Goal: Task Accomplishment & Management: Manage account settings

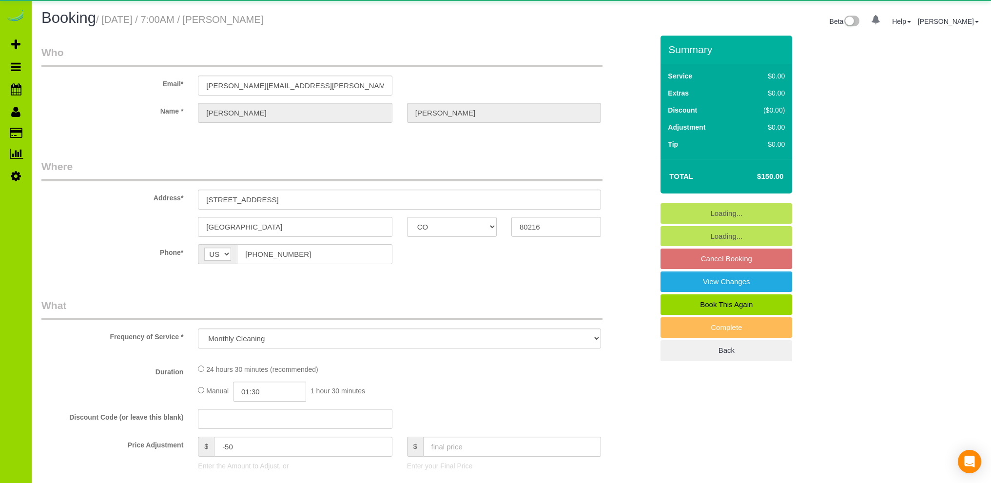
select select "CO"
select select "number:3"
select select "number:13"
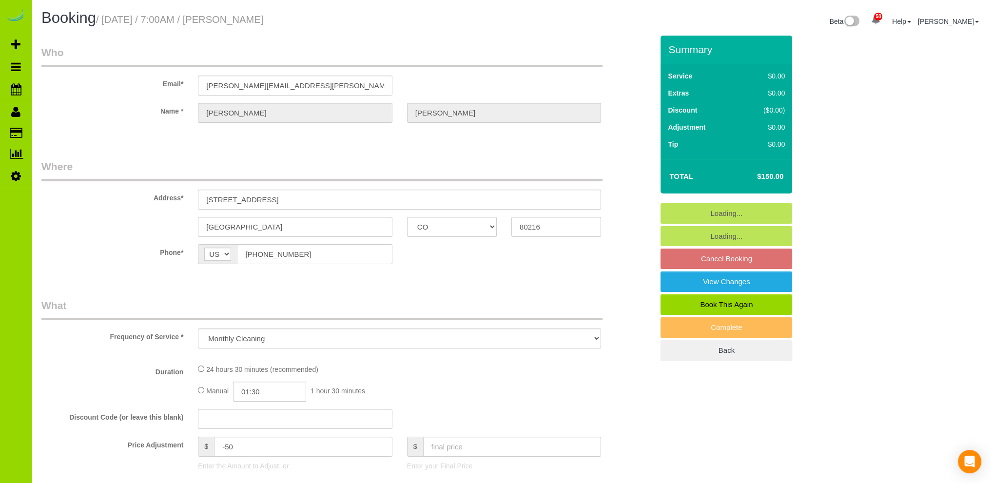
select select "object:1157"
select select "7"
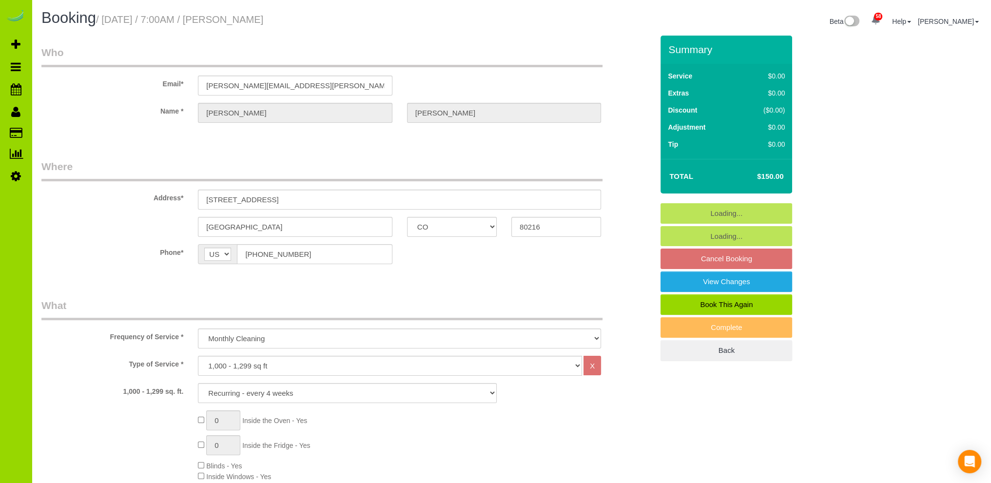
select select "string:fspay-813db827-3208-4e08-b93a-ecf7de39e7e4"
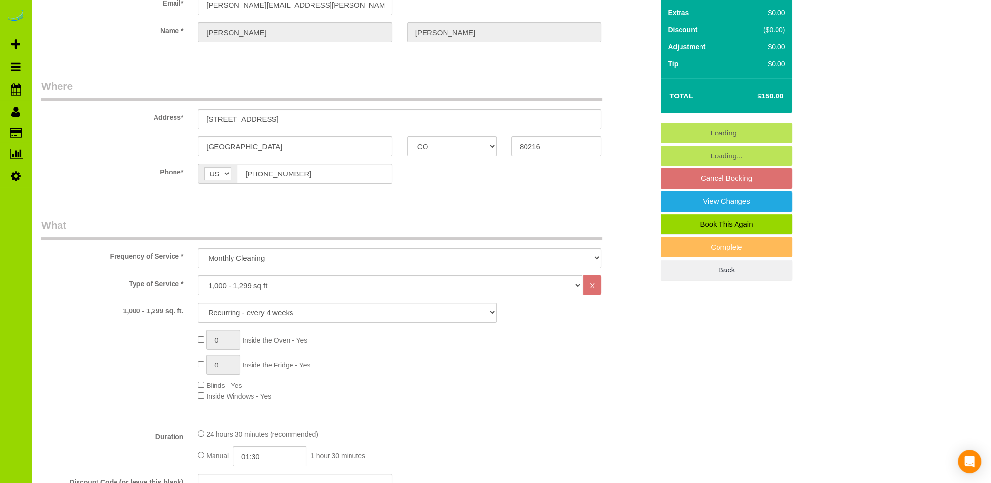
scroll to position [97, 0]
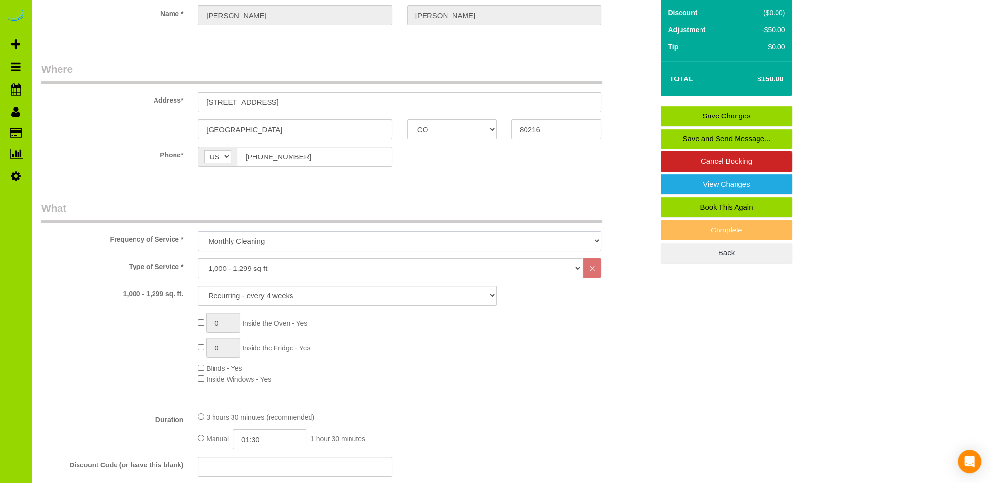
click at [279, 241] on select "One Time Cleaning Weekly Cleaning Biweekly Cleaning Monthly Cleaning" at bounding box center [399, 241] width 403 height 20
click at [268, 242] on select "One Time Cleaning Weekly Cleaning Biweekly Cleaning Monthly Cleaning" at bounding box center [399, 241] width 403 height 20
select select "object:1158"
click at [198, 231] on select "One Time Cleaning Weekly Cleaning Biweekly Cleaning Monthly Cleaning" at bounding box center [399, 241] width 403 height 20
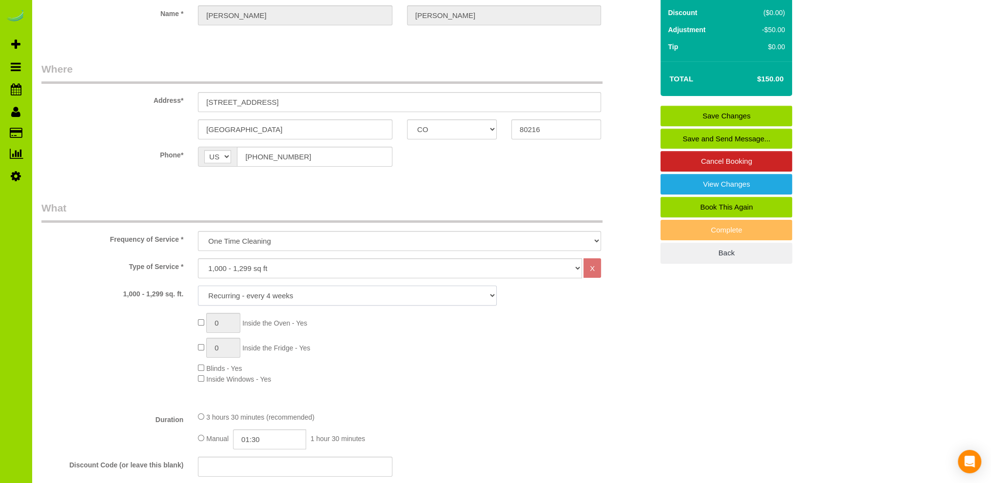
click at [265, 294] on select "1X Deep Clean – move in/out 1X Deep Clean – sale ready 1X Deep Clean – other 1X…" at bounding box center [347, 296] width 299 height 20
select select "1"
click at [198, 286] on select "1X Deep Clean – move in/out 1X Deep Clean – sale ready 1X Deep Clean – other 1X…" at bounding box center [347, 296] width 299 height 20
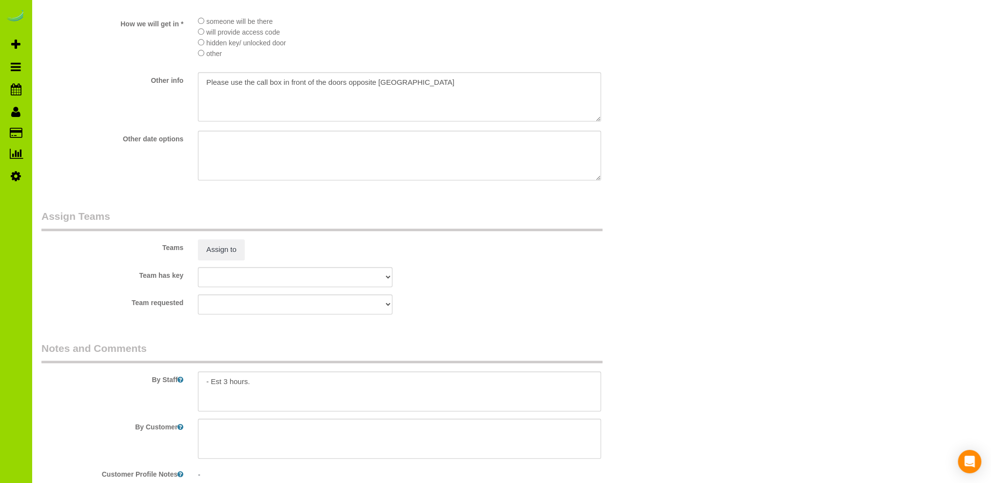
scroll to position [1267, 0]
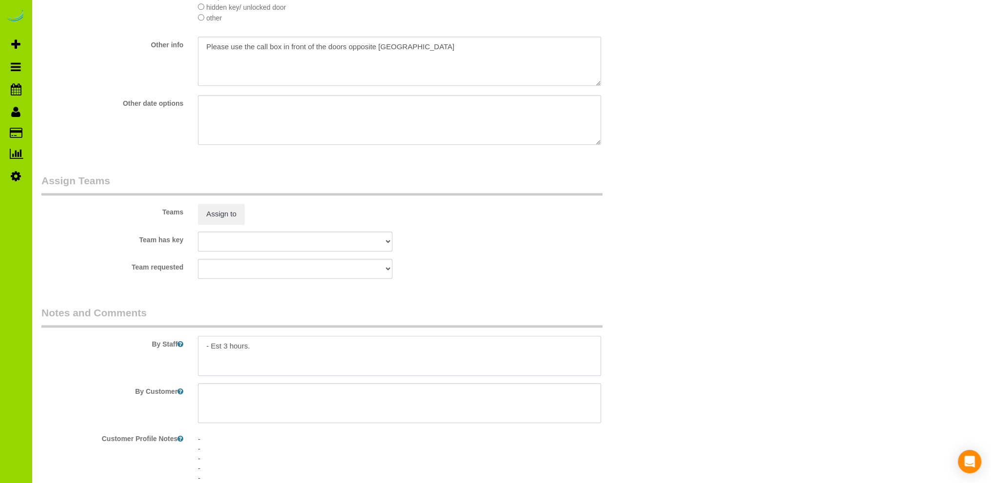
click at [303, 349] on textarea at bounding box center [399, 356] width 403 height 40
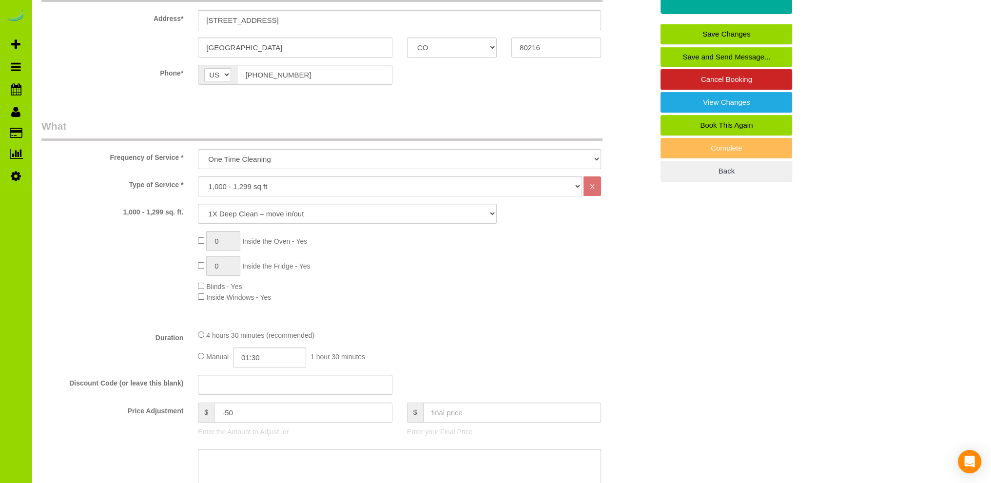
scroll to position [195, 0]
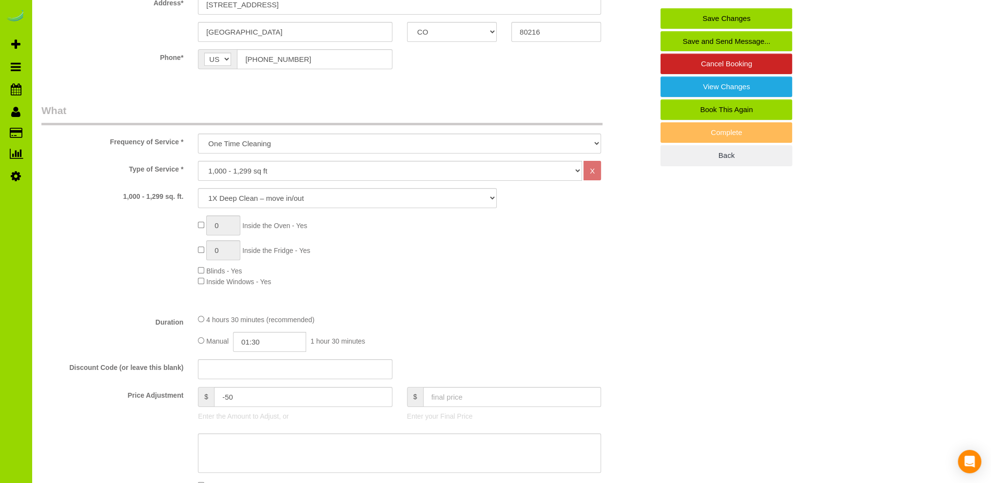
type textarea "- Est x hours. Extras?"
click at [256, 345] on input "01:30" at bounding box center [269, 342] width 73 height 20
type input "03:00"
click at [254, 408] on li "03:00" at bounding box center [258, 409] width 43 height 13
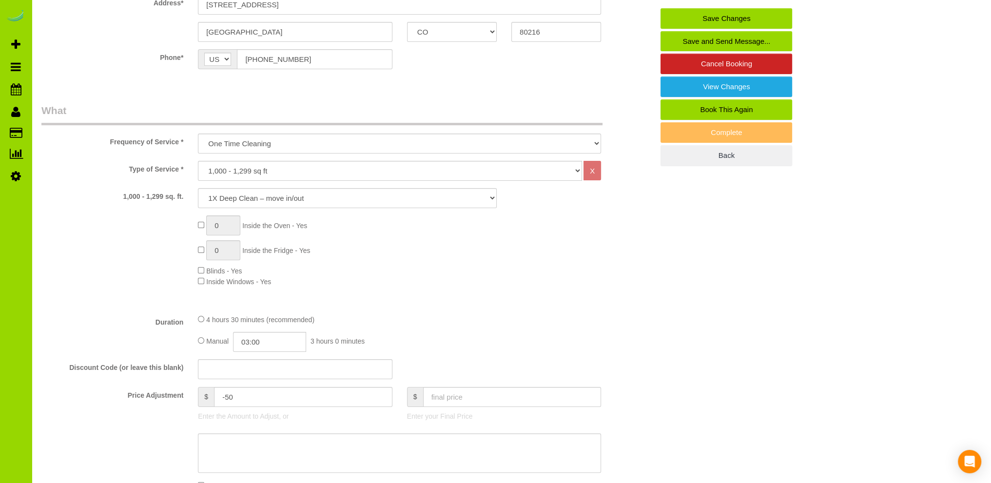
drag, startPoint x: 476, startPoint y: 289, endPoint x: 493, endPoint y: 277, distance: 21.4
click at [476, 288] on div "Type of Service * Choose YOUR HOME SIZE here Hourly Cleaning 1 - 999 square fee…" at bounding box center [347, 233] width 612 height 145
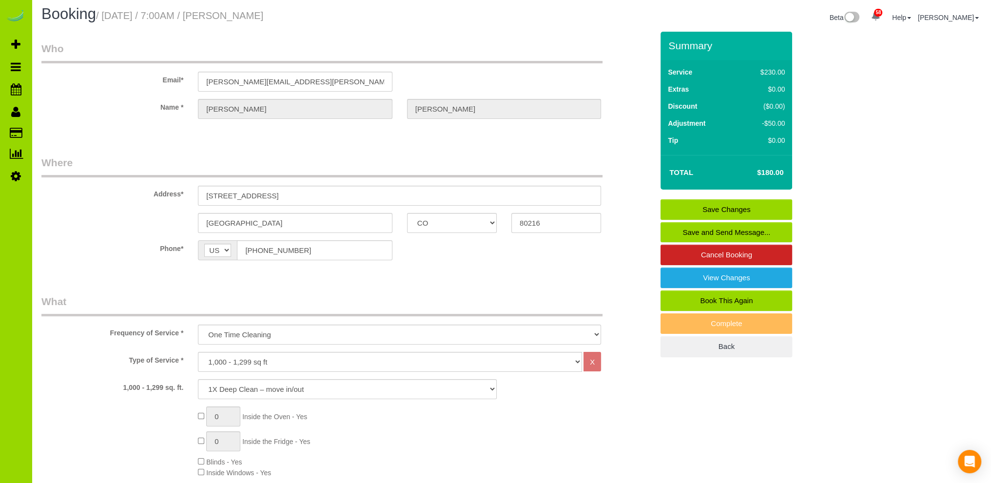
scroll to position [0, 0]
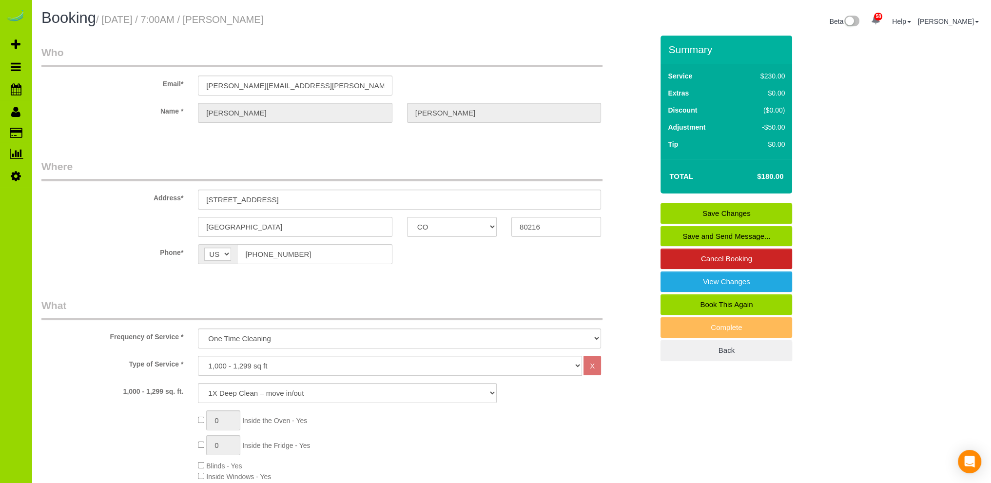
click at [742, 208] on link "Save Changes" at bounding box center [726, 213] width 132 height 20
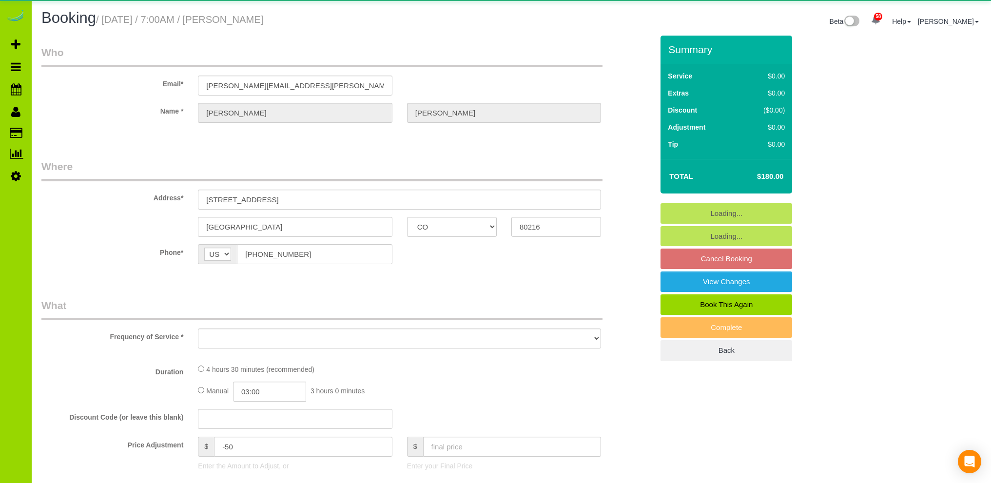
select select "CO"
select select "number:3"
select select "number:13"
select select "object:1157"
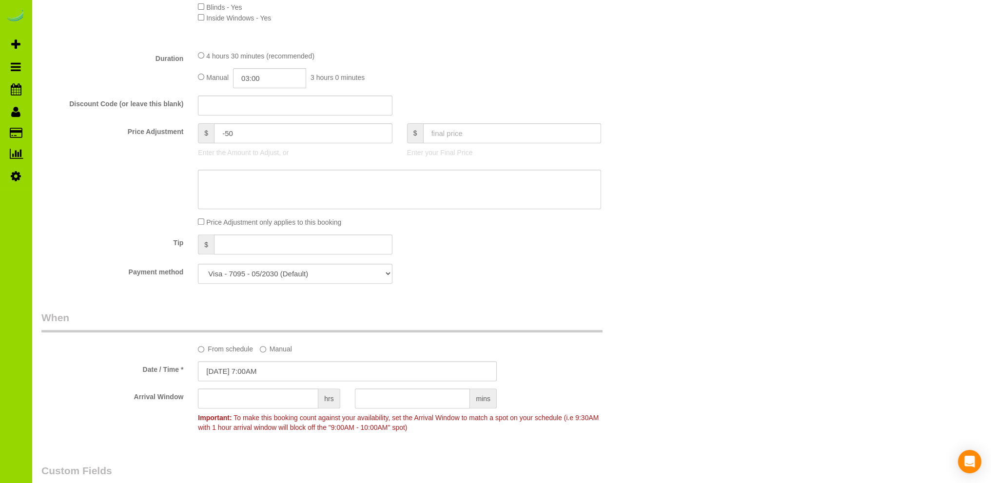
scroll to position [487, 0]
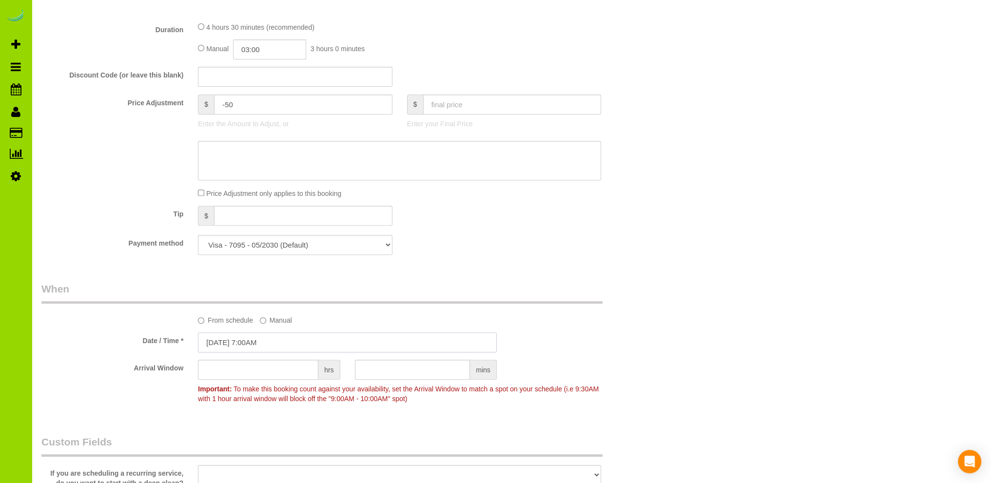
click at [263, 345] on input "10/18/2025 7:00AM" at bounding box center [347, 342] width 299 height 20
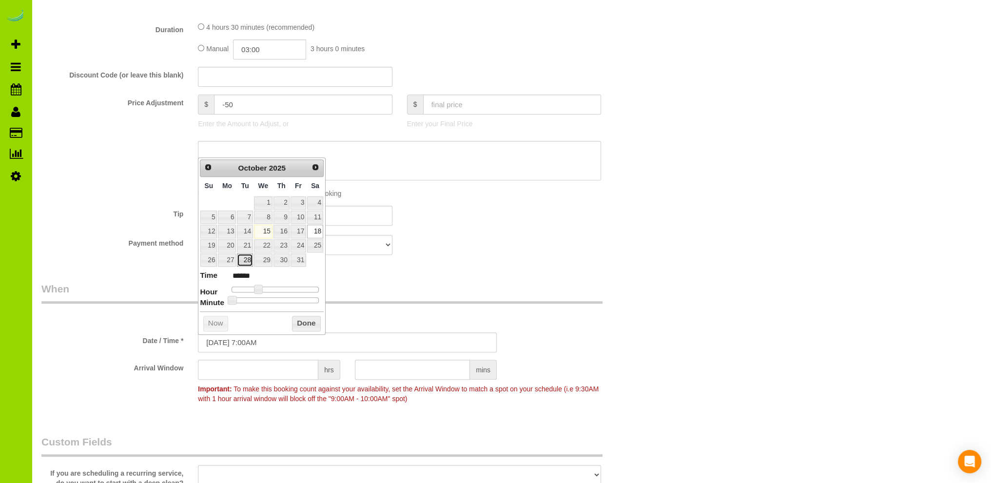
click at [246, 257] on link "28" at bounding box center [245, 259] width 16 height 13
type input "10/28/2025 7:00AM"
click at [300, 323] on button "Done" at bounding box center [306, 324] width 29 height 16
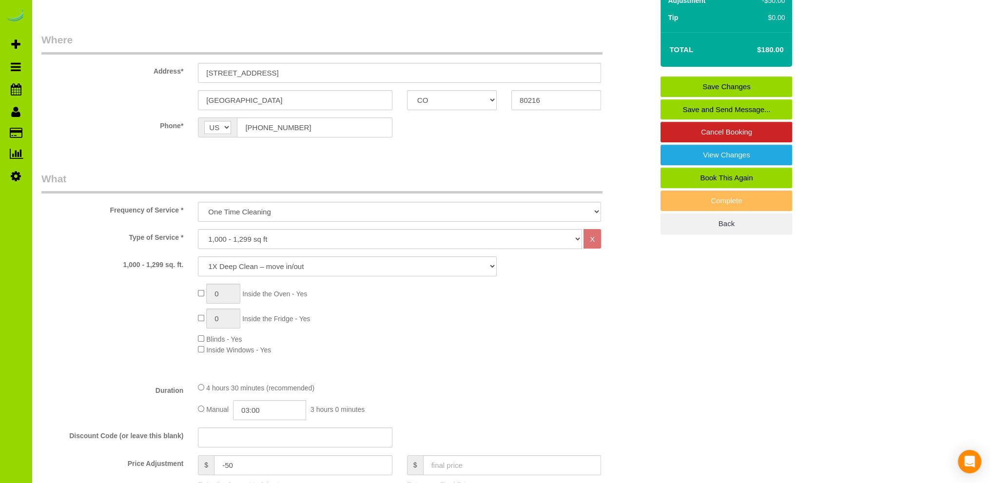
scroll to position [0, 0]
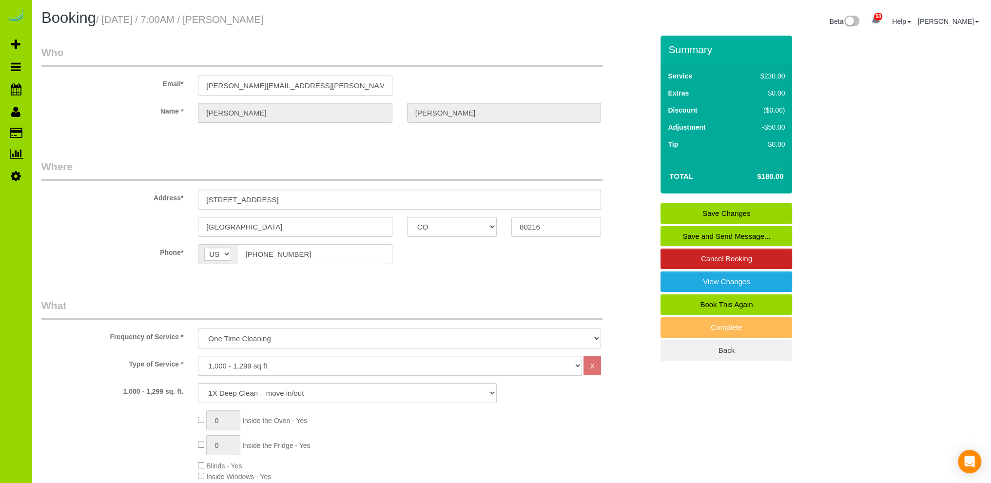
click at [741, 212] on link "Save Changes" at bounding box center [726, 213] width 132 height 20
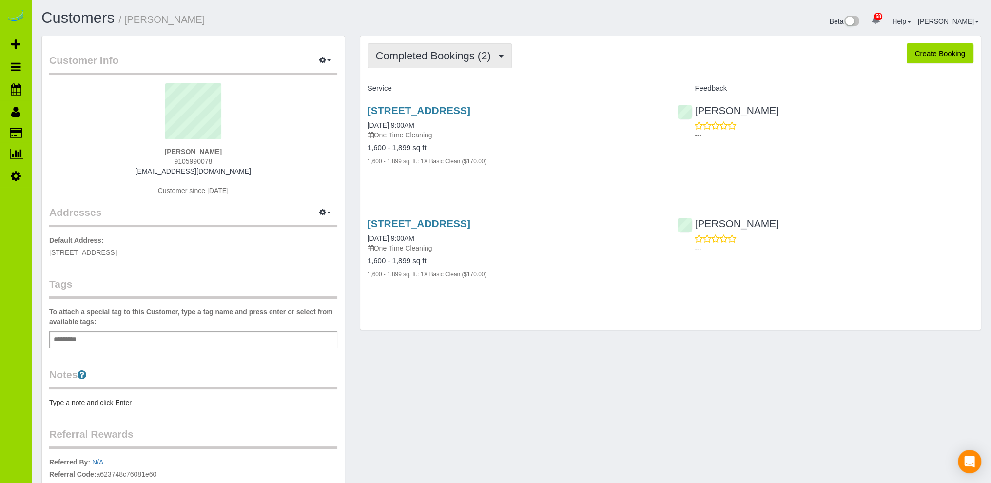
click at [477, 56] on span "Completed Bookings (2)" at bounding box center [436, 56] width 120 height 12
click at [482, 385] on div "Customer Info Edit Contact Info Send Message Email Preferences Special Sales Ta…" at bounding box center [511, 314] width 954 height 557
click at [414, 237] on link "07/09/2025 9:00AM" at bounding box center [390, 238] width 47 height 8
click at [392, 119] on div "2105 S Galapago St, 9, Denver, CO 80223 08/30/2025 9:00AM One Time Cleaning" at bounding box center [515, 122] width 296 height 35
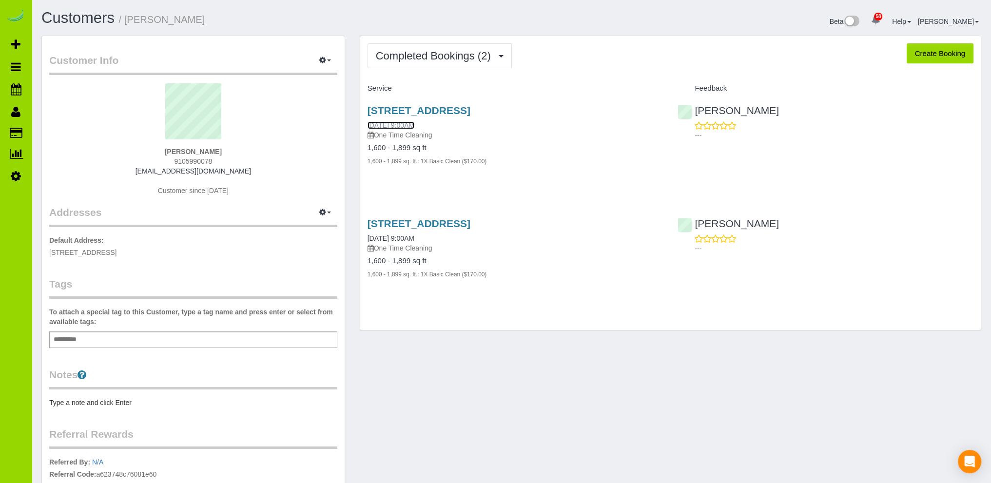
click at [392, 124] on link "08/30/2025 9:00AM" at bounding box center [390, 125] width 47 height 8
click at [414, 54] on span "Completed Bookings (2)" at bounding box center [436, 56] width 120 height 12
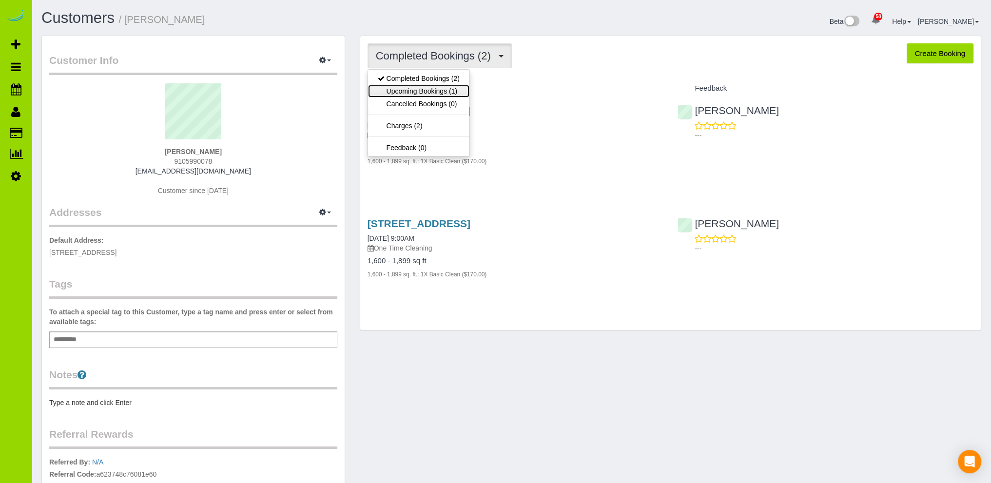
click at [426, 89] on link "Upcoming Bookings (1)" at bounding box center [418, 91] width 101 height 13
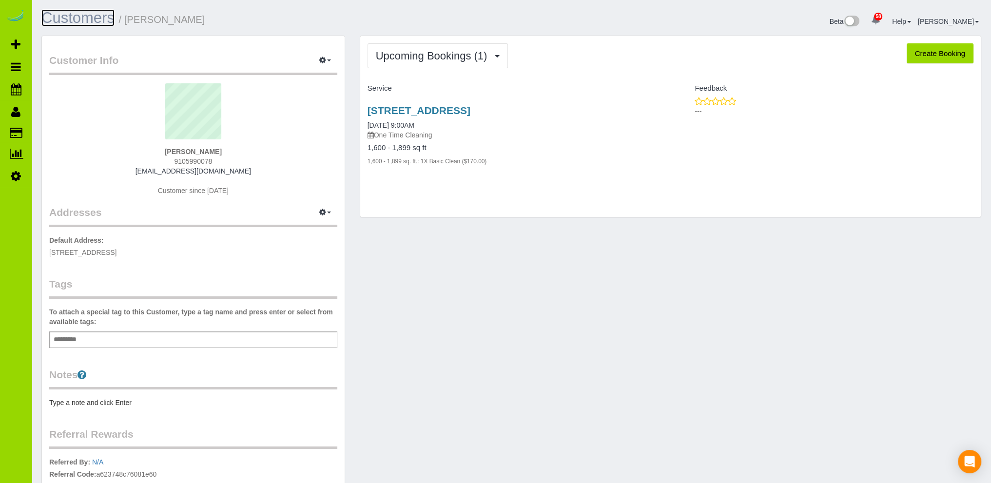
click at [75, 14] on link "Customers" at bounding box center [77, 17] width 73 height 17
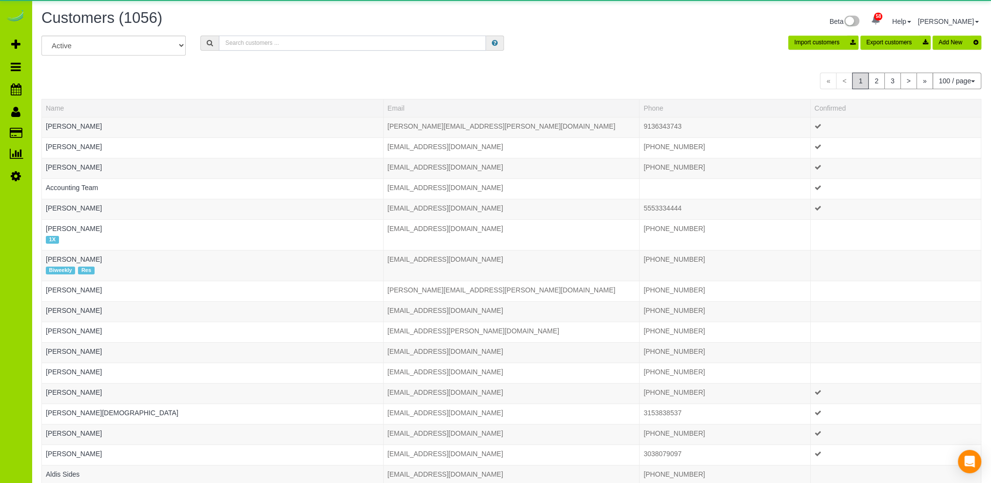
click at [238, 42] on input "text" at bounding box center [352, 43] width 267 height 15
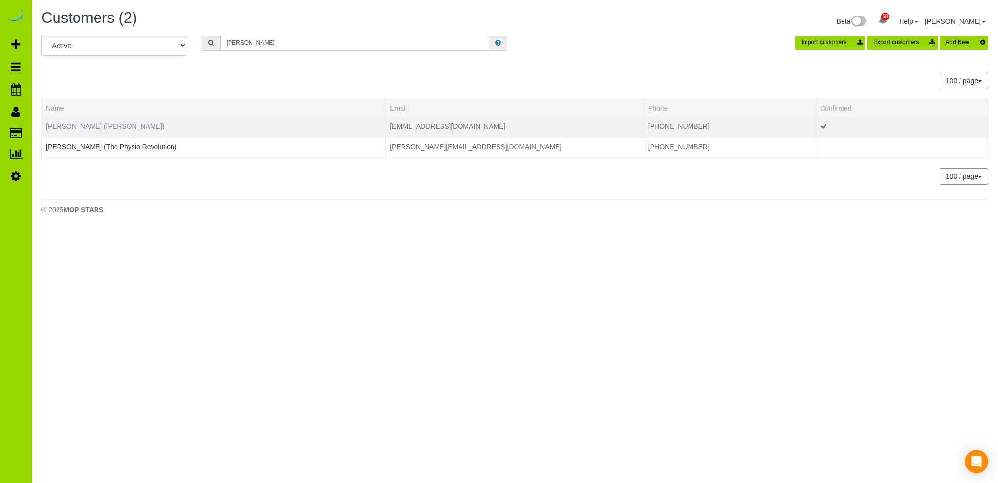
type input "brod"
click at [122, 123] on link "[PERSON_NAME] ([PERSON_NAME])" at bounding box center [105, 126] width 119 height 8
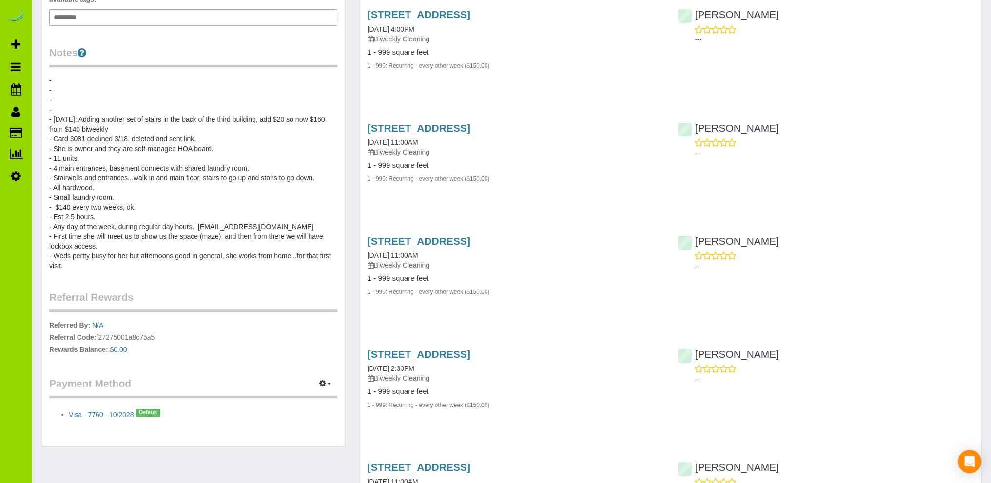
scroll to position [292, 0]
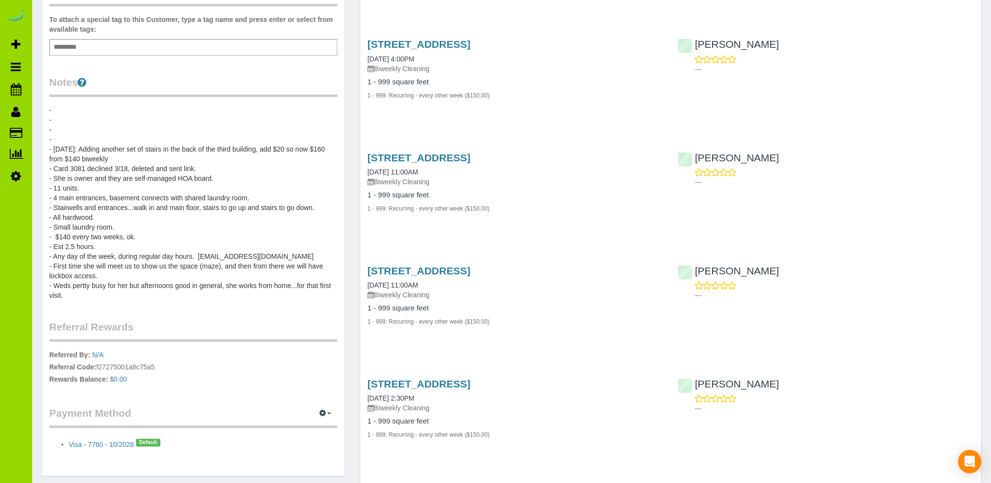
click at [87, 136] on pre "- - - - - 4/28/25: Adding another set of stairs in the back of the third buildi…" at bounding box center [193, 202] width 288 height 195
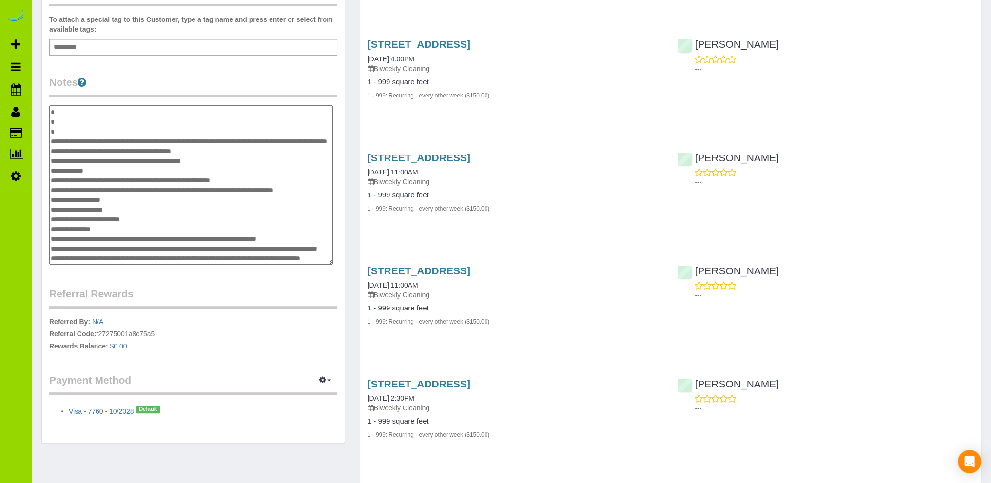
scroll to position [0, 0]
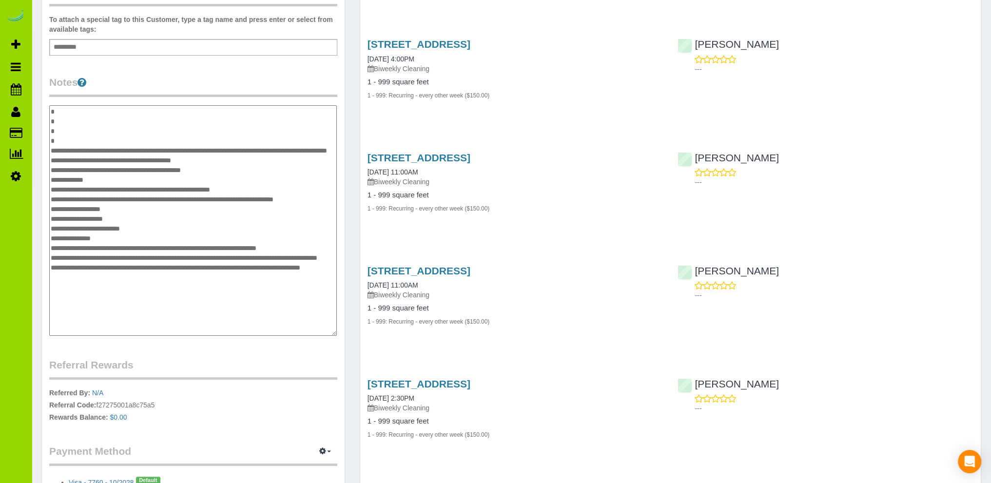
drag, startPoint x: 334, startPoint y: 203, endPoint x: 334, endPoint y: 340, distance: 136.9
click at [334, 336] on textarea "**********" at bounding box center [192, 220] width 287 height 230
click at [76, 140] on textarea "**********" at bounding box center [192, 223] width 287 height 237
drag, startPoint x: 58, startPoint y: 138, endPoint x: 51, endPoint y: 115, distance: 23.6
click at [51, 115] on textarea "**********" at bounding box center [192, 223] width 287 height 237
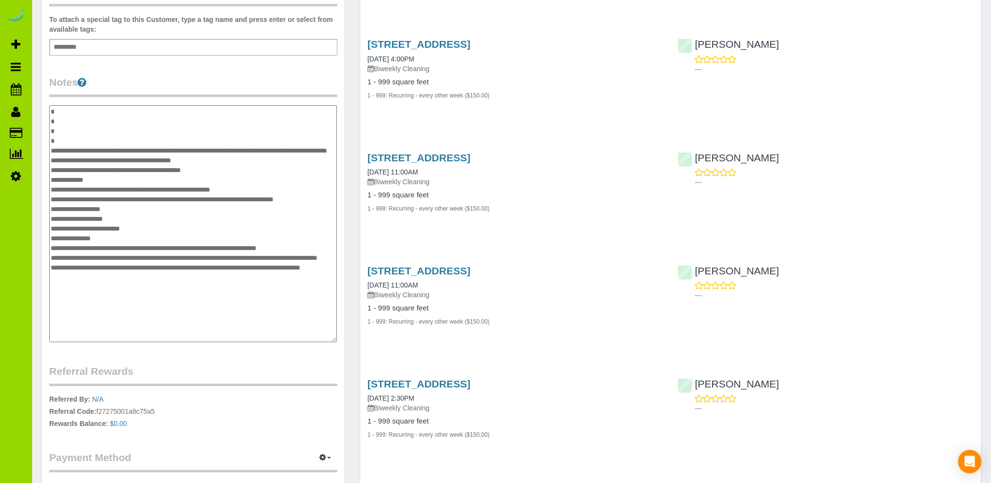
click at [58, 133] on textarea "**********" at bounding box center [192, 223] width 287 height 237
click at [50, 139] on textarea "**********" at bounding box center [192, 223] width 287 height 237
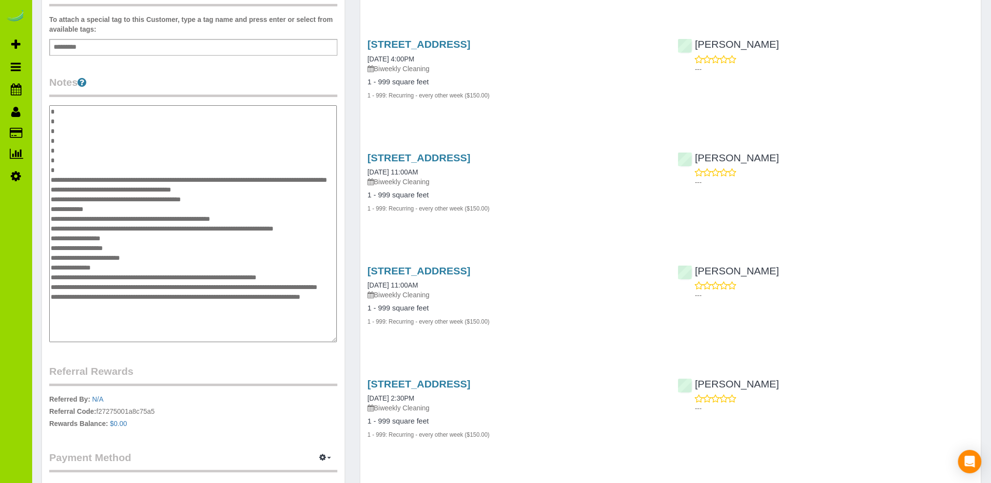
click at [96, 163] on textarea "**********" at bounding box center [192, 223] width 287 height 237
click at [78, 169] on textarea "**********" at bounding box center [192, 223] width 287 height 237
click at [291, 167] on textarea "**********" at bounding box center [192, 223] width 287 height 237
click at [117, 177] on textarea "**********" at bounding box center [192, 223] width 287 height 237
click at [102, 179] on textarea "**********" at bounding box center [192, 223] width 287 height 237
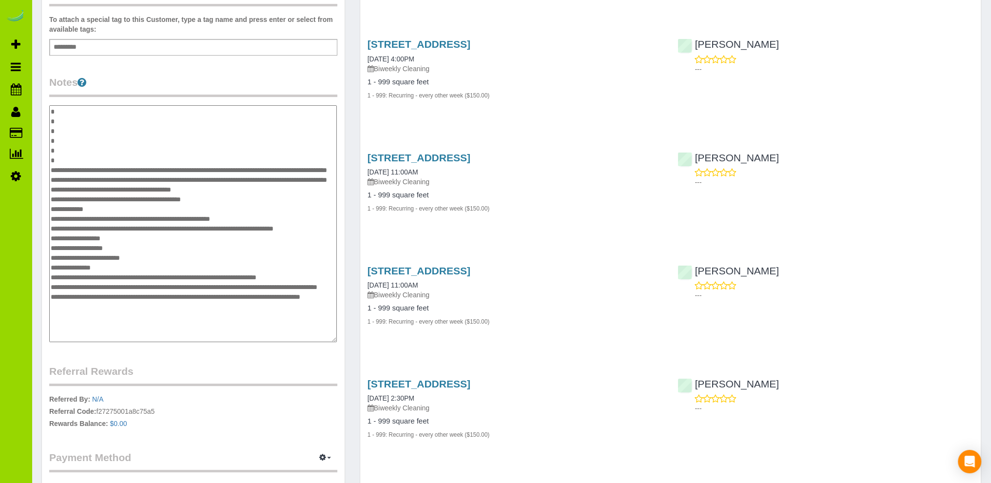
paste textarea "**********"
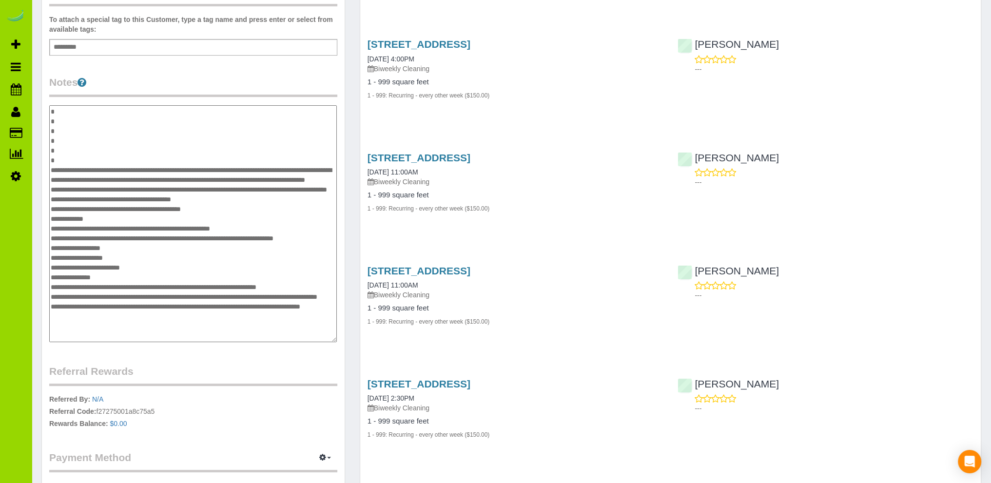
click at [204, 187] on textarea "**********" at bounding box center [192, 223] width 287 height 237
paste textarea "**********"
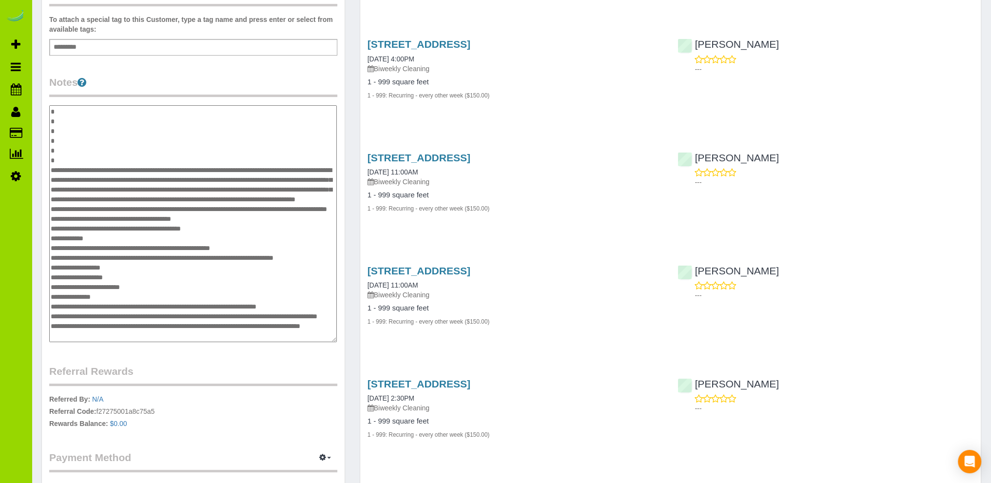
click at [194, 208] on textarea at bounding box center [192, 223] width 287 height 237
drag, startPoint x: 67, startPoint y: 159, endPoint x: 88, endPoint y: 158, distance: 20.5
click at [68, 159] on textarea at bounding box center [192, 223] width 287 height 237
click at [106, 156] on textarea at bounding box center [192, 223] width 287 height 237
drag, startPoint x: 54, startPoint y: 151, endPoint x: 50, endPoint y: 141, distance: 10.5
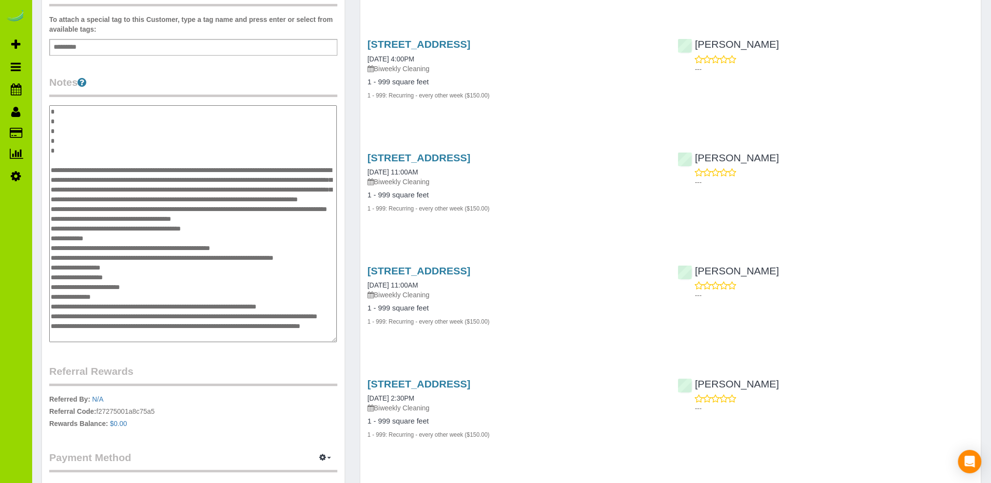
click at [50, 141] on textarea at bounding box center [192, 223] width 287 height 237
click at [51, 216] on textarea at bounding box center [192, 223] width 287 height 237
paste textarea "**"
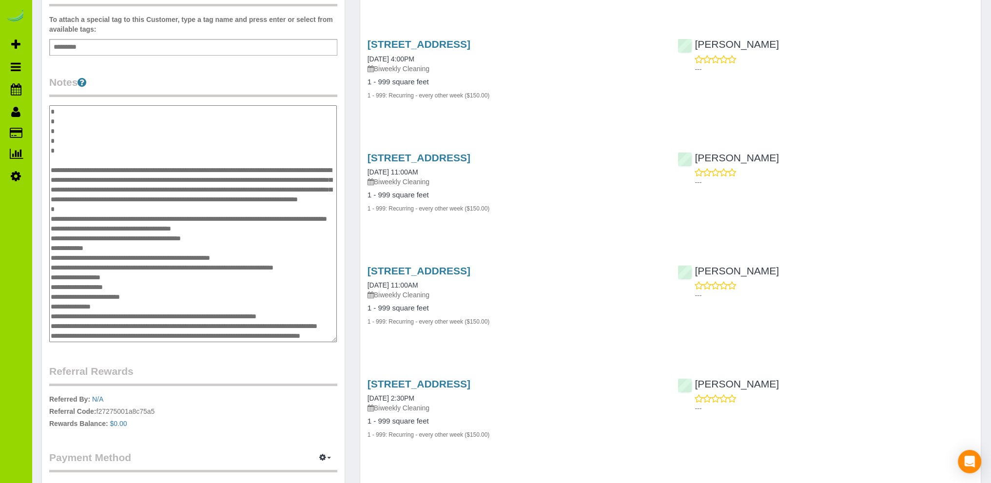
click at [66, 218] on textarea at bounding box center [192, 223] width 287 height 237
click at [310, 208] on textarea at bounding box center [192, 223] width 287 height 237
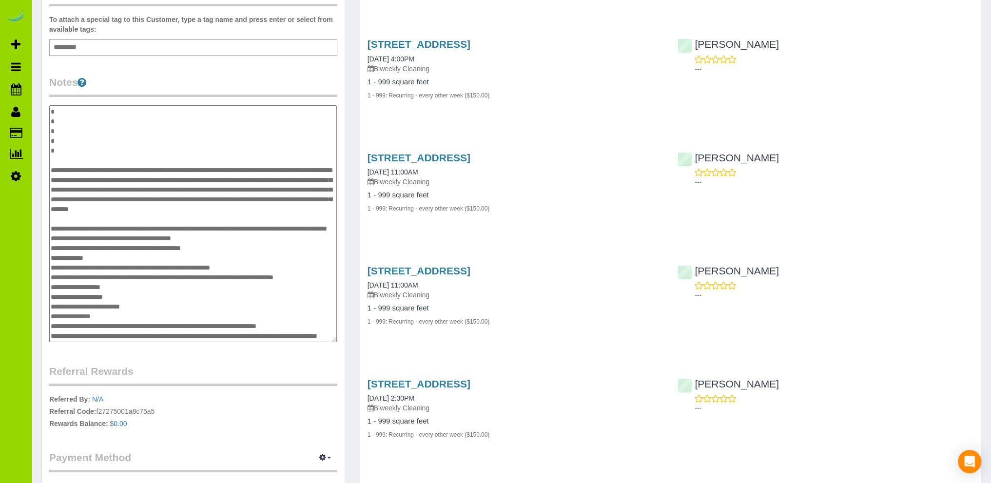
click at [115, 220] on textarea at bounding box center [192, 223] width 287 height 237
paste textarea "**********"
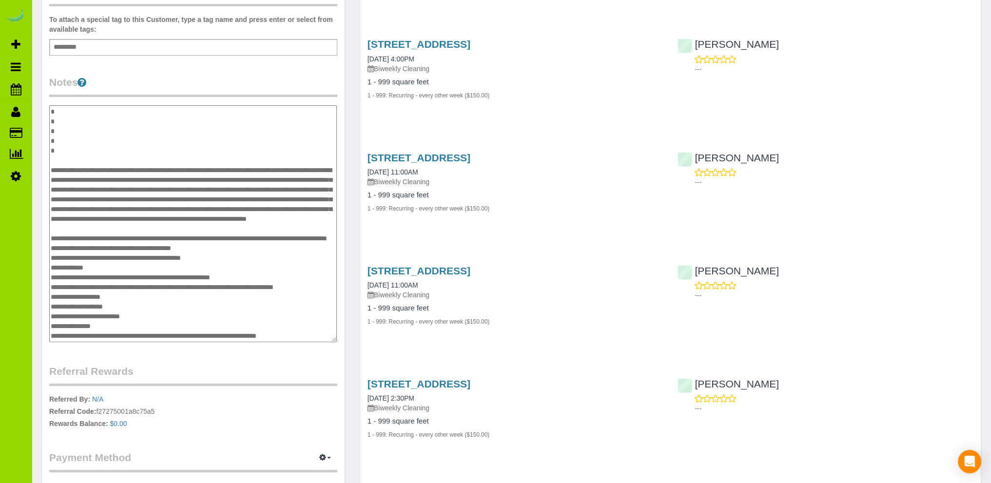
click at [97, 158] on textarea at bounding box center [192, 223] width 287 height 237
click at [271, 167] on textarea at bounding box center [192, 223] width 287 height 237
click at [236, 239] on textarea at bounding box center [192, 223] width 287 height 237
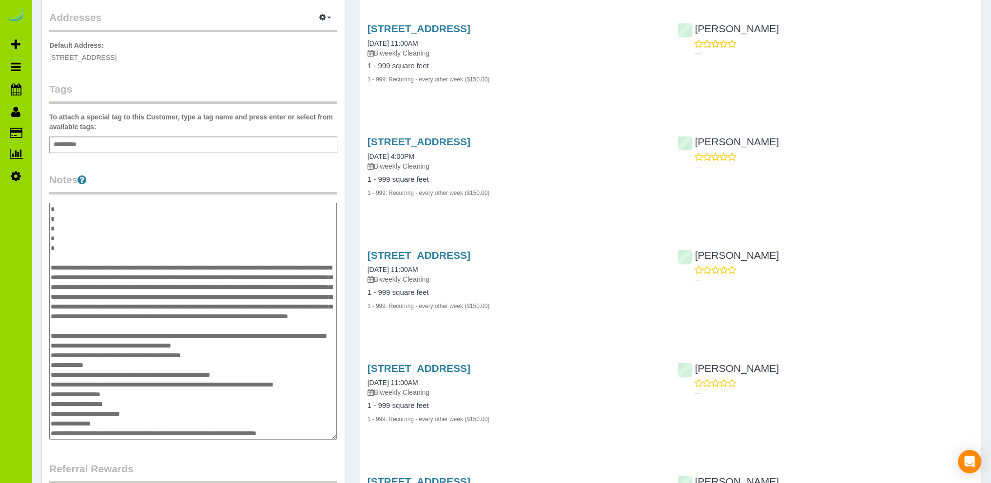
drag, startPoint x: 71, startPoint y: 276, endPoint x: 274, endPoint y: 266, distance: 203.5
click at [274, 266] on textarea at bounding box center [192, 321] width 287 height 237
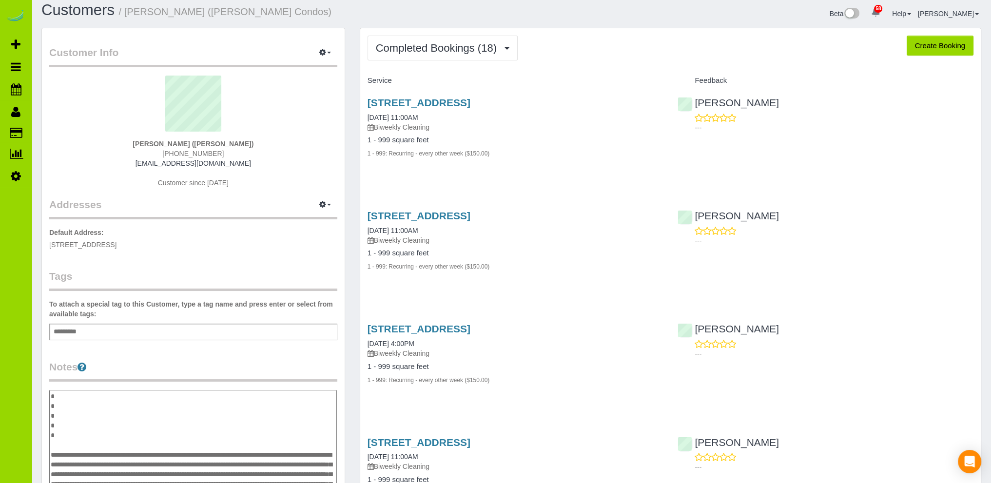
scroll to position [0, 0]
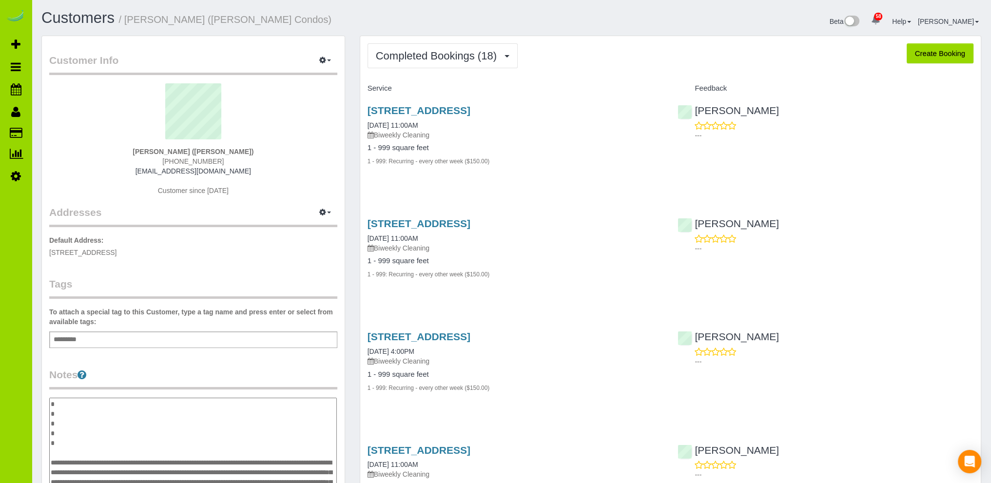
type textarea "**********"
click at [324, 209] on icon "button" at bounding box center [322, 212] width 7 height 6
click at [294, 242] on button "Add New Address" at bounding box center [295, 245] width 75 height 14
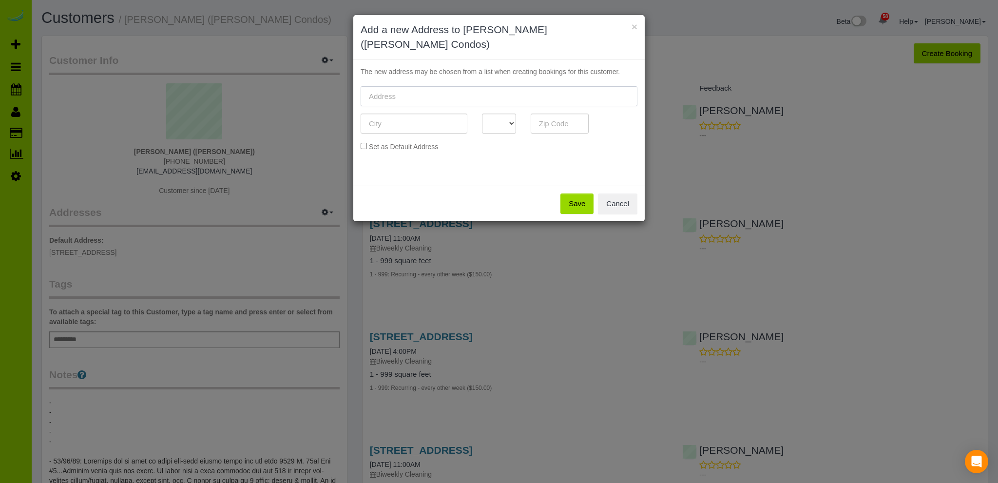
click at [392, 86] on input "text" at bounding box center [499, 96] width 277 height 20
paste input "1737 E. 22nd Ave #7"
type input "1737 E. 22nd Ave #7"
click at [390, 114] on input "text" at bounding box center [414, 124] width 107 height 20
type input "Denver"
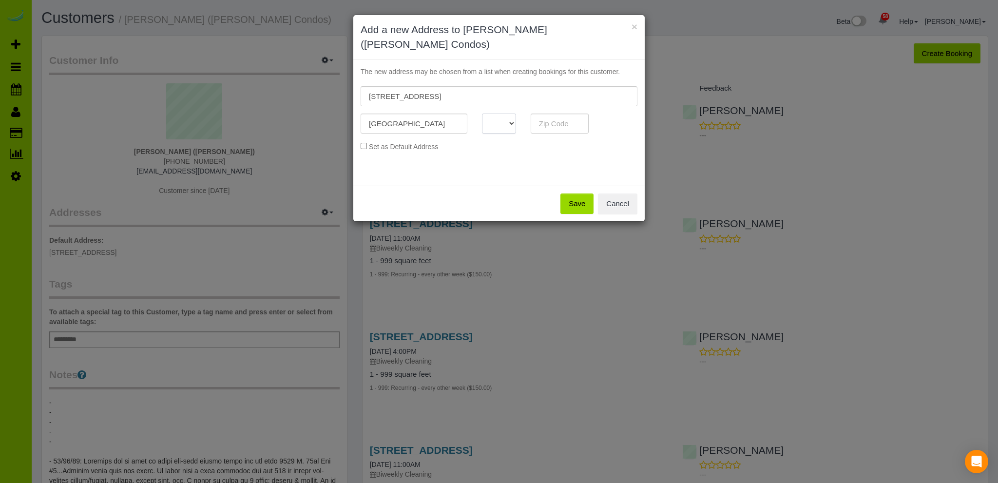
click at [509, 114] on select "AK AL AR AZ CA CO CT DC DE FL GA HI IA ID IL IN KS KY LA MA MD ME MI MN MO MS M…" at bounding box center [499, 124] width 34 height 20
select select "CO"
click at [482, 114] on select "AK AL AR AZ CA CO CT DC DE FL GA HI IA ID IL IN KS KY LA MA MD ME MI MN MO MS M…" at bounding box center [499, 124] width 34 height 20
click at [547, 114] on input "text" at bounding box center [560, 124] width 58 height 20
type input "80205"
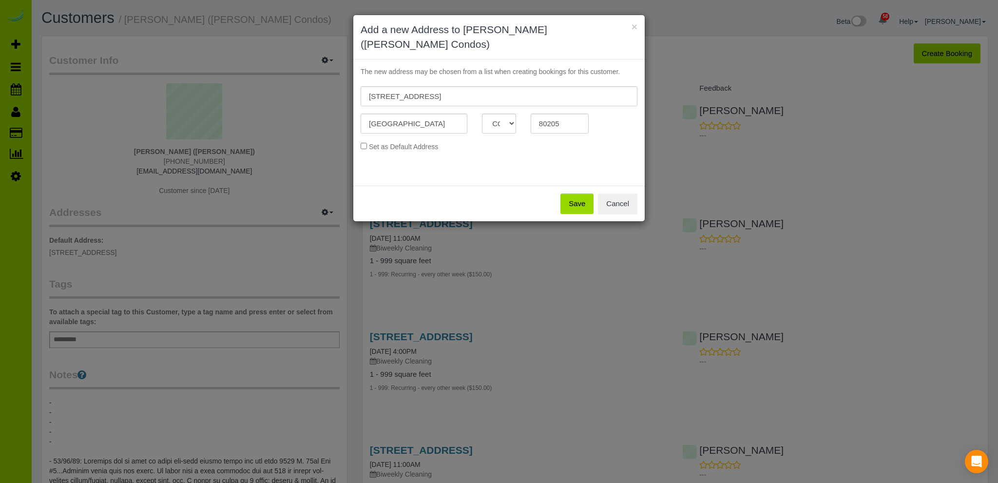
click at [578, 193] on button "Save" at bounding box center [576, 203] width 33 height 20
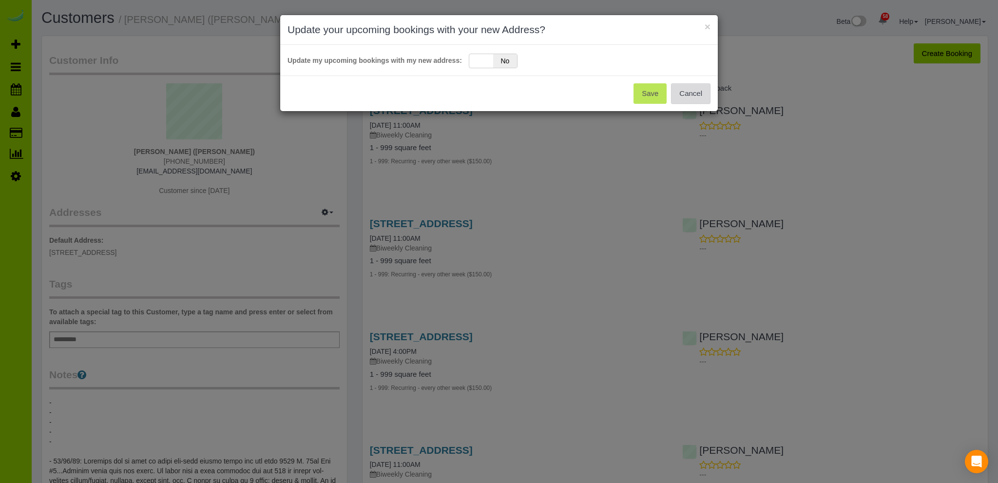
click at [690, 96] on button "Cancel" at bounding box center [690, 93] width 39 height 20
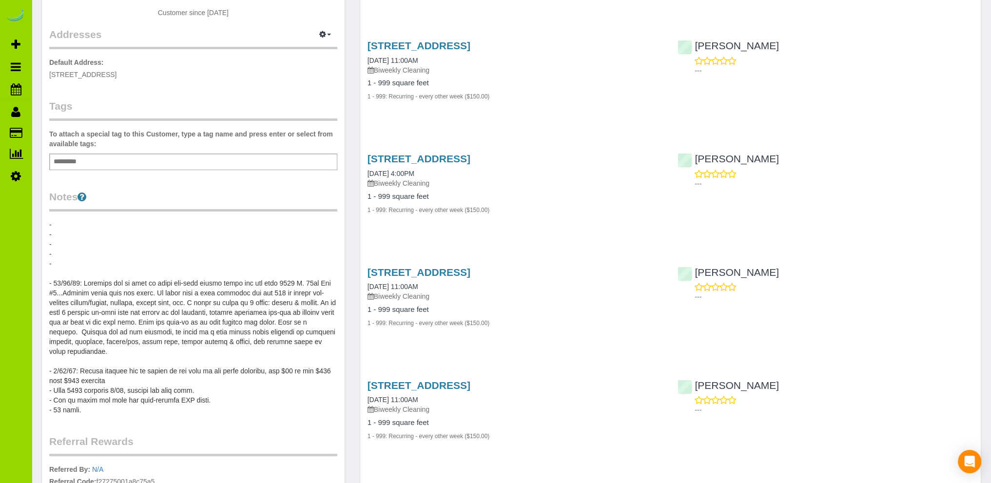
scroll to position [195, 0]
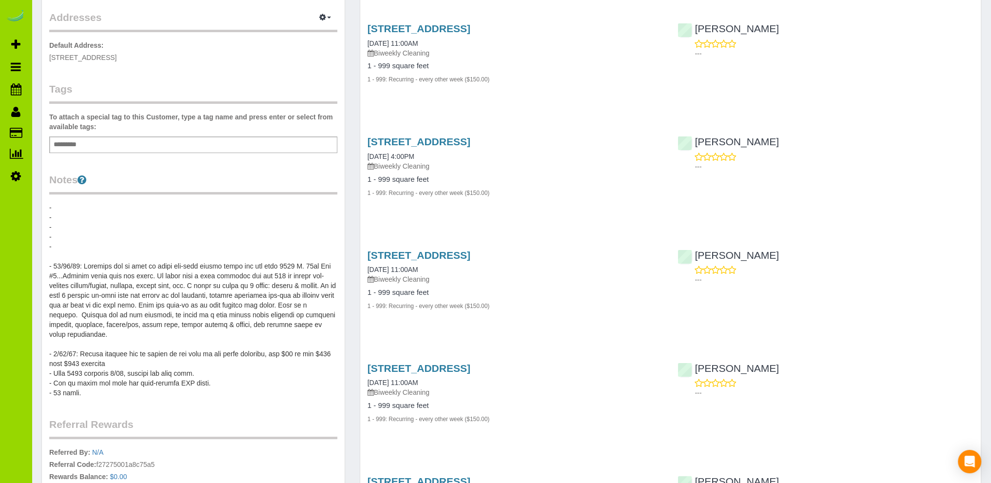
click at [200, 371] on pre at bounding box center [193, 300] width 288 height 195
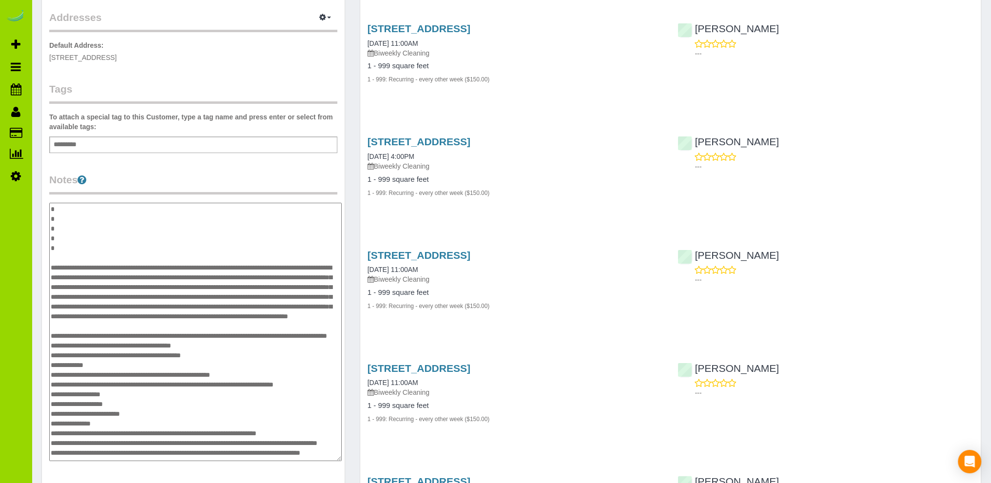
scroll to position [46, 0]
drag, startPoint x: 334, startPoint y: 300, endPoint x: 338, endPoint y: 459, distance: 158.4
click at [338, 459] on textarea at bounding box center [195, 332] width 292 height 258
click at [204, 324] on textarea at bounding box center [195, 332] width 292 height 258
click at [250, 346] on textarea at bounding box center [195, 332] width 292 height 258
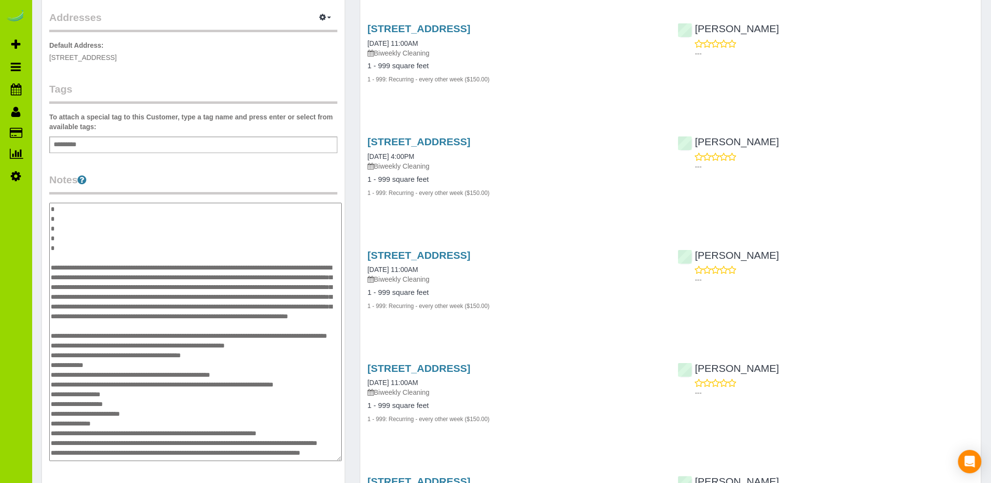
click at [273, 326] on textarea at bounding box center [195, 332] width 292 height 258
type textarea "**********"
click at [92, 300] on textarea at bounding box center [195, 332] width 292 height 258
drag, startPoint x: 57, startPoint y: 238, endPoint x: 48, endPoint y: 229, distance: 12.4
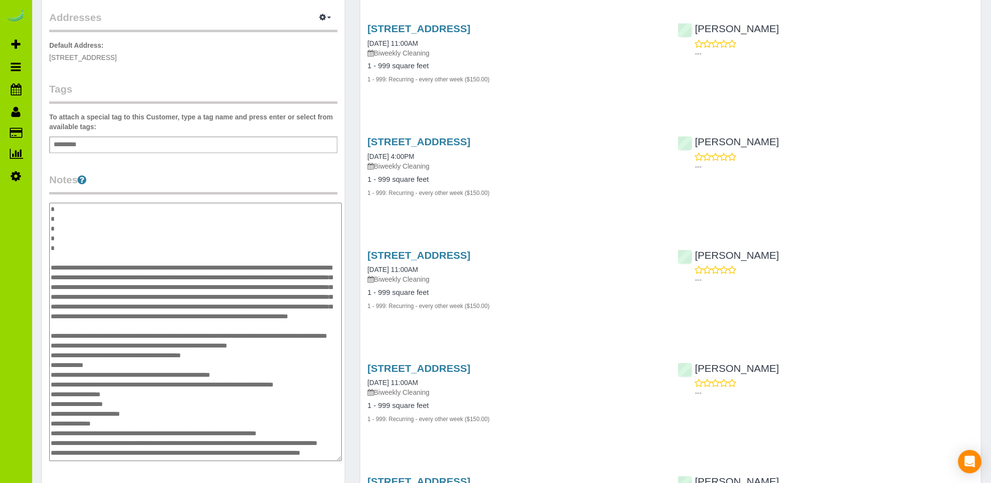
click at [48, 229] on div "Customer Info Edit Contact Info Send Message Email Preferences Special Sales Ta…" at bounding box center [193, 240] width 303 height 798
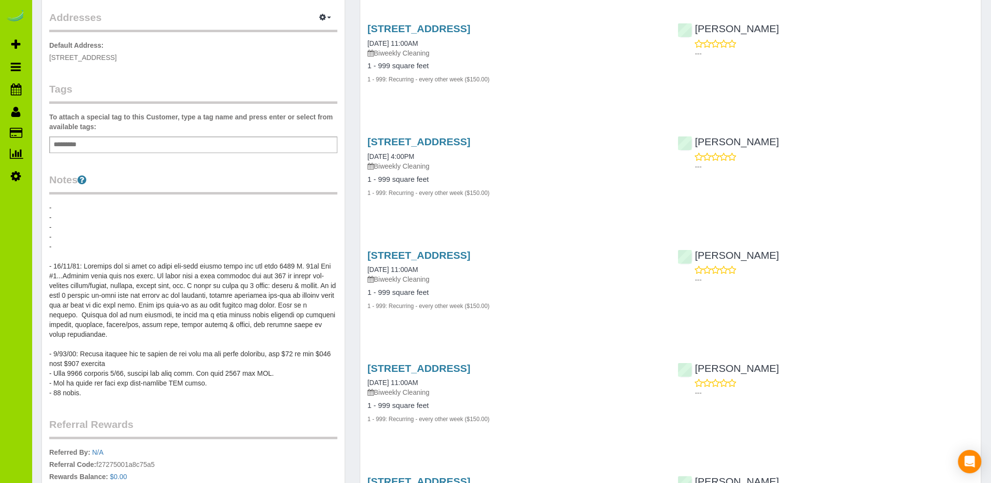
click at [56, 242] on pre at bounding box center [193, 300] width 288 height 195
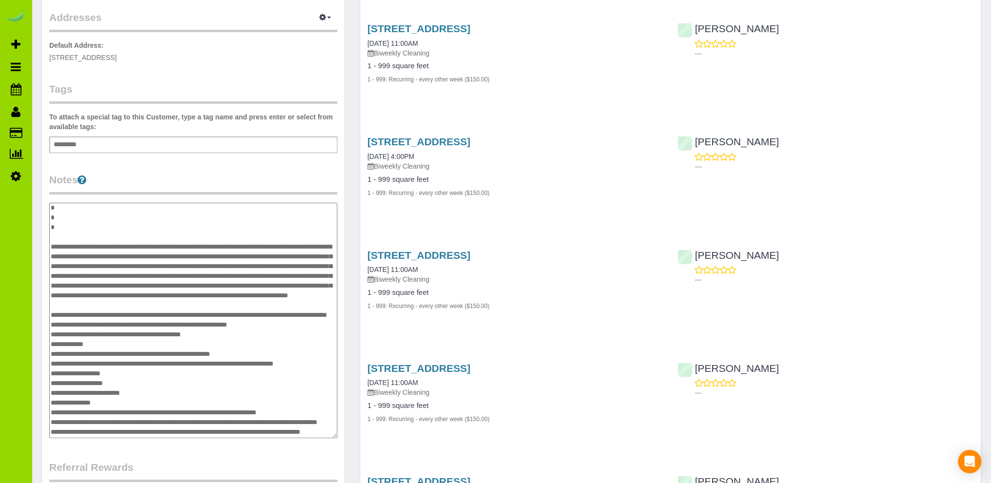
scroll to position [45, 0]
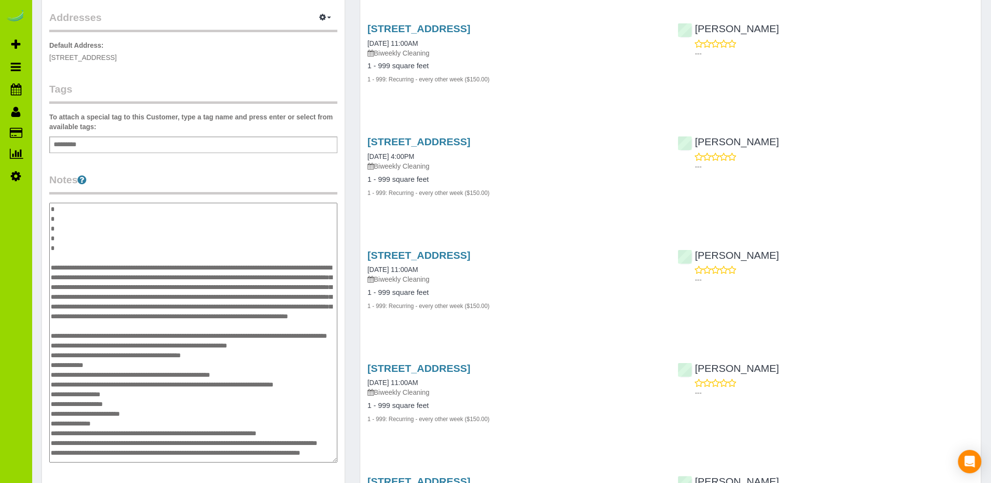
drag, startPoint x: 334, startPoint y: 300, endPoint x: 326, endPoint y: 459, distance: 160.0
click at [333, 459] on textarea at bounding box center [193, 333] width 288 height 260
drag, startPoint x: 54, startPoint y: 247, endPoint x: 51, endPoint y: 230, distance: 17.8
click at [51, 230] on textarea at bounding box center [192, 333] width 287 height 260
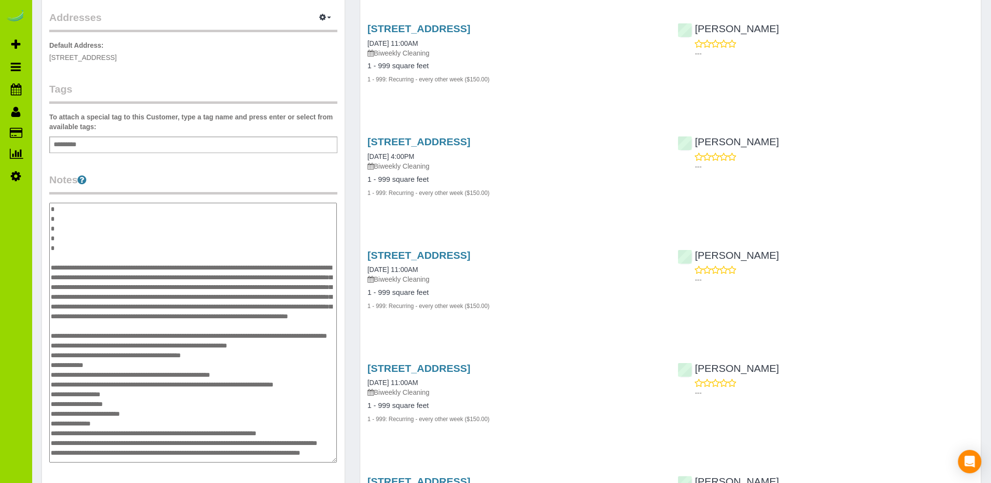
click at [59, 345] on textarea at bounding box center [192, 333] width 287 height 260
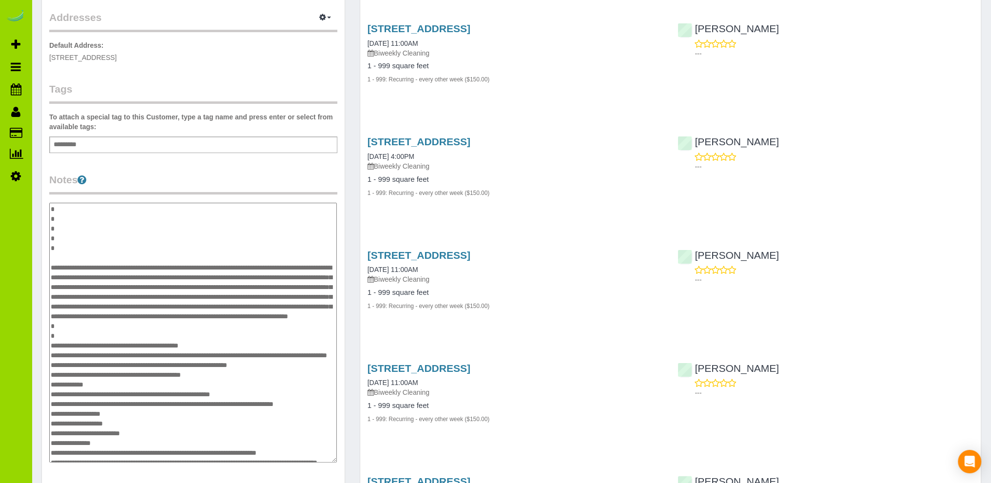
click at [91, 350] on textarea at bounding box center [192, 333] width 287 height 260
type textarea "**********"
click at [205, 164] on div "Customer Info Edit Contact Info Send Message Email Preferences Special Sales Ta…" at bounding box center [193, 240] width 303 height 799
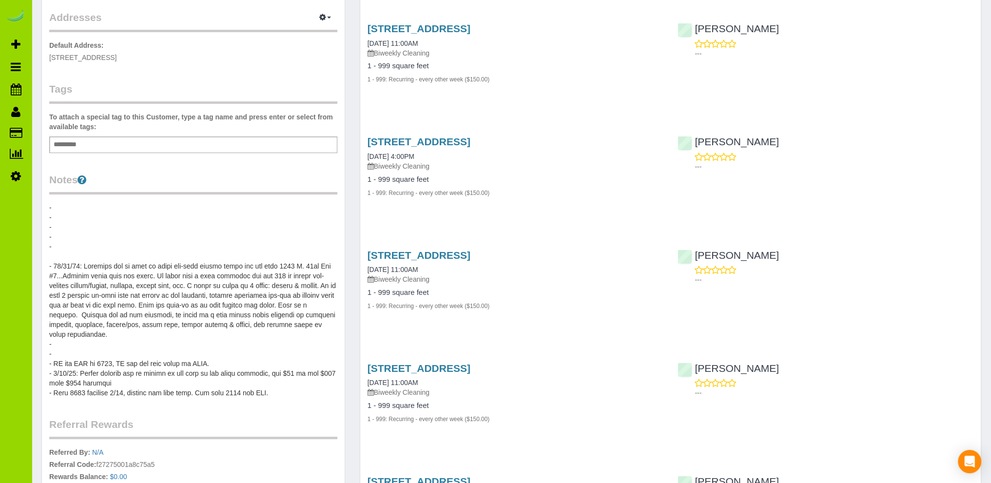
click at [106, 352] on pre at bounding box center [193, 300] width 288 height 195
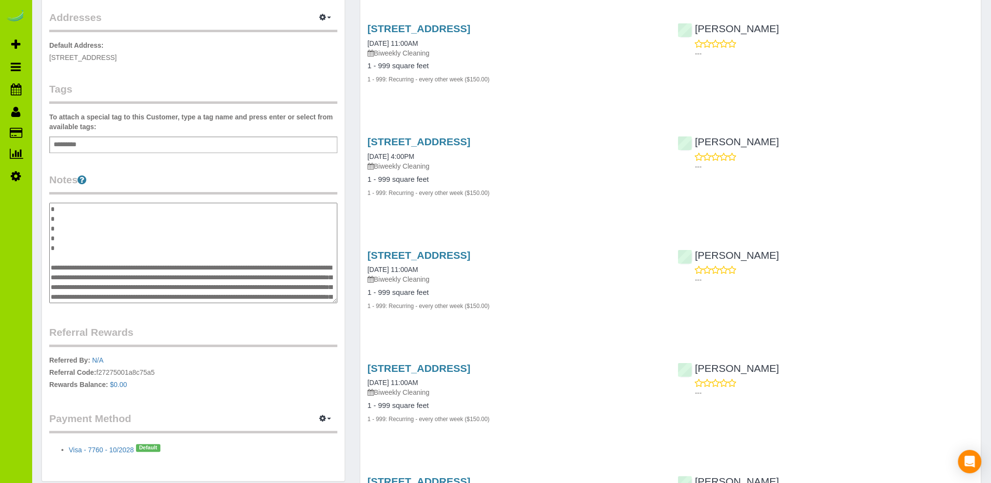
scroll to position [224, 0]
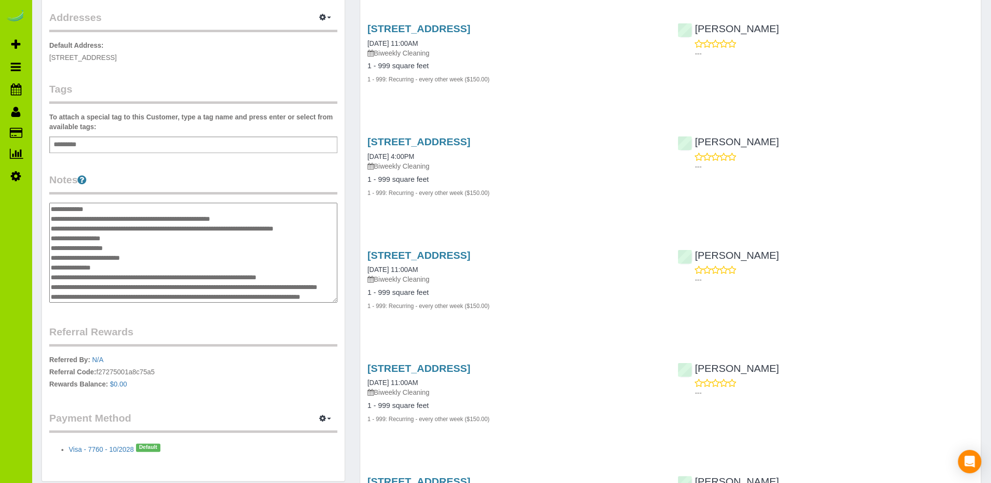
click at [83, 284] on textarea at bounding box center [193, 253] width 288 height 100
click at [193, 242] on textarea at bounding box center [193, 253] width 288 height 100
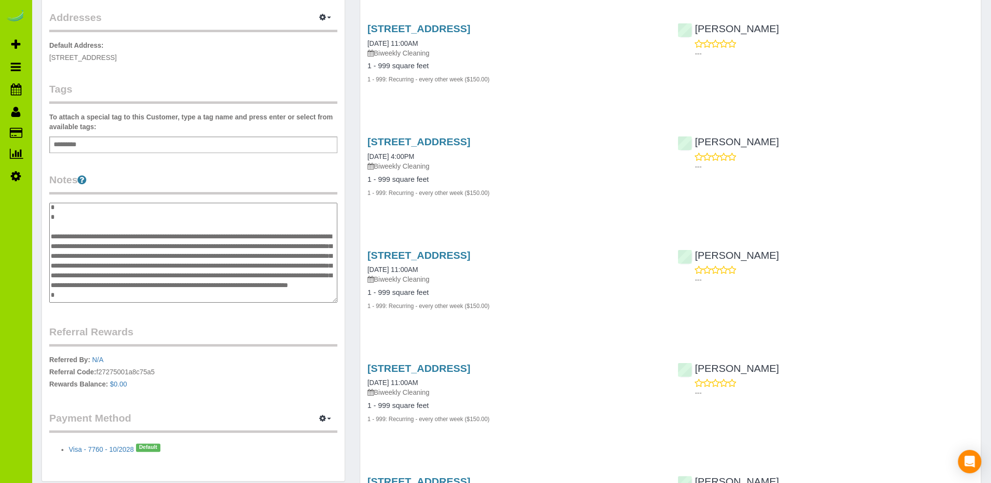
scroll to position [0, 0]
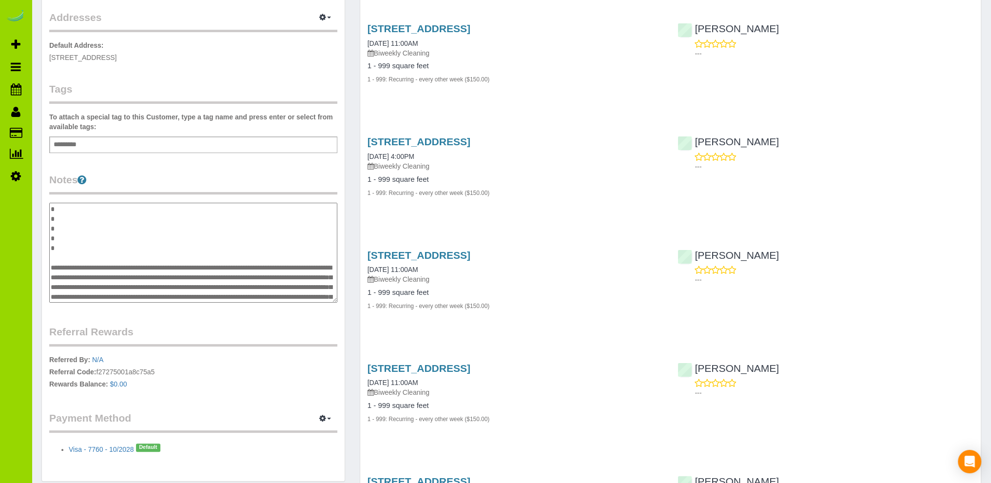
click at [206, 251] on textarea at bounding box center [193, 253] width 288 height 100
type textarea "**********"
click at [86, 315] on div "Customer Info Edit Contact Info Send Message Email Preferences Special Sales Ta…" at bounding box center [193, 161] width 303 height 640
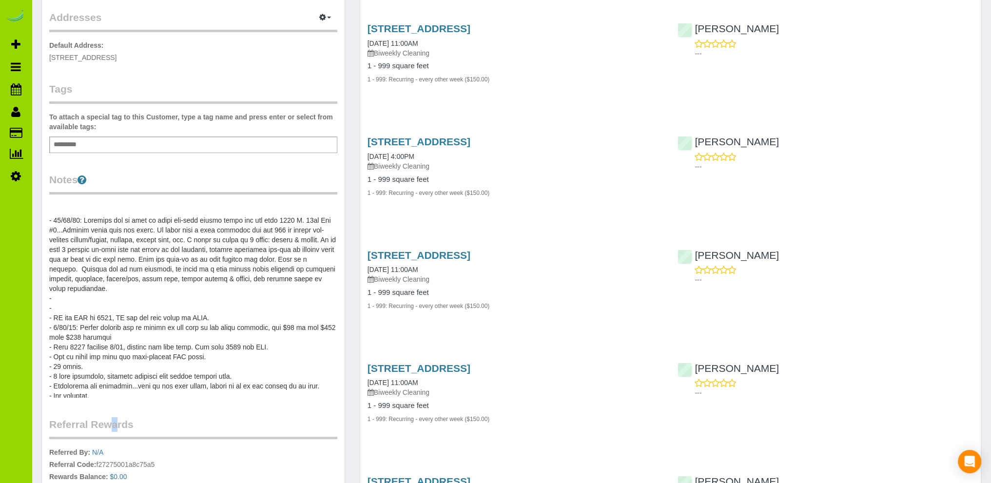
scroll to position [29, 0]
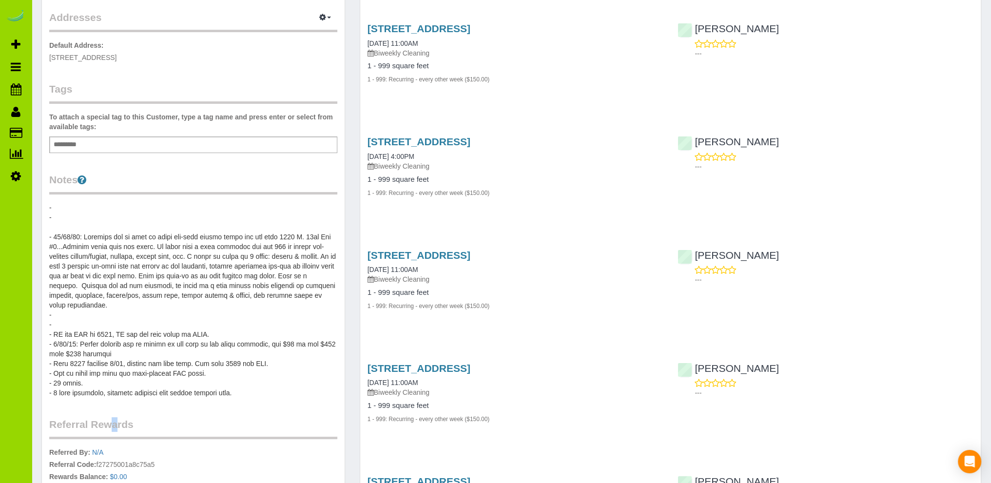
click at [133, 71] on div "Customer Info Edit Contact Info Send Message Email Preferences Special Sales Ta…" at bounding box center [193, 207] width 303 height 732
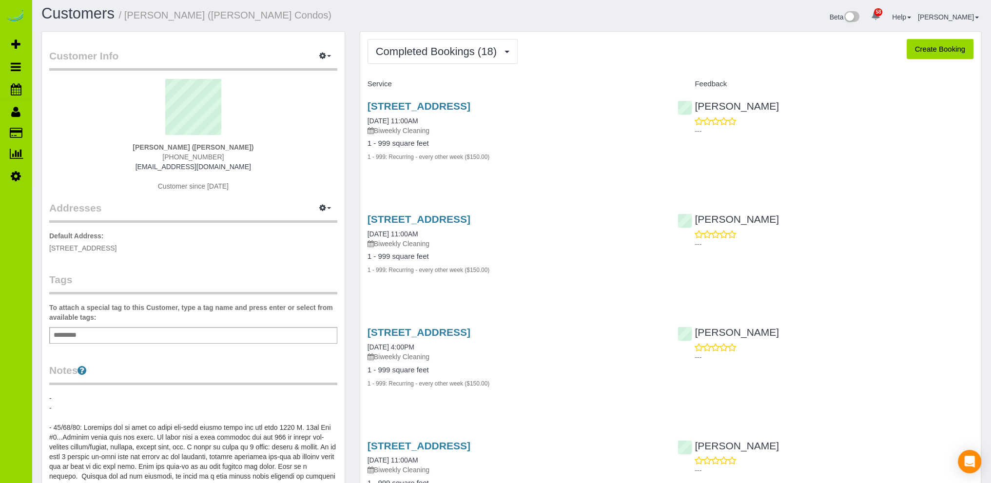
scroll to position [0, 0]
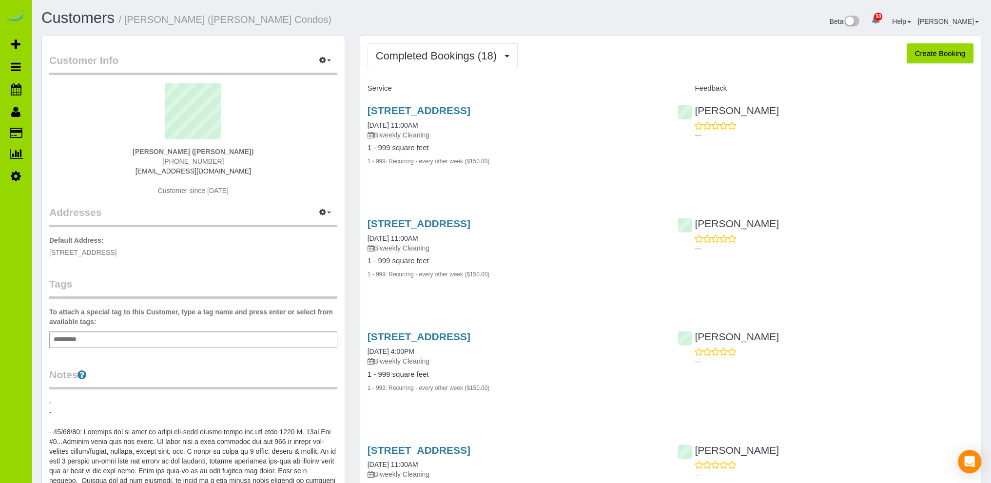
click at [346, 14] on h1 "Customers / Annalise Brod (Gabriel HOA Condos)" at bounding box center [272, 18] width 462 height 17
click at [936, 54] on button "Create Booking" at bounding box center [939, 53] width 67 height 20
select select "CO"
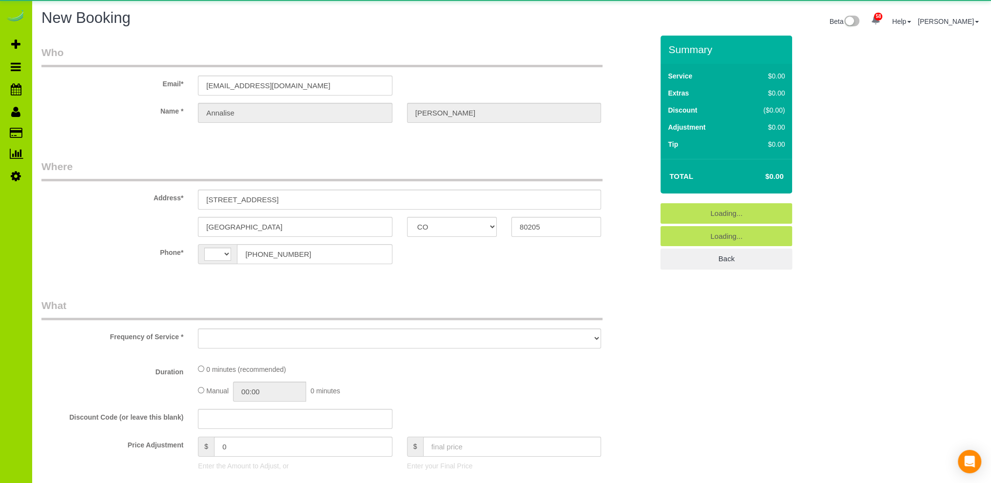
select select "string:US"
select select "object:7505"
select select "string:fspay-6502a4a6-35e8-4e70-a0bc-dde64761def0"
select select "object:7606"
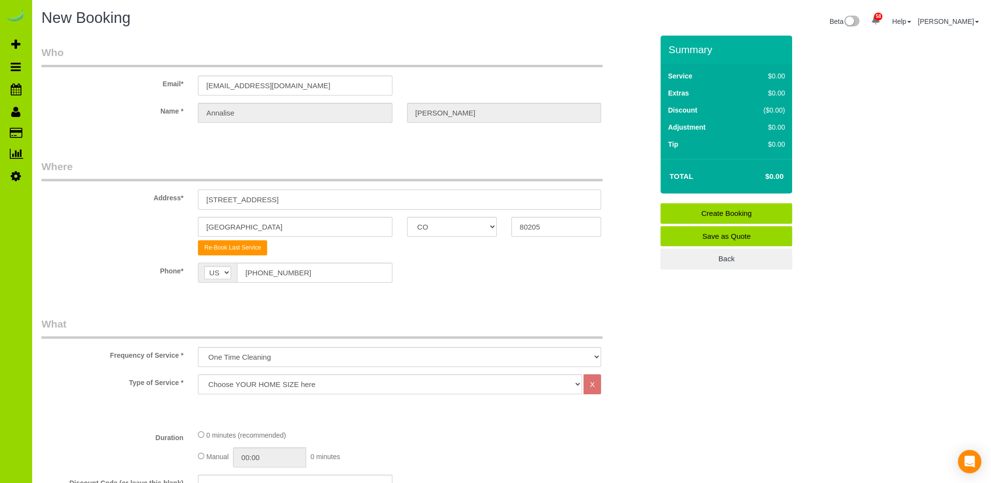
drag, startPoint x: 281, startPoint y: 197, endPoint x: 172, endPoint y: 199, distance: 109.2
click at [172, 199] on div "Address* 1737 E. 22nd Ave" at bounding box center [347, 184] width 626 height 50
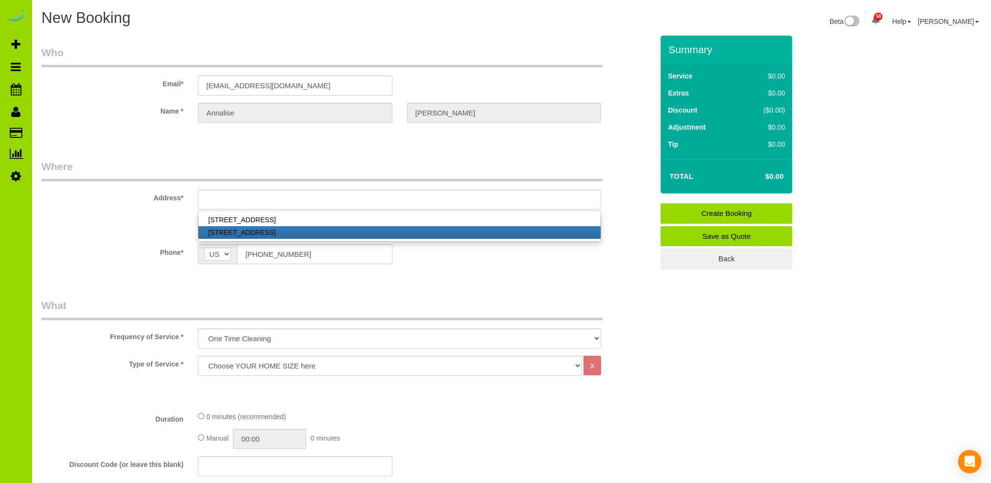
click at [239, 233] on link "1737 E. 22nd Ave #7, Denver, CO 80205" at bounding box center [399, 232] width 402 height 13
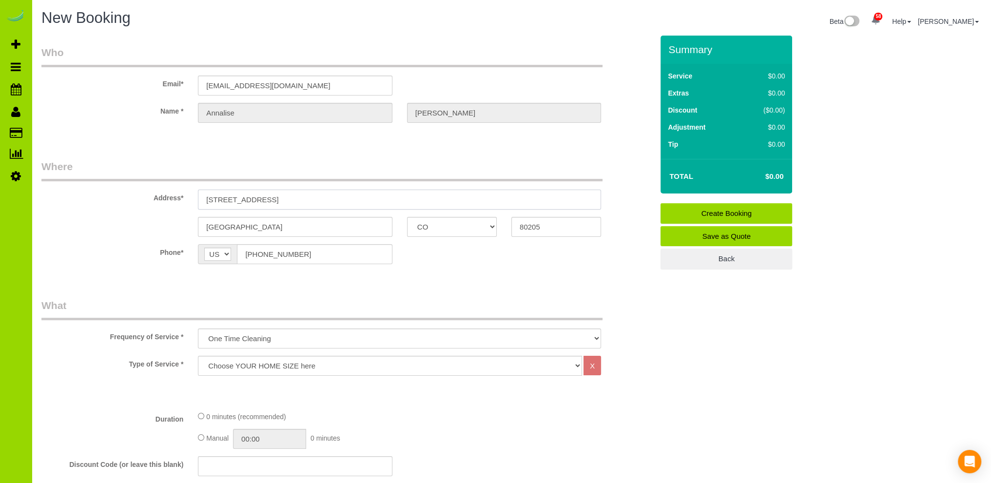
click at [307, 196] on input "1737 E. 22nd Ave #7" at bounding box center [399, 200] width 403 height 20
type input "1737 E. 22nd Ave #7"
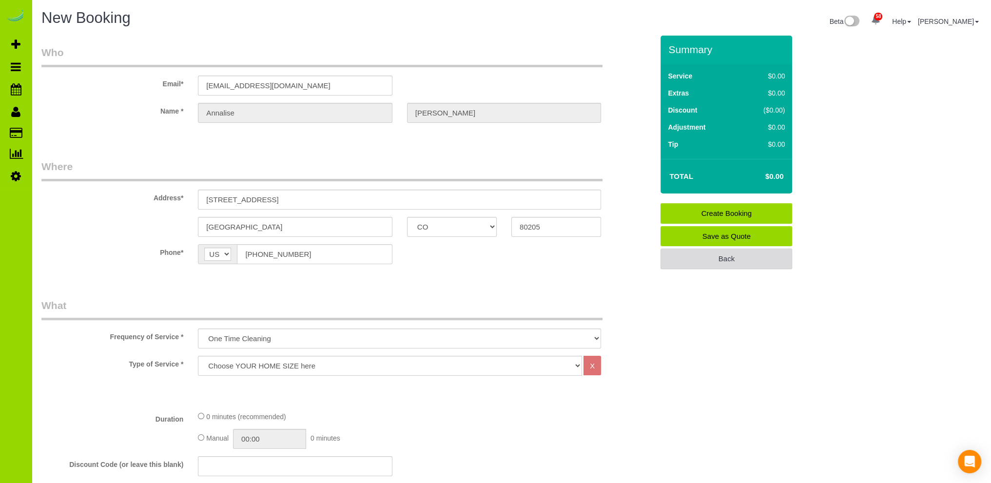
click at [729, 255] on link "Back" at bounding box center [726, 259] width 132 height 20
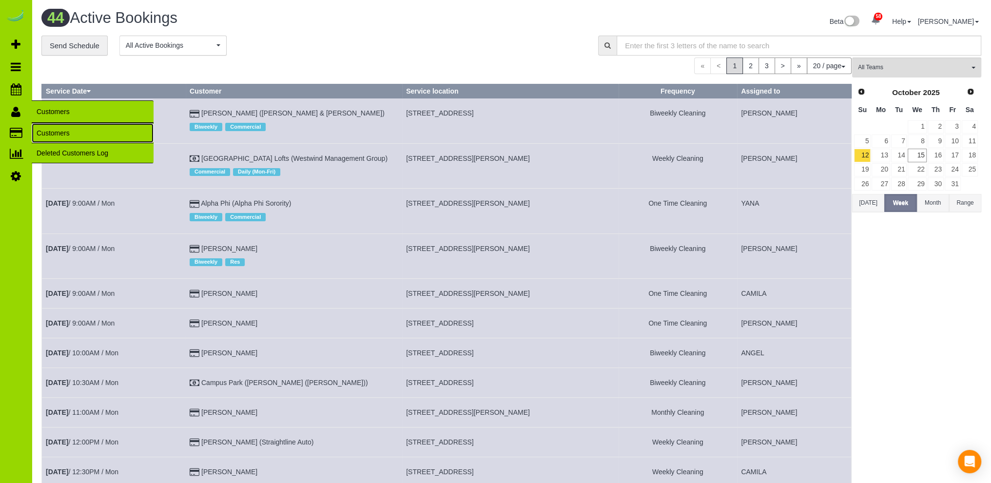
click at [54, 127] on link "Customers" at bounding box center [93, 132] width 122 height 19
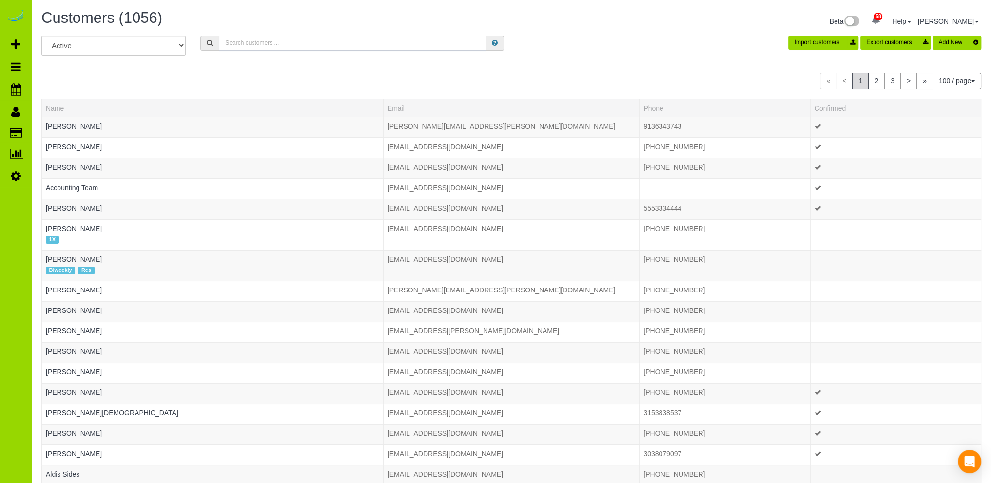
click at [254, 44] on input "text" at bounding box center [352, 43] width 267 height 15
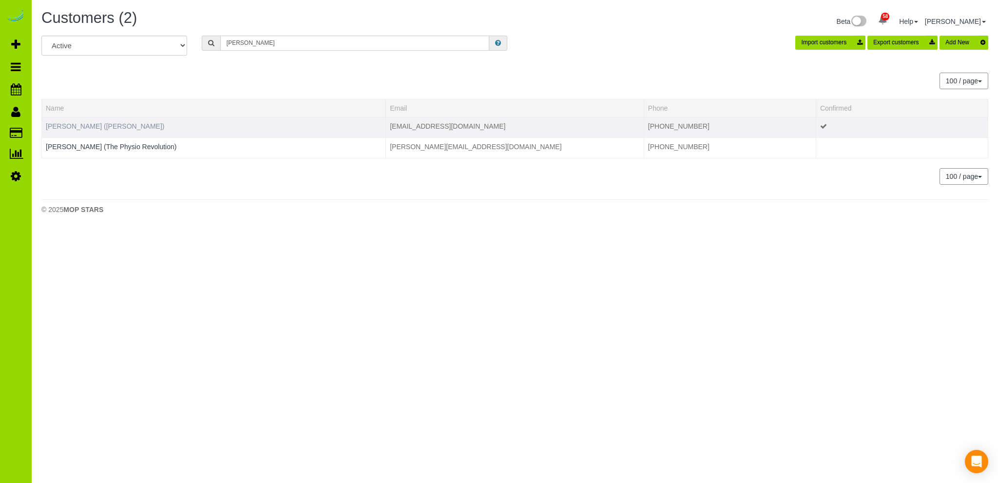
type input "brod"
click at [84, 124] on link "[PERSON_NAME] ([PERSON_NAME])" at bounding box center [105, 126] width 119 height 8
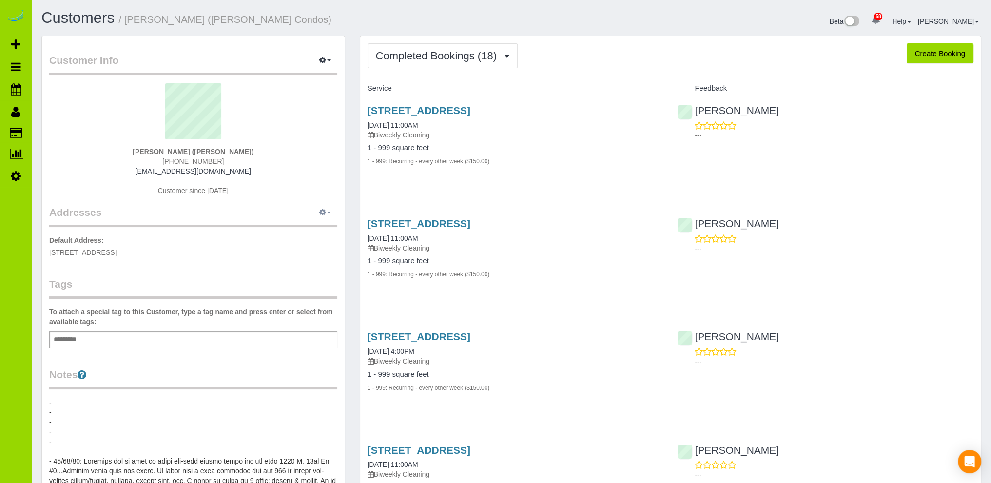
click at [324, 215] on icon "button" at bounding box center [322, 212] width 7 height 6
click at [303, 230] on button "Manage Addresses" at bounding box center [297, 231] width 79 height 14
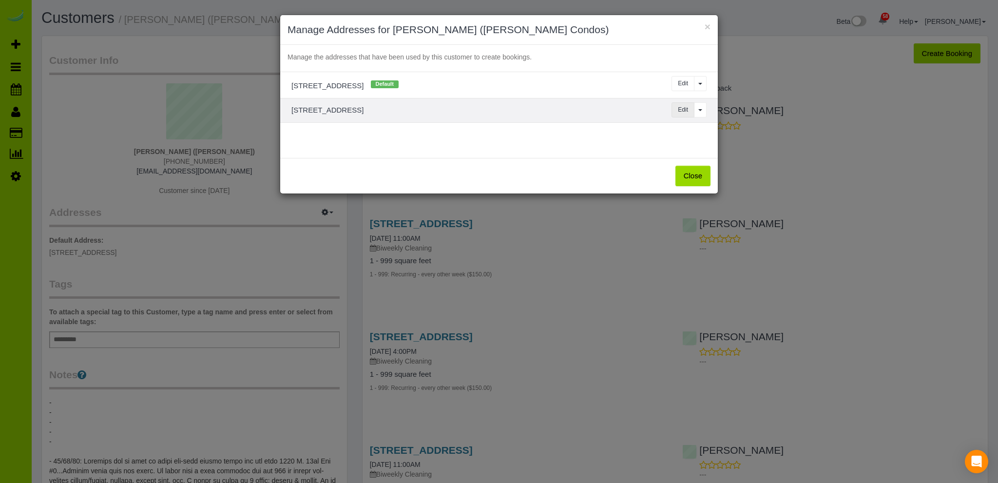
click at [684, 110] on button "Edit" at bounding box center [682, 109] width 23 height 15
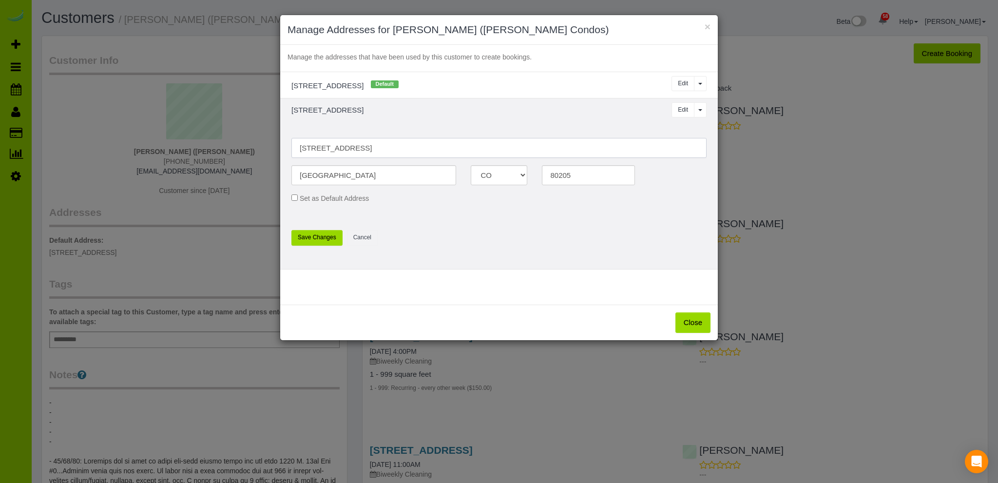
click at [413, 147] on input "1737 E. 22nd Ave #7" at bounding box center [498, 148] width 415 height 20
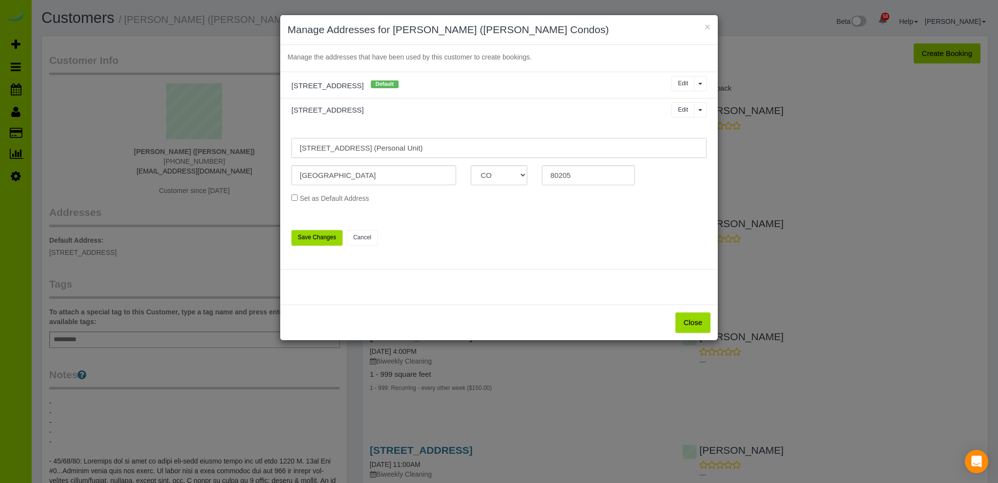
type input "1737 E. 22nd Ave #7 (Personal Unit)"
click at [687, 322] on button "Close" at bounding box center [692, 322] width 35 height 20
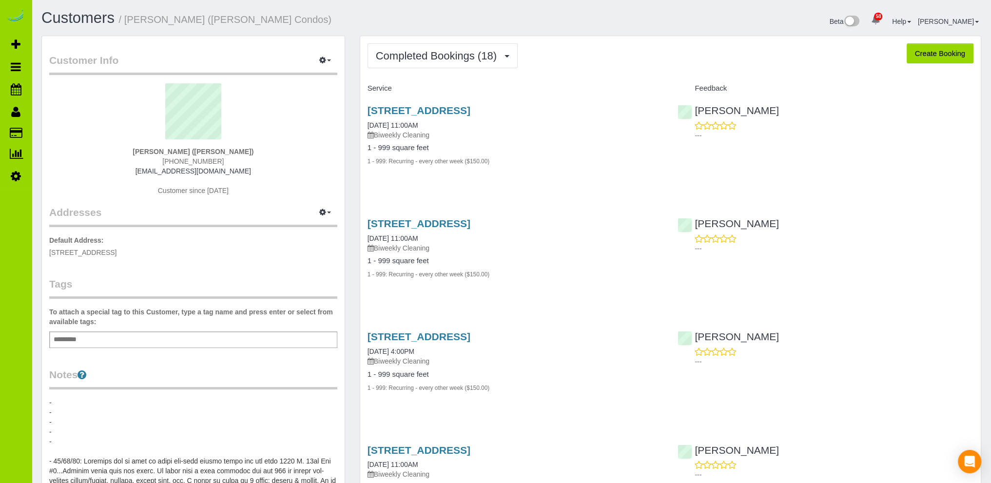
click at [931, 52] on button "Create Booking" at bounding box center [939, 53] width 67 height 20
select select "CO"
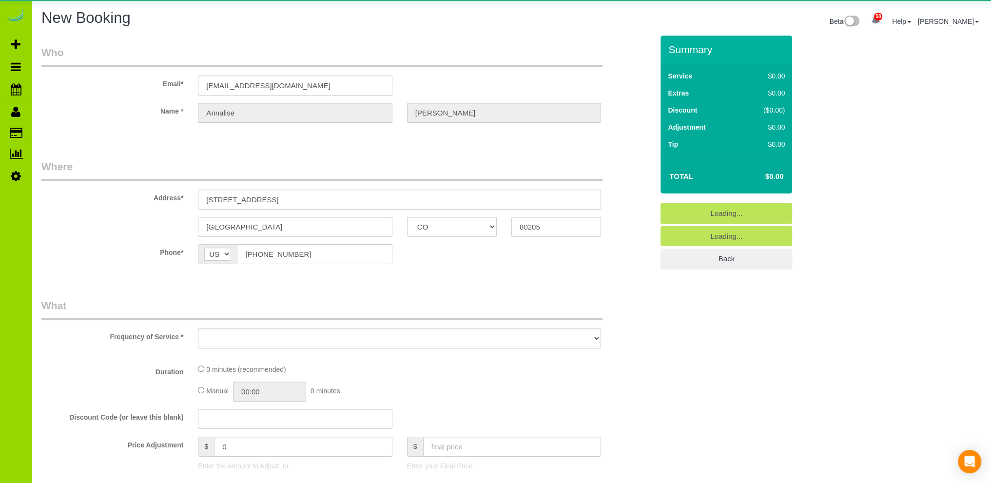
select select "object:11046"
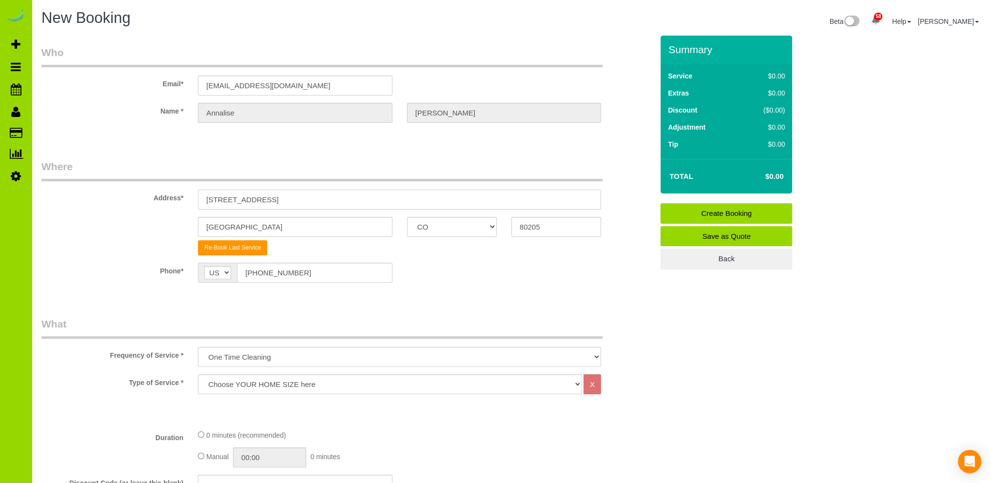
drag, startPoint x: 292, startPoint y: 198, endPoint x: 123, endPoint y: 183, distance: 169.7
click at [152, 197] on div "Address* 1737 E. 22nd Ave" at bounding box center [347, 184] width 626 height 50
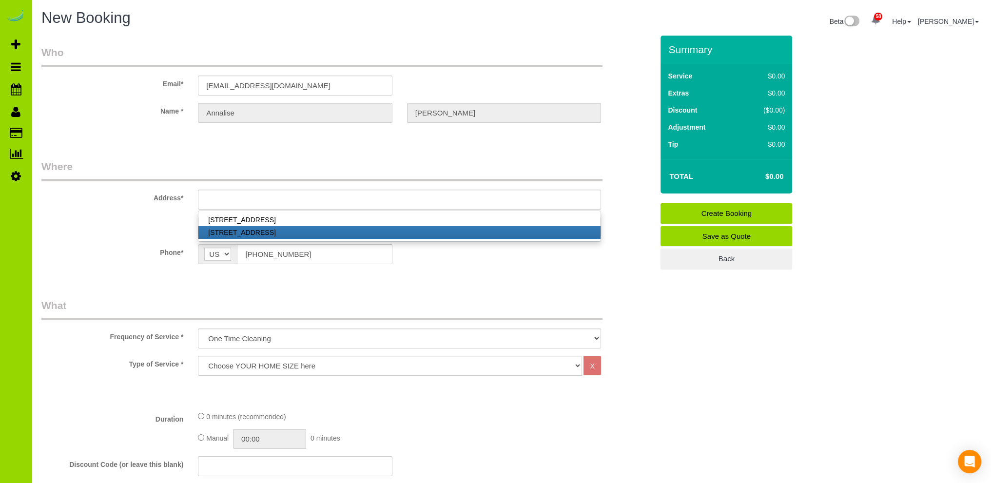
click at [283, 232] on link "1737 E. 22nd Ave #7, Denver, CO 80205" at bounding box center [399, 232] width 402 height 13
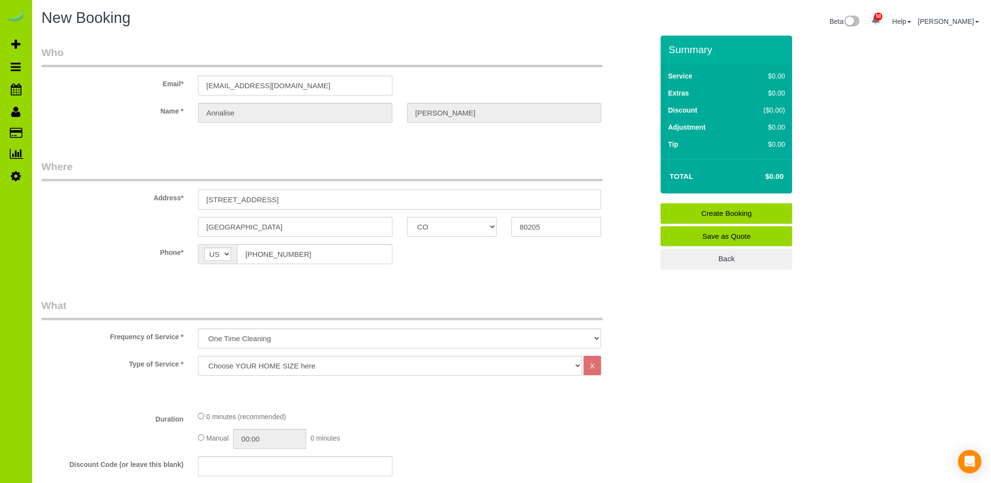
click at [298, 200] on input "1737 E. 22nd Ave #7" at bounding box center [399, 200] width 403 height 20
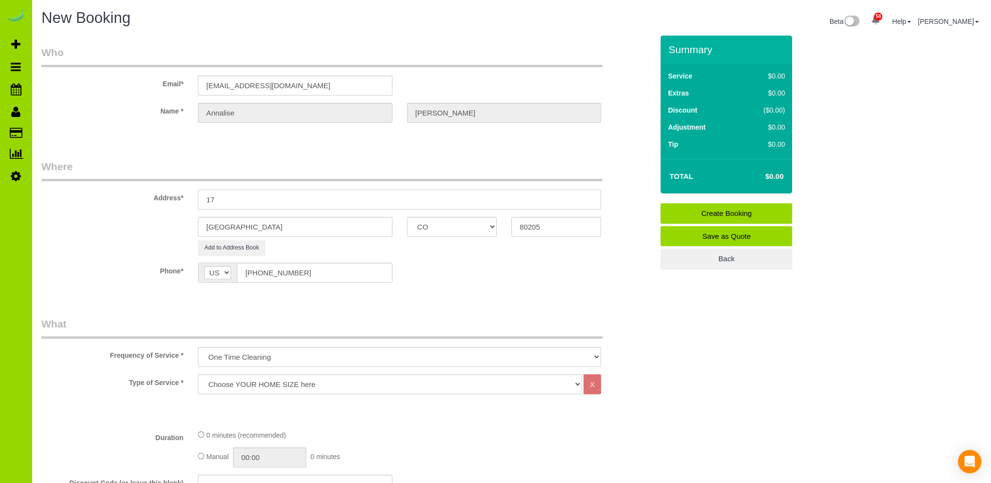
type input "1"
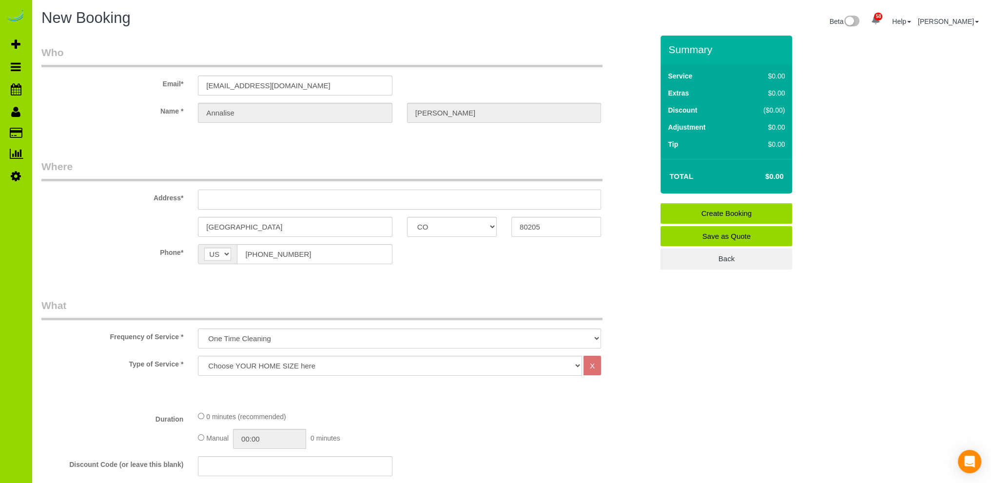
click at [305, 196] on input "text" at bounding box center [399, 200] width 403 height 20
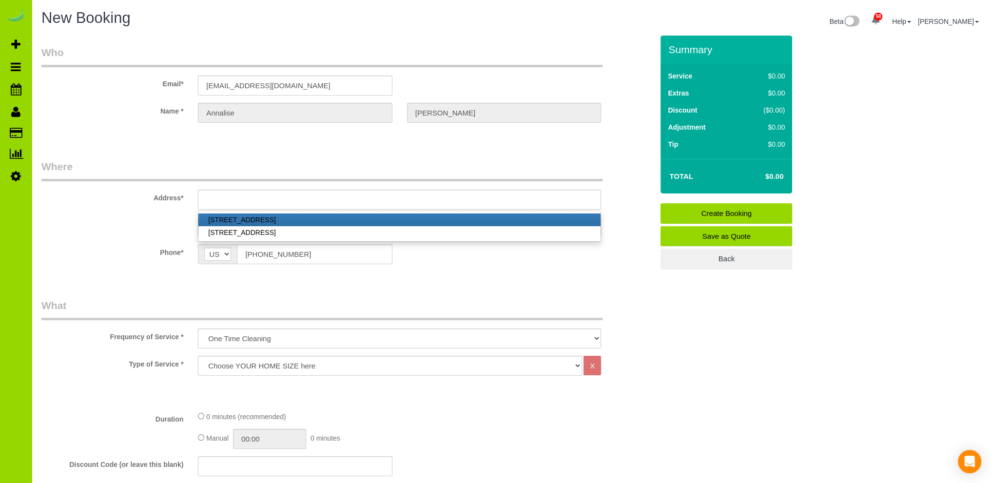
drag, startPoint x: 107, startPoint y: 212, endPoint x: 112, endPoint y: 193, distance: 19.6
click at [108, 210] on sui-booking-address "Address* 1737 E. 22nd Ave, Denver, CO 80205 1737 E. 22nd Ave #7, Denver, CO 802…" at bounding box center [347, 197] width 612 height 77
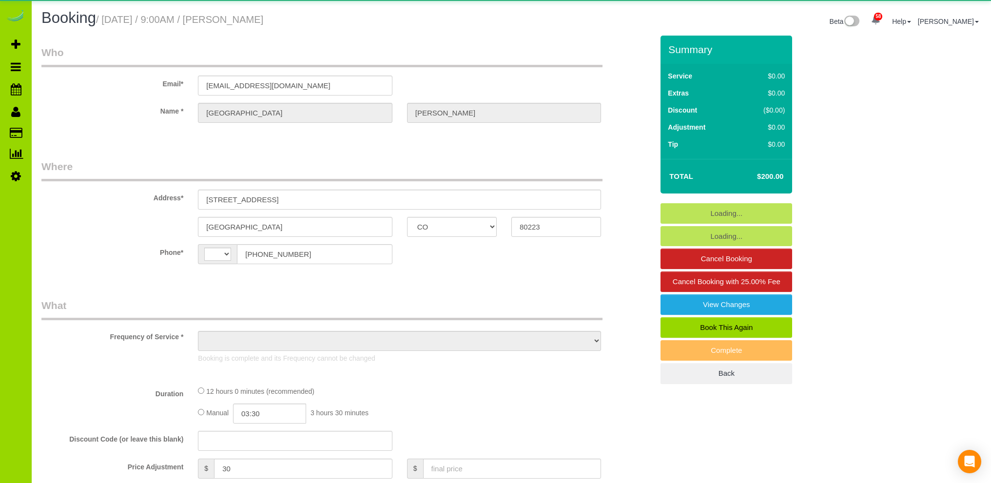
select select "CO"
select select "string:[GEOGRAPHIC_DATA]"
select select "object:826"
select select "string:fspay-ef4cc8fb-995e-49d6-90f9-4333a62fa104"
select select "spot1"
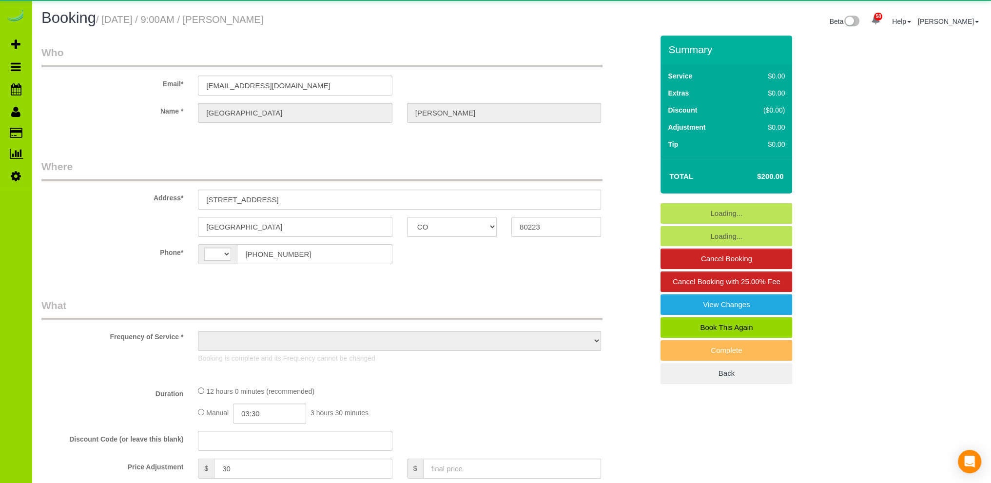
select select "number:69"
select select "number:4"
select select "number:16"
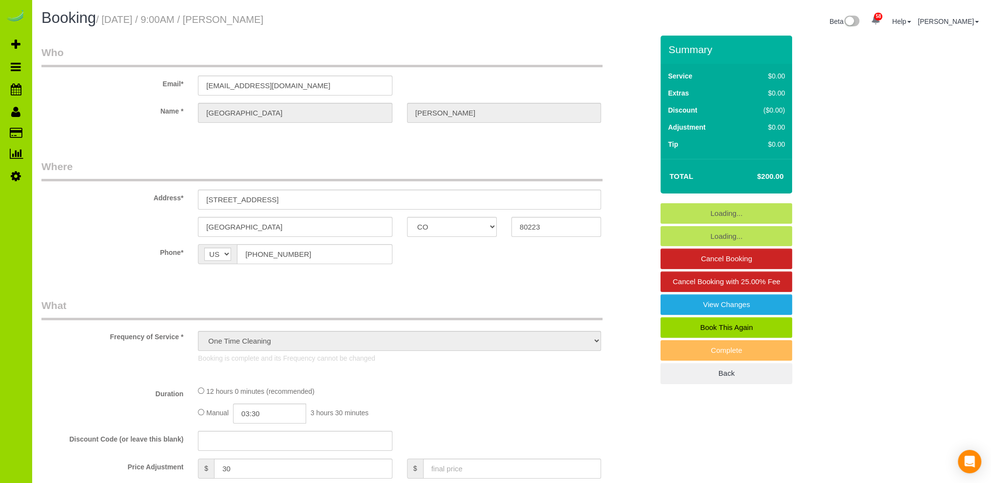
select select "object:1170"
select select "4"
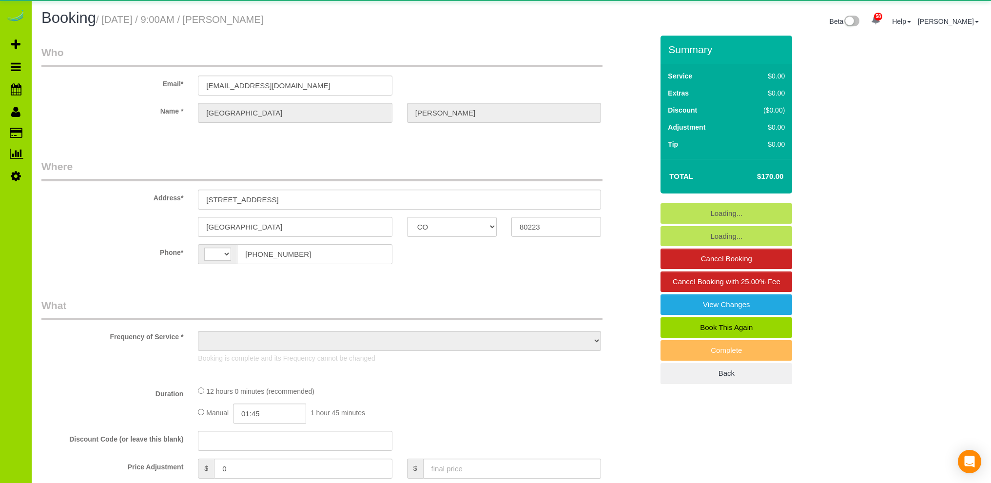
select select "CO"
select select "string:[GEOGRAPHIC_DATA]"
select select "string:fspay-ef4cc8fb-995e-49d6-90f9-4333a62fa104"
select select "spot1"
select select "number:4"
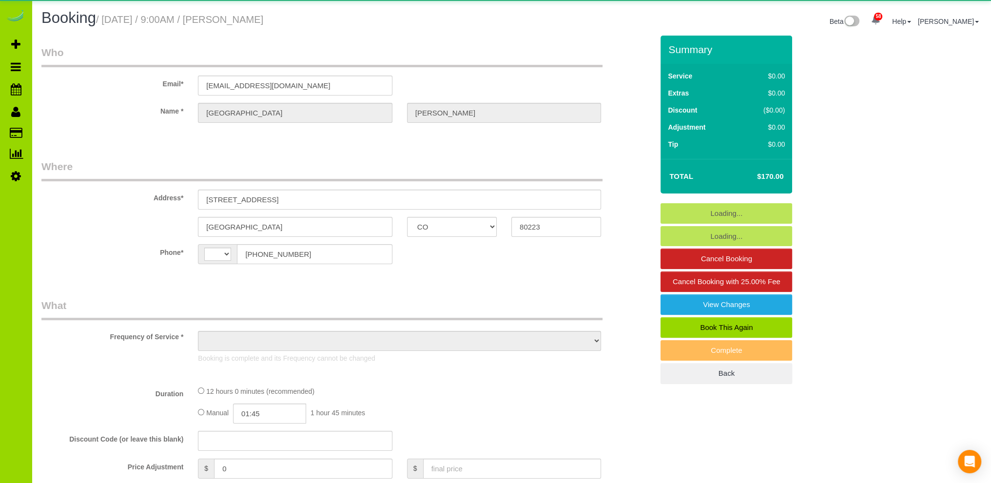
select select "number:16"
select select "object:1165"
select select "spot6"
select select "4"
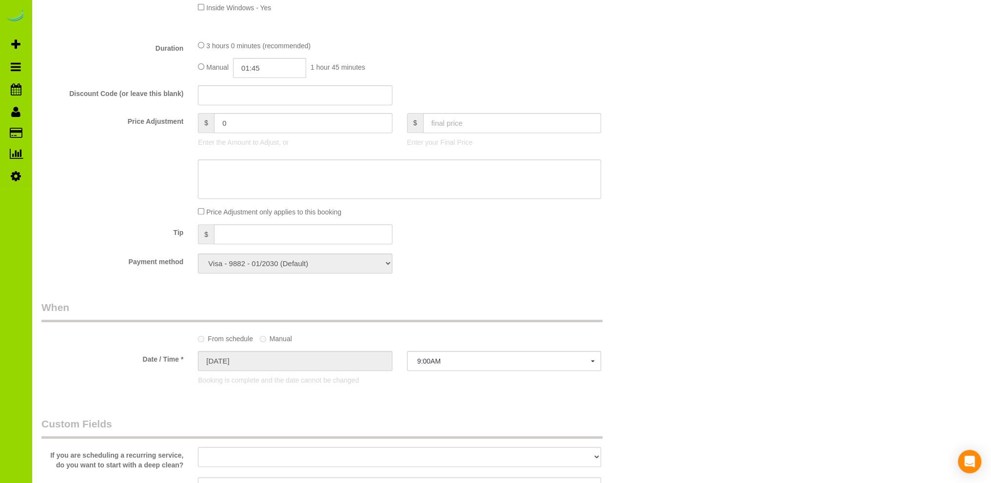
scroll to position [365, 0]
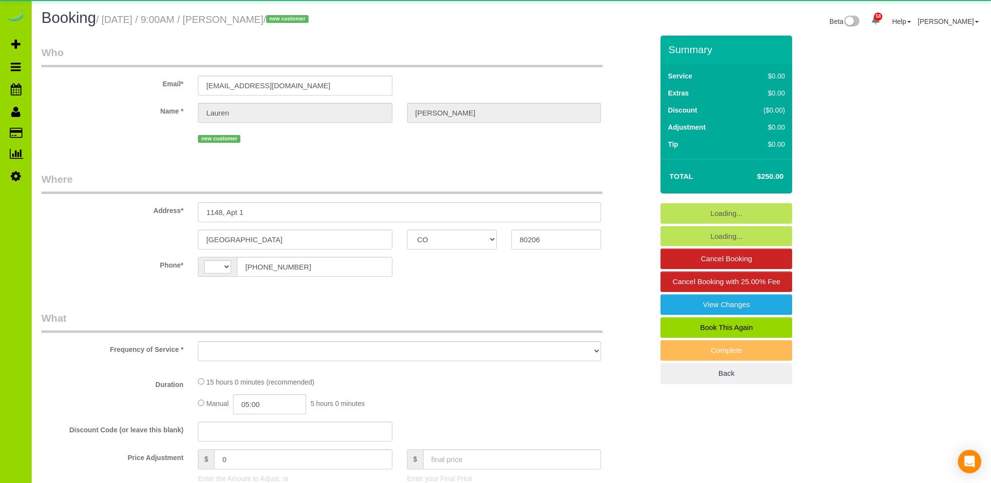
select select "CO"
select select "string:US"
select select "object:1076"
select select "string:fspay-eca8de70-f862-4a47-8c38-81571a30312f"
select select "spot1"
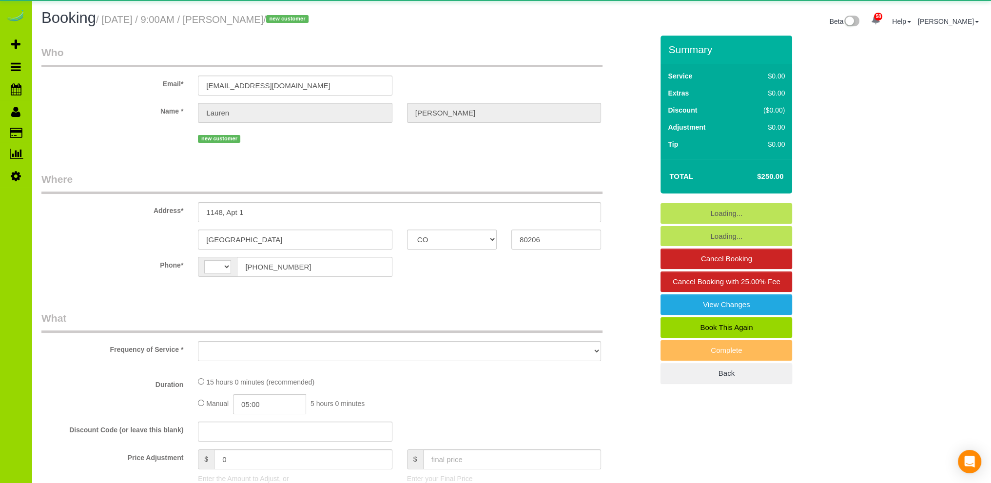
select select "number:68"
select select "number:2"
select select "number:11"
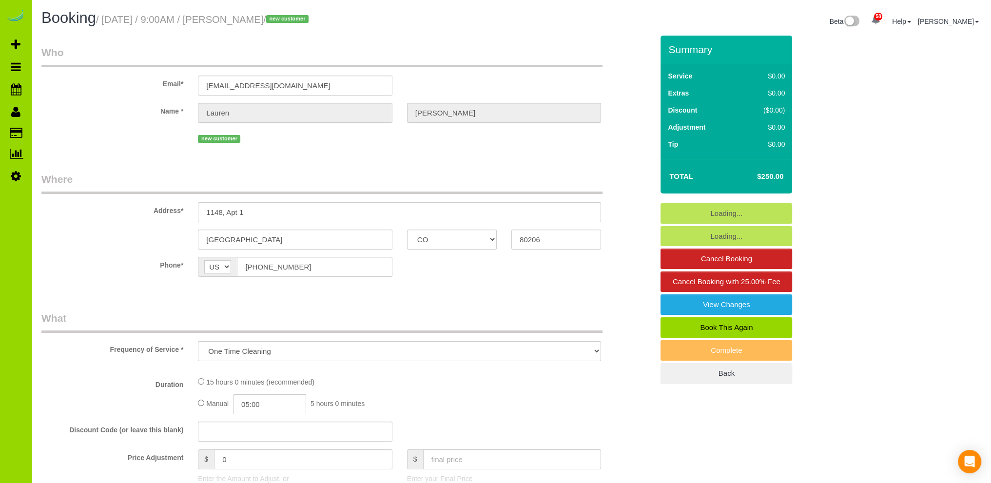
select select "spot6"
select select "object:1225"
select select "3"
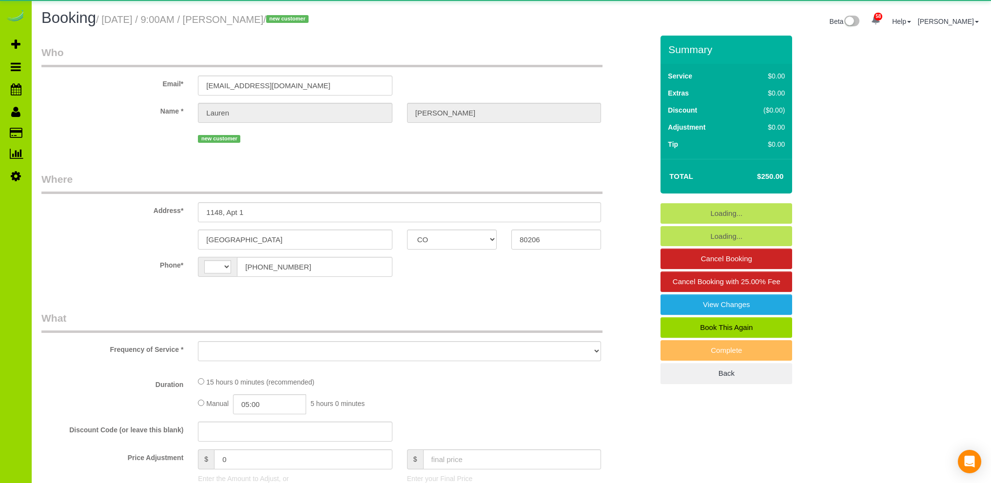
select select "CO"
select select "string:[GEOGRAPHIC_DATA]"
select select "object:1225"
select select "3"
select select "spot1"
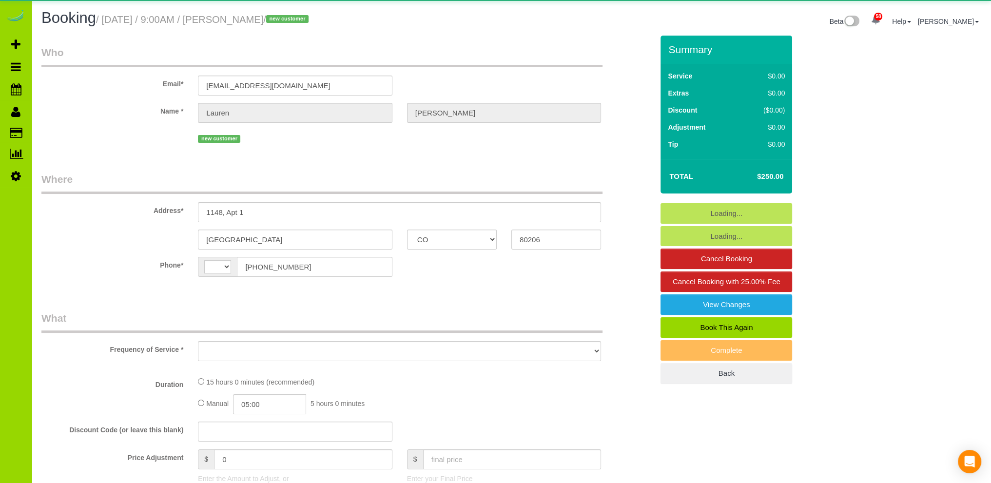
select select "number:68"
select select "number:2"
select select "number:11"
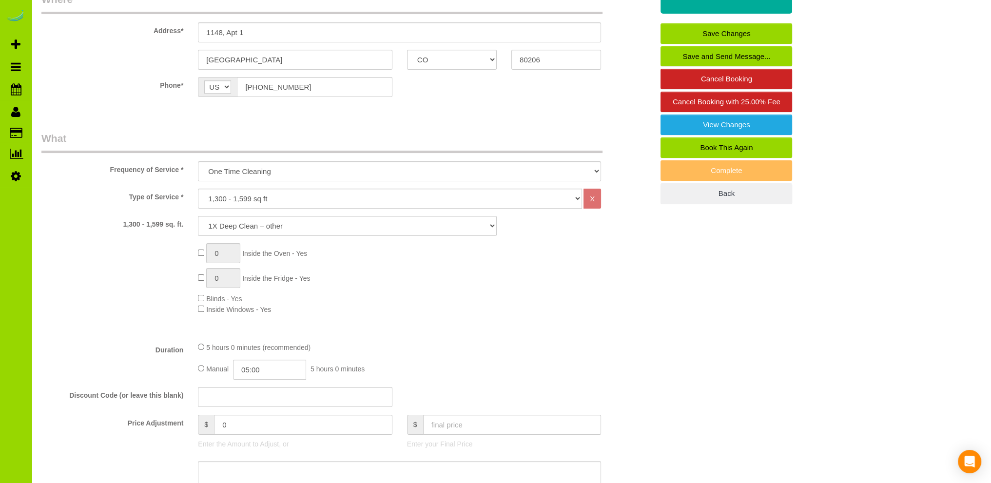
scroll to position [292, 0]
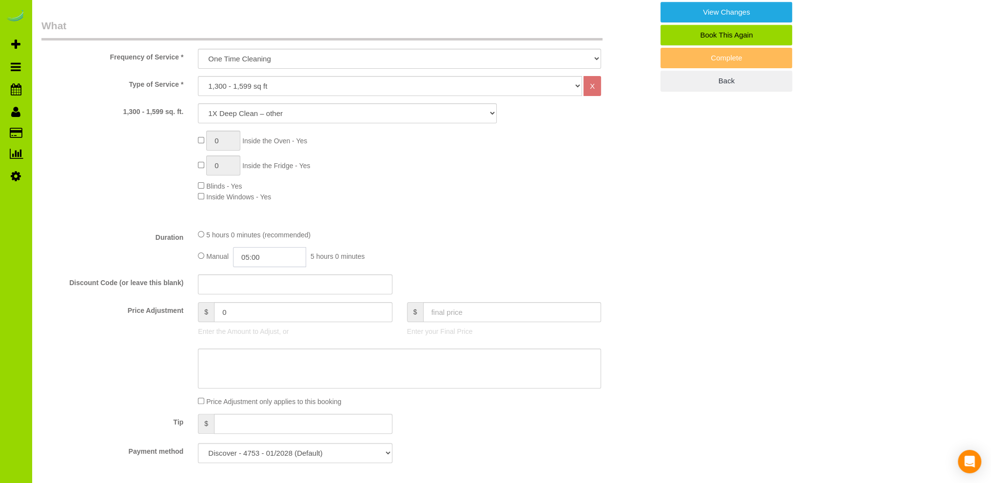
click at [257, 253] on input "05:00" at bounding box center [269, 257] width 73 height 20
type input "02:30"
click at [257, 281] on li "02:30" at bounding box center [258, 282] width 43 height 13
select select "spot6"
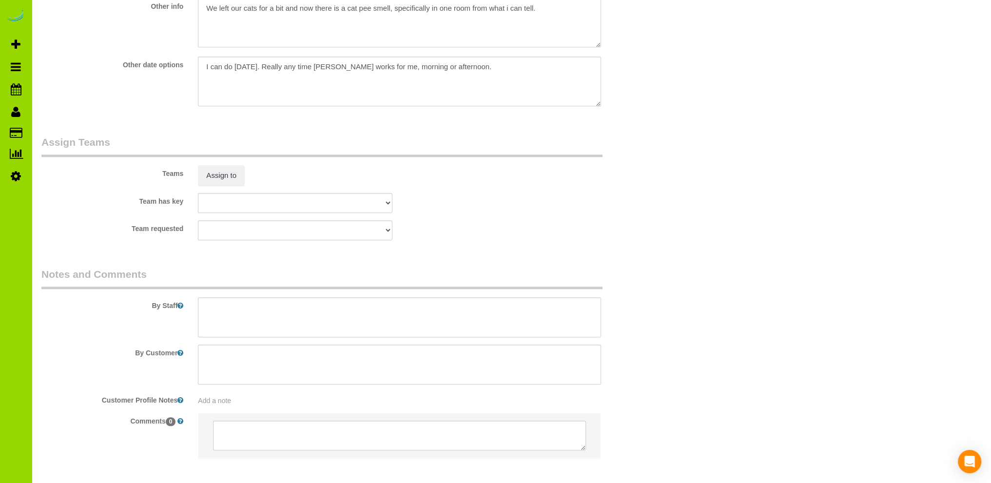
scroll to position [1267, 0]
click at [243, 307] on textarea at bounding box center [399, 315] width 403 height 40
type textarea "- Est 5 hours. - No Extras as of now, but that could change. Thank you."
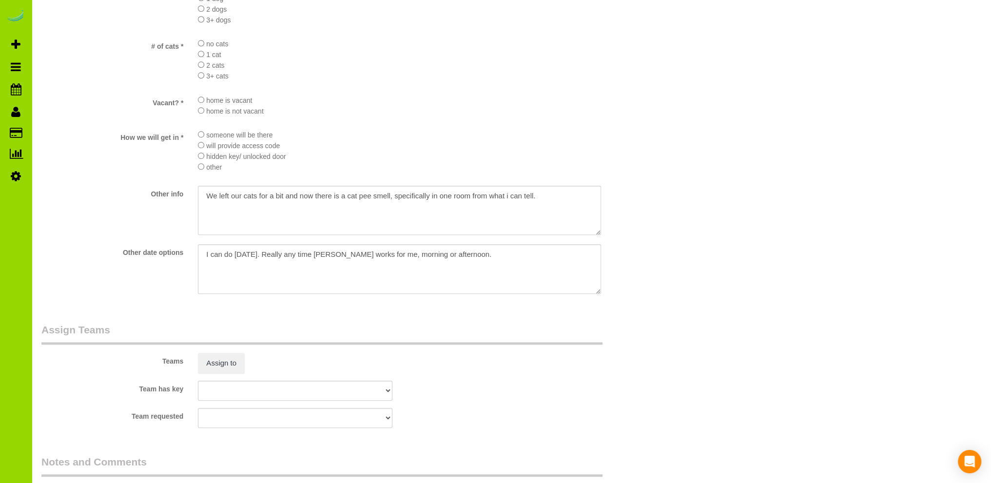
scroll to position [1072, 0]
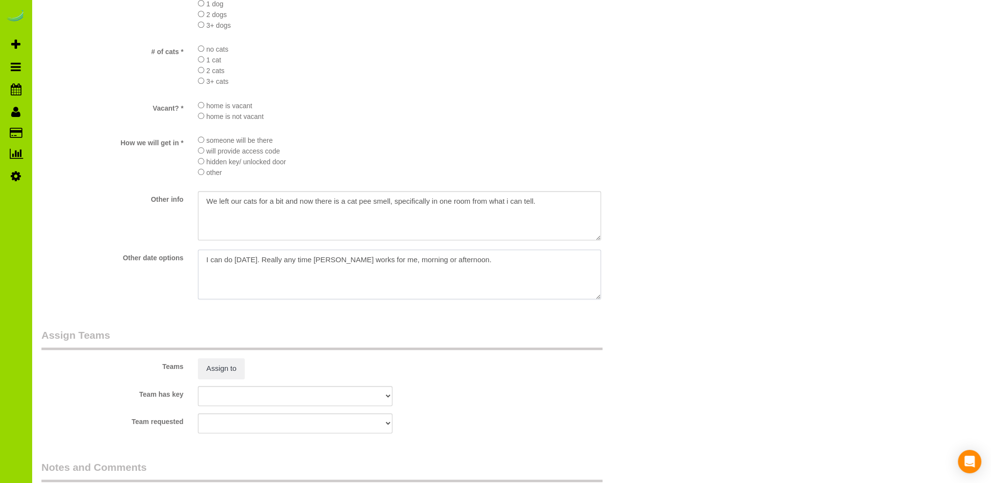
drag, startPoint x: 456, startPoint y: 263, endPoint x: 191, endPoint y: 268, distance: 264.2
click at [191, 268] on div at bounding box center [400, 275] width 418 height 52
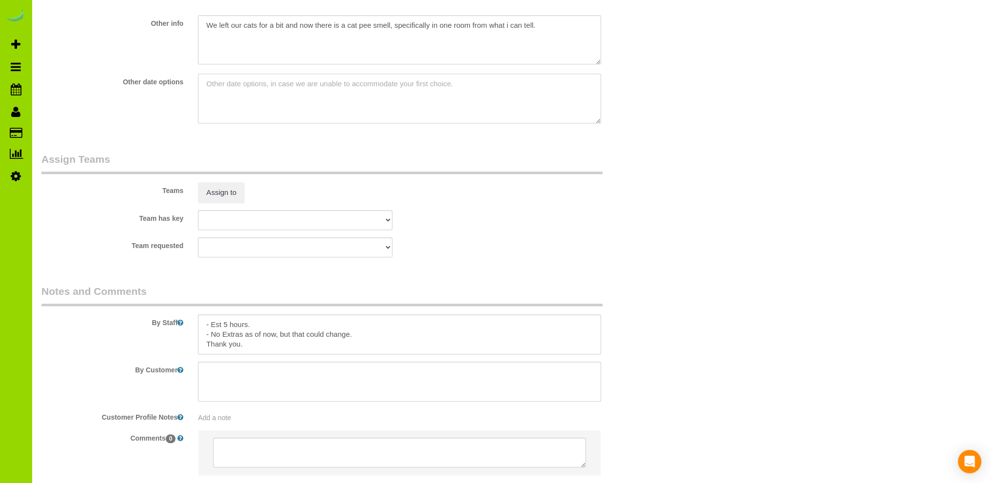
scroll to position [1314, 0]
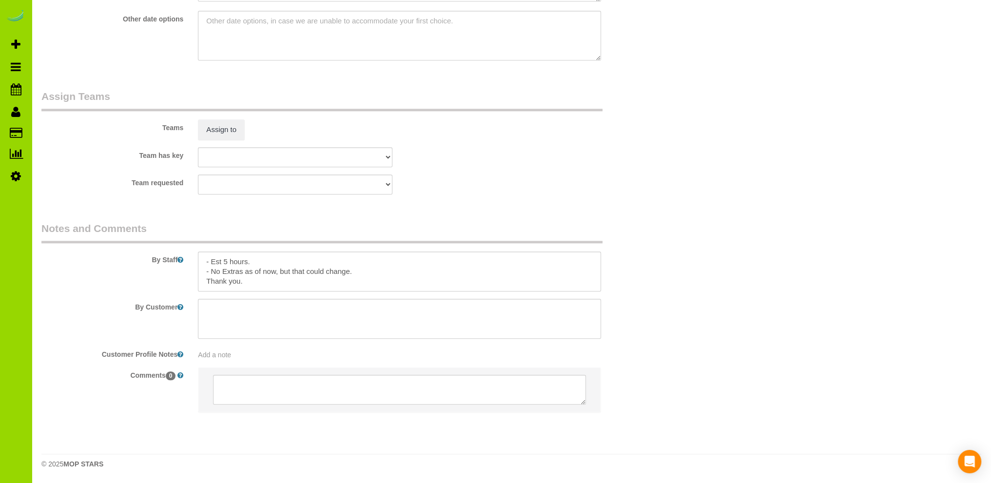
click at [216, 353] on span "Add a note" at bounding box center [214, 355] width 33 height 8
paste textarea "I can do today. Really any time asap works for me, morning or afternoon."
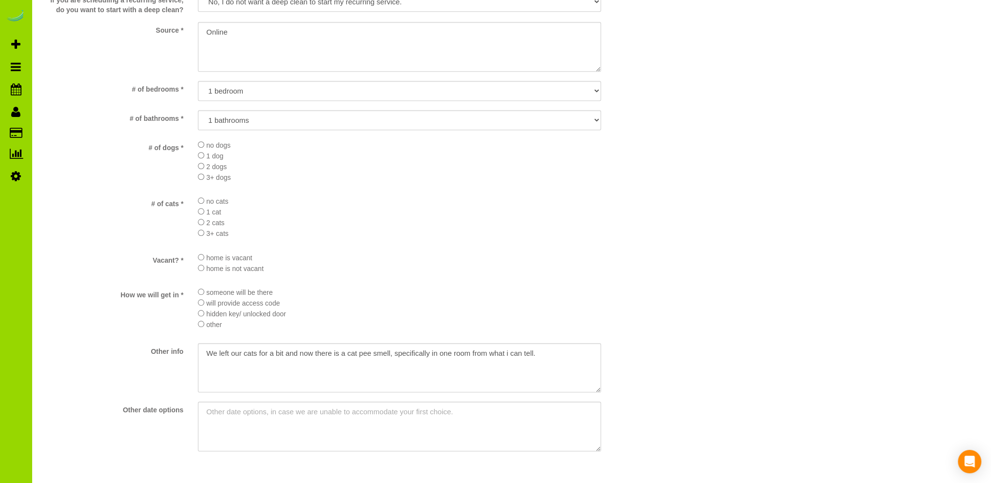
scroll to position [1021, 0]
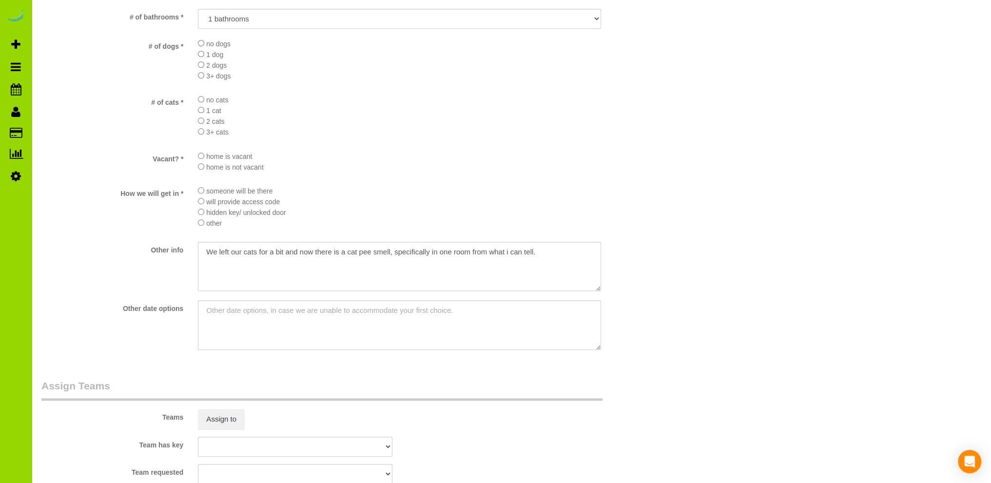
type textarea "I can do today. Really any time asap works for me, morning or afternoon."
drag, startPoint x: 542, startPoint y: 257, endPoint x: 170, endPoint y: 253, distance: 372.3
click at [170, 253] on div "Other info" at bounding box center [347, 268] width 626 height 52
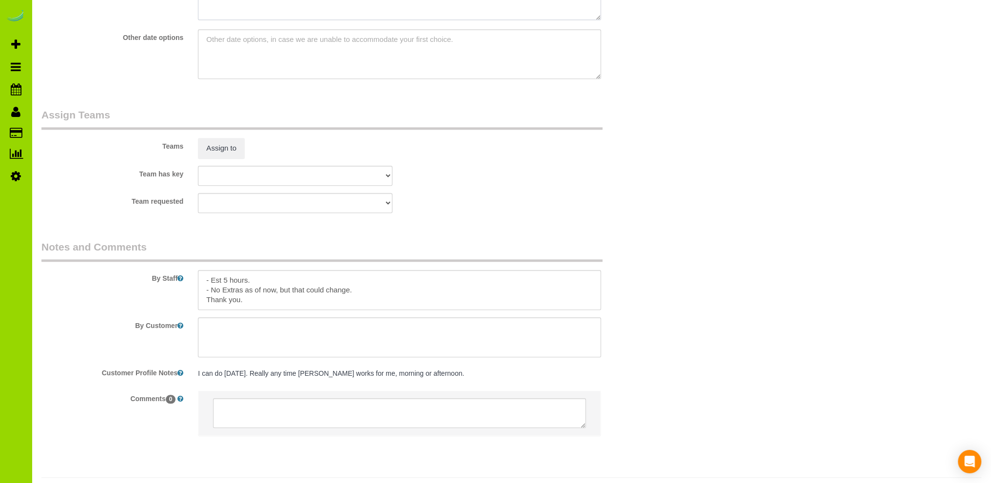
scroll to position [1319, 0]
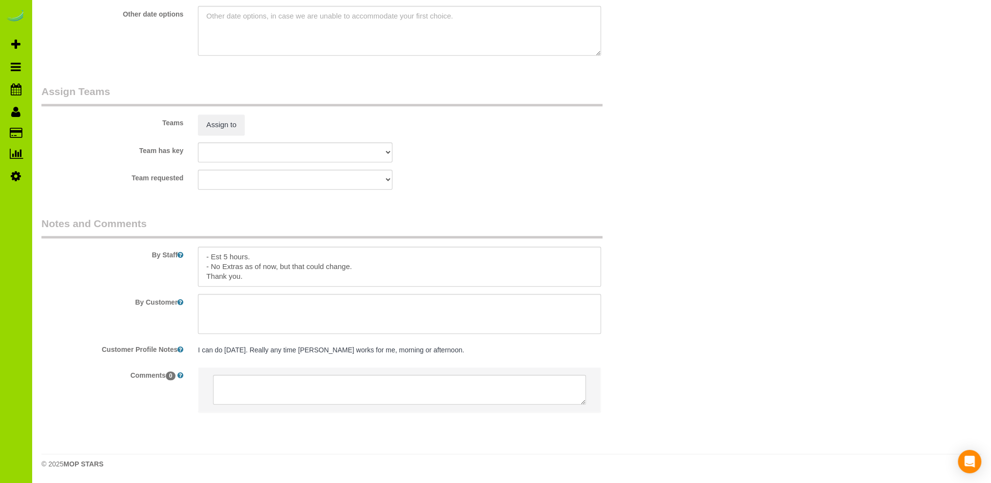
click at [431, 342] on div "I can do today. Really any time asap works for me, morning or afternoon. I can …" at bounding box center [400, 350] width 418 height 19
click at [427, 346] on pre "I can do today. Really any time asap works for me, morning or afternoon." at bounding box center [399, 350] width 403 height 10
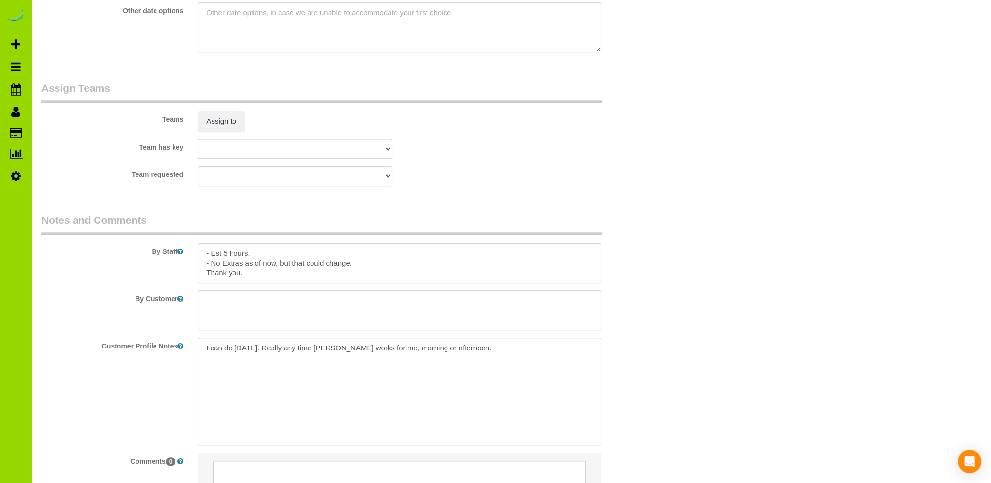
click at [199, 350] on textarea "I can do today. Really any time asap works for me, morning or afternoon." at bounding box center [399, 392] width 403 height 108
paste textarea "We left our cats for a bit and now there is a cat pee smell, specifically in on…"
type textarea "We left our cats for a bit and now there is a cat pee smell, specifically in on…"
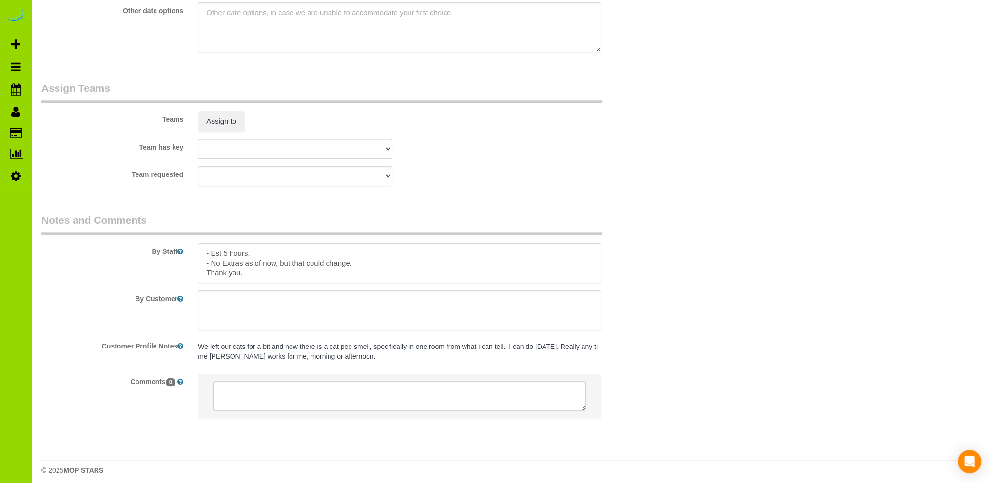
click at [359, 257] on textarea at bounding box center [399, 263] width 403 height 40
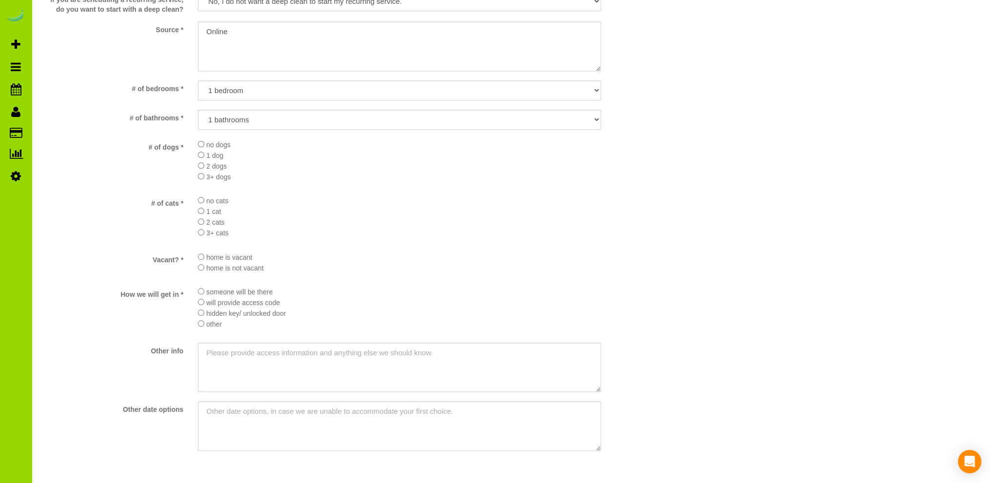
scroll to position [637, 0]
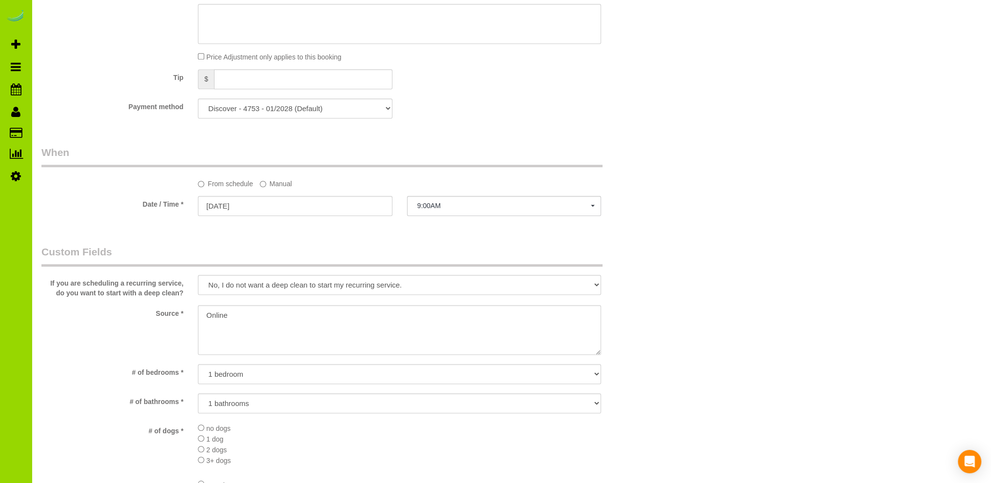
type textarea "- Est 5 hours. - Cat pee smell in one room, I am finding out which room and if …"
click at [247, 316] on textarea at bounding box center [399, 330] width 403 height 50
type textarea "Online booking."
click at [341, 243] on div "Who Email* laurenereasor@gmail.com Name * Lauren Reasor new customer Where Addr…" at bounding box center [347, 268] width 626 height 1739
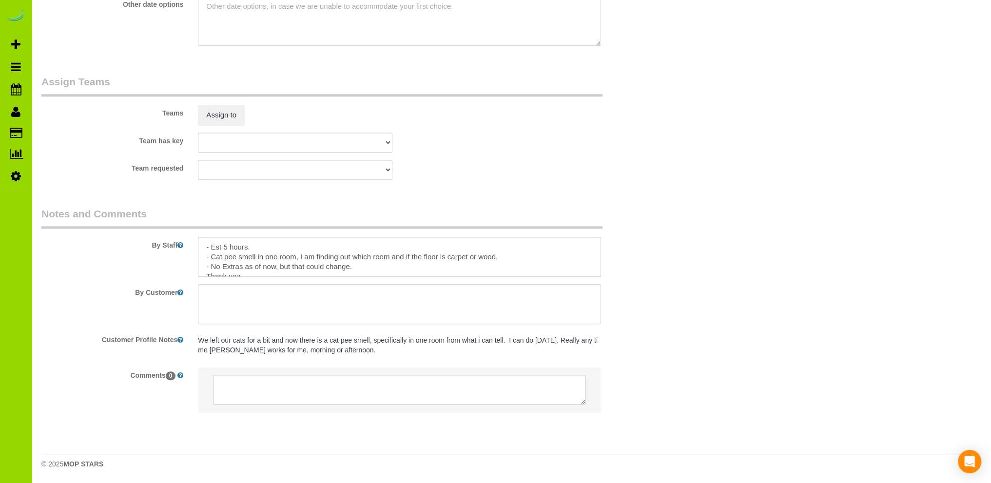
scroll to position [1329, 0]
click at [276, 247] on textarea at bounding box center [399, 257] width 403 height 40
click at [588, 163] on div "Team requested ALBI ANA ANGEL CAMILA ELVIA FABIOLA FERNANDO FLOR HELEN JAVIER L…" at bounding box center [347, 170] width 626 height 20
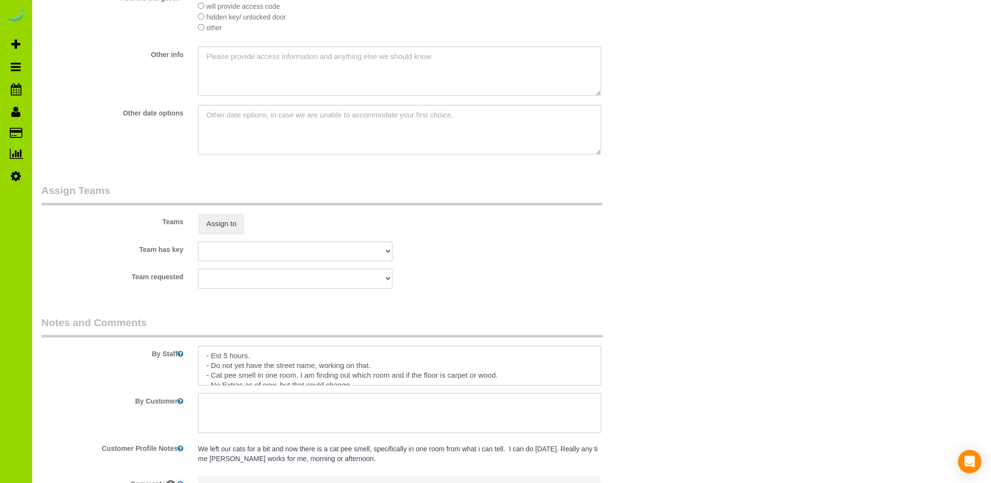
scroll to position [1267, 0]
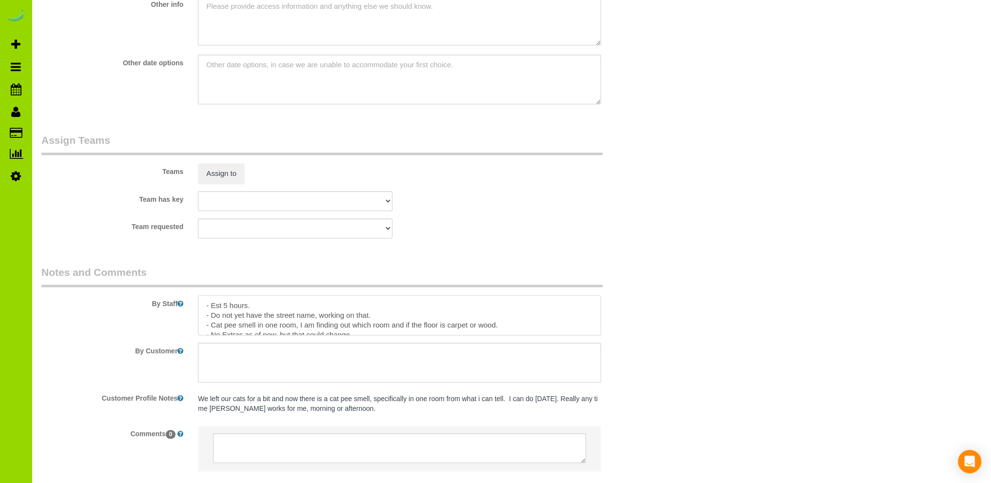
click at [369, 320] on textarea at bounding box center [399, 315] width 403 height 40
type textarea "- Est 5 hours. - Do not yet have the street name, working on that, but in 80206…"
click at [450, 236] on div "Team requested ALBI ANA ANGEL CAMILA ELVIA FABIOLA FERNANDO FLOR HELEN JAVIER L…" at bounding box center [347, 228] width 626 height 20
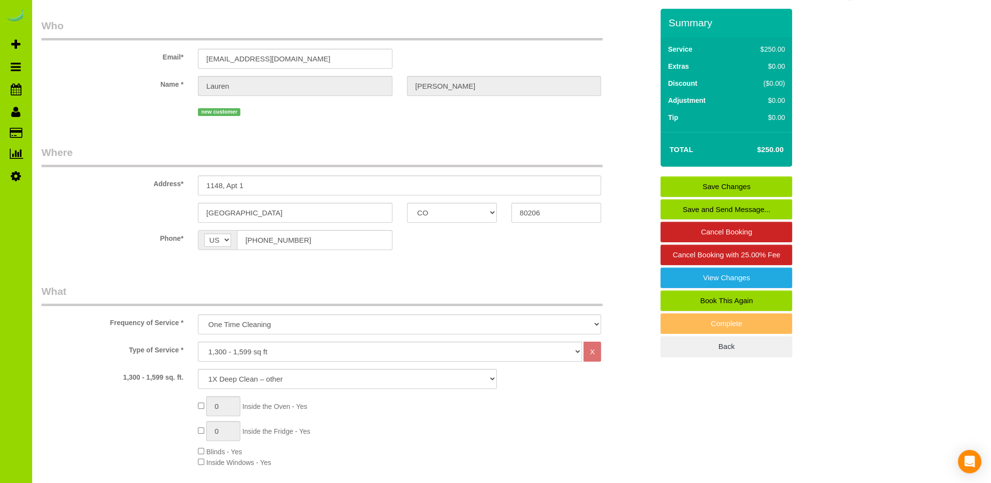
scroll to position [0, 0]
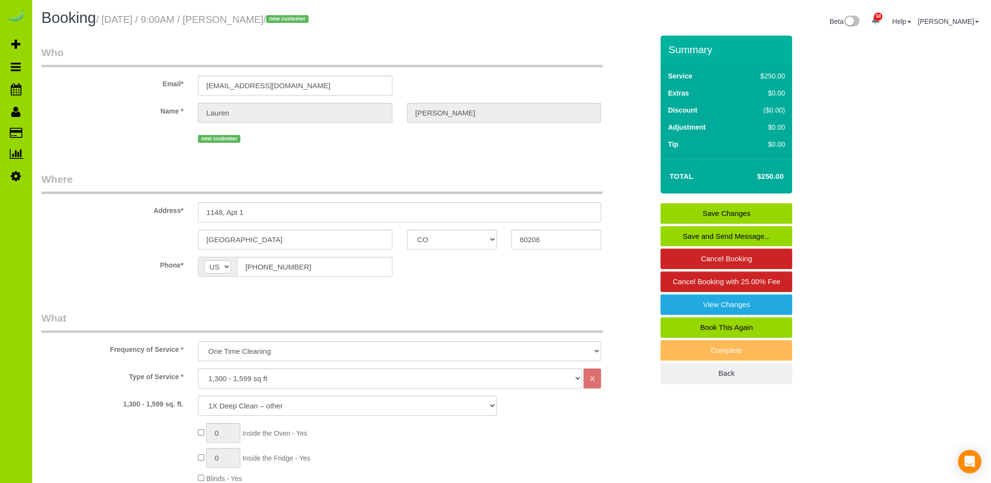
click at [738, 212] on link "Save Changes" at bounding box center [726, 213] width 132 height 20
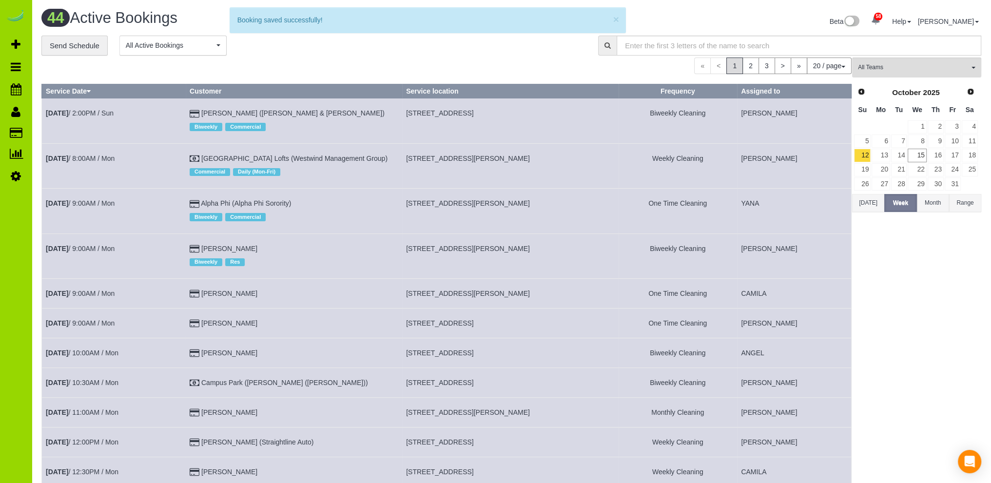
click at [315, 61] on div "« < 1 2 3 > » 20 / page 10 / page 20 / page 30 / page 40 / page 50 / page 100 /…" at bounding box center [446, 65] width 810 height 17
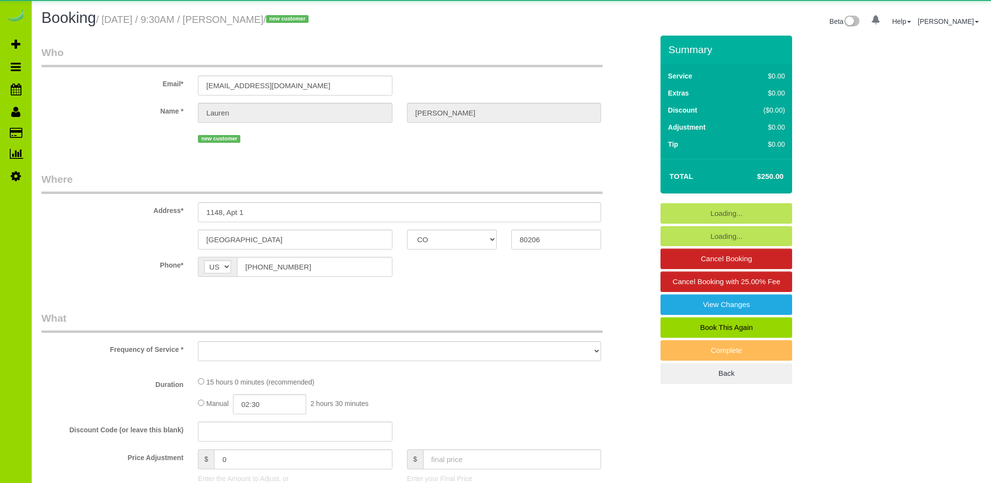
select select "CO"
select select "number:68"
select select "number:2"
select select "number:11"
select select "object:1255"
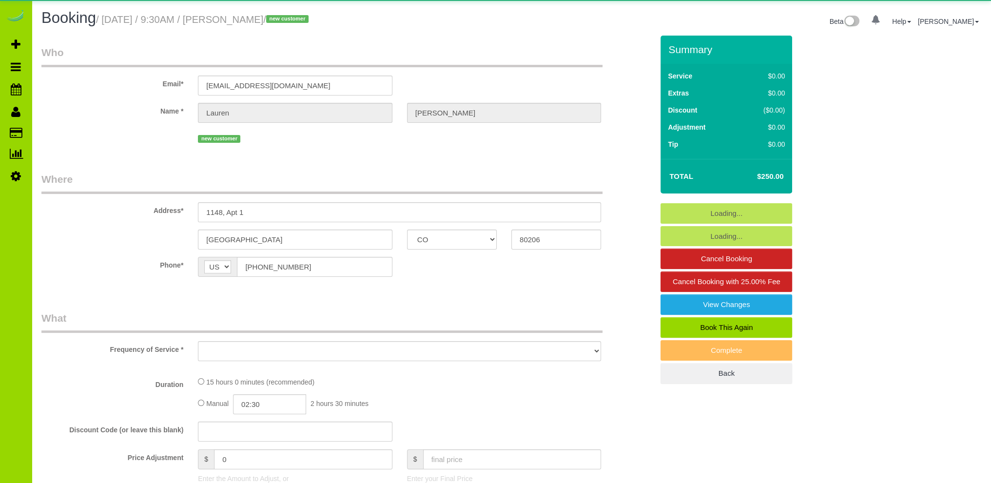
select select "3"
select select "spot1"
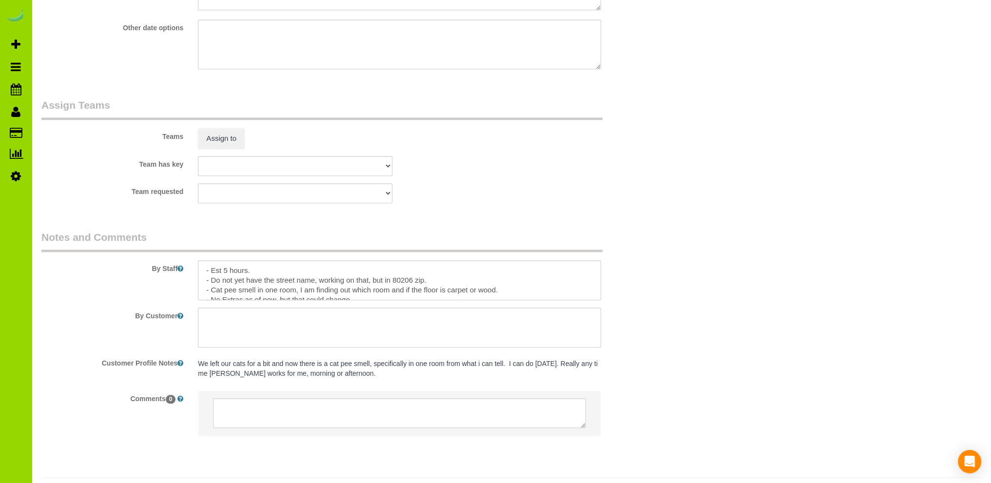
scroll to position [1329, 0]
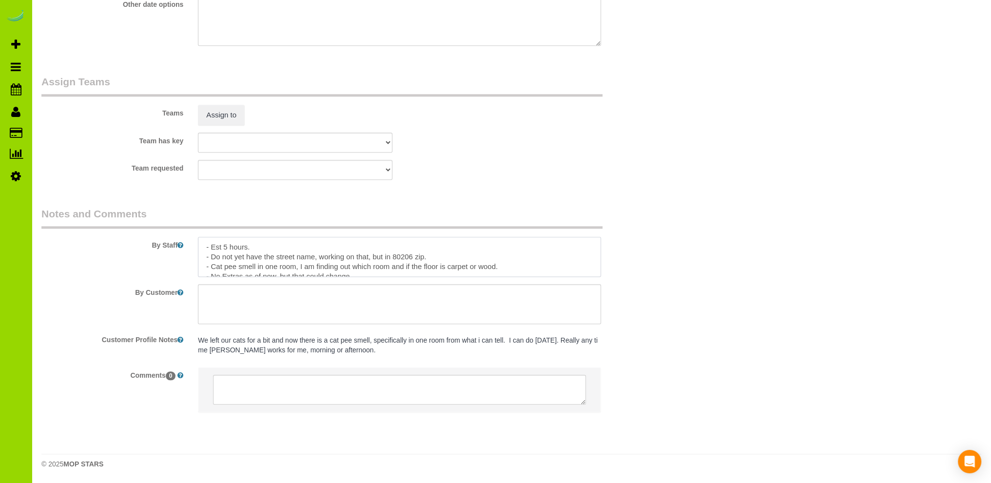
click at [501, 265] on textarea at bounding box center [399, 257] width 403 height 40
click at [499, 267] on textarea at bounding box center [399, 257] width 403 height 40
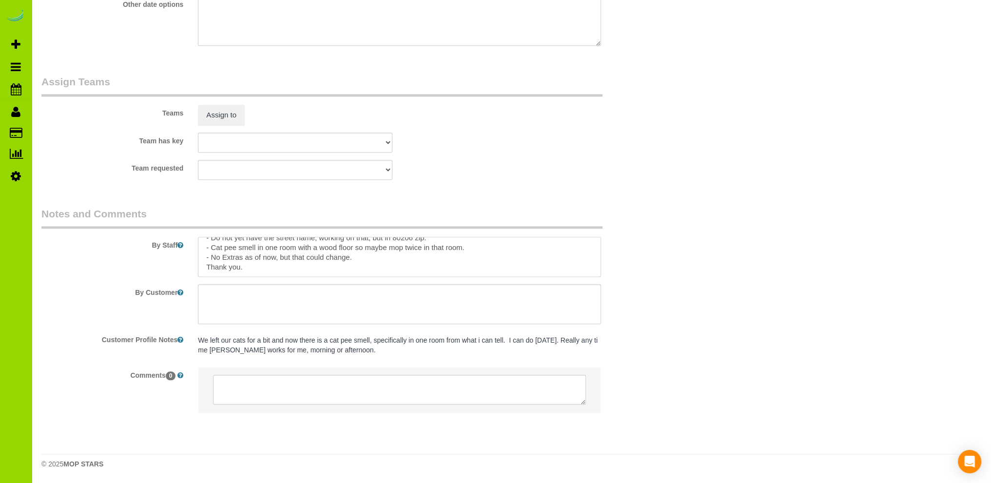
click at [368, 257] on textarea at bounding box center [399, 257] width 403 height 40
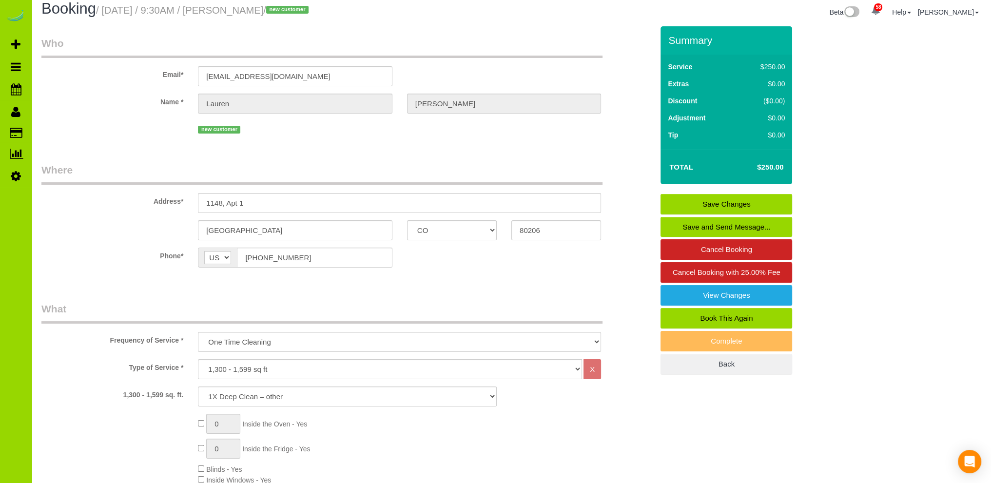
scroll to position [0, 0]
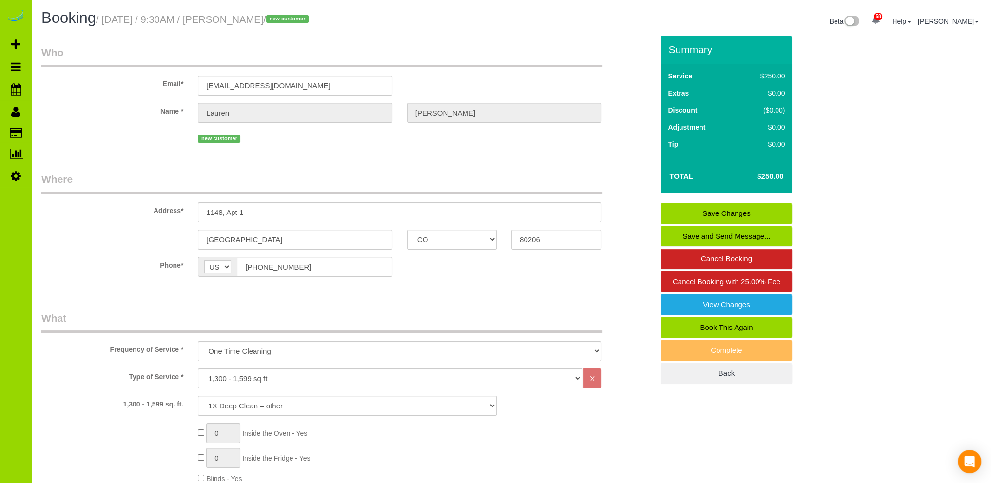
type textarea "- Est 5 hours. - Do not yet have the street name, working on that, but in 80206…"
click at [743, 212] on link "Save Changes" at bounding box center [726, 213] width 132 height 20
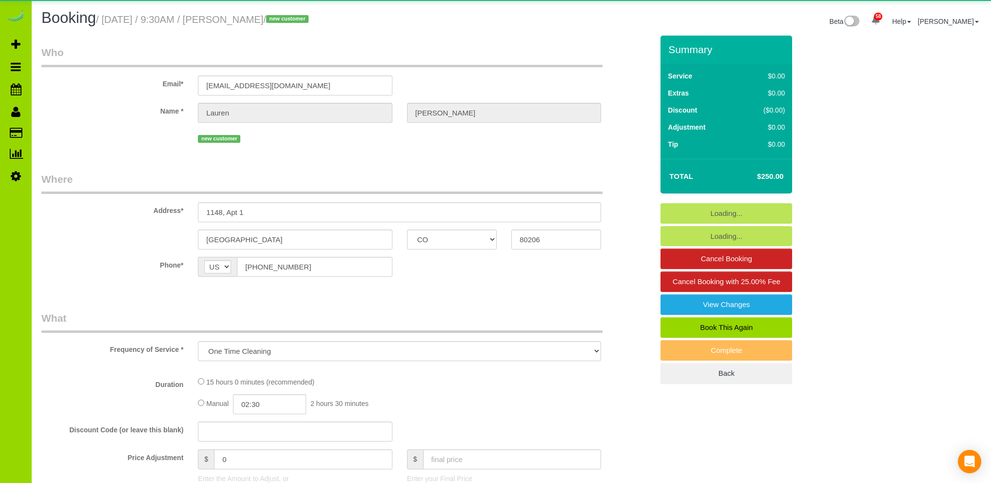
select select "CO"
select select "number:68"
select select "number:2"
select select "number:11"
select select "object:1255"
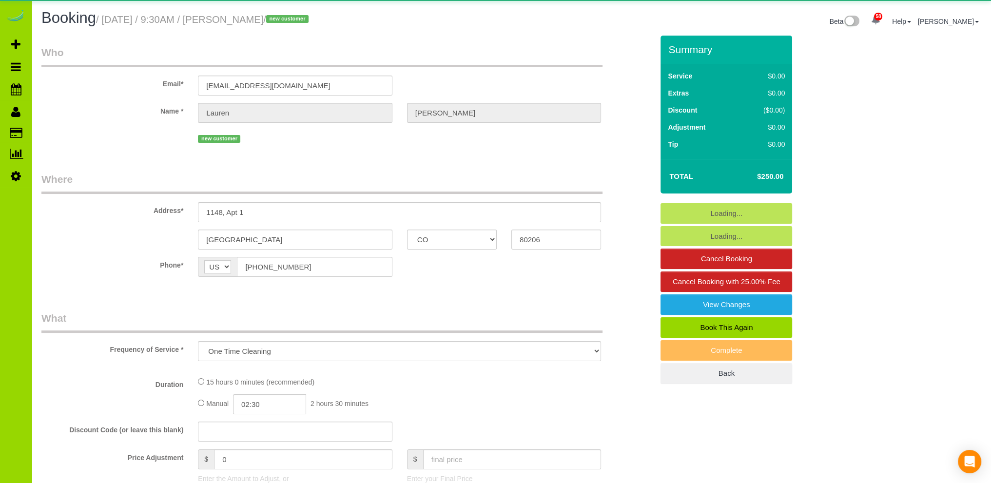
select select "3"
select select "spot1"
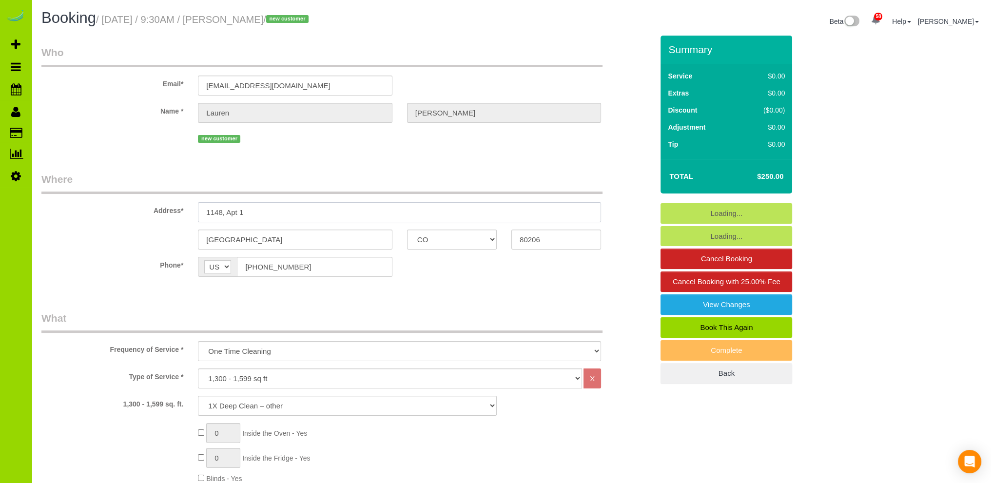
click at [225, 212] on input "1148, Apt 1" at bounding box center [399, 212] width 403 height 20
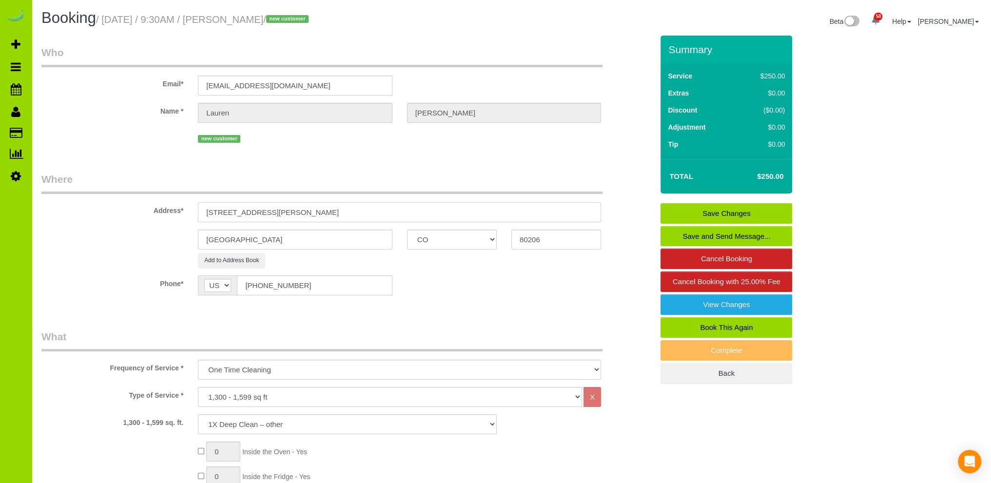
type input "1148 Josephine St. Apt 1"
click at [482, 279] on div "Phone* AF AL DZ AD AO AI AQ AG AR AM AW AU AT AZ BS BH BD BB BY BE BZ BJ BM BT …" at bounding box center [347, 285] width 626 height 20
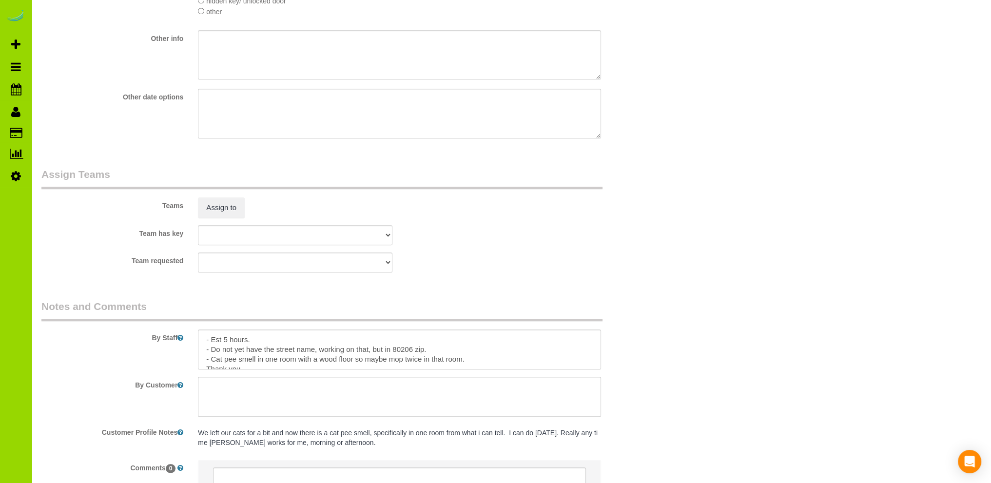
scroll to position [1267, 0]
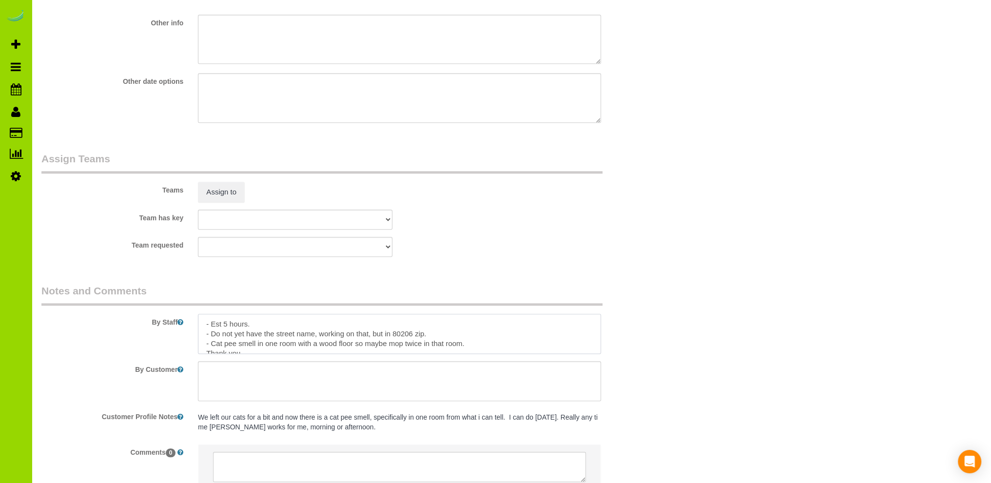
click at [299, 346] on textarea at bounding box center [399, 334] width 403 height 40
click at [277, 346] on textarea at bounding box center [399, 334] width 403 height 40
click at [493, 347] on textarea at bounding box center [399, 334] width 403 height 40
click at [425, 345] on textarea at bounding box center [399, 334] width 403 height 40
click at [428, 337] on textarea at bounding box center [399, 334] width 403 height 40
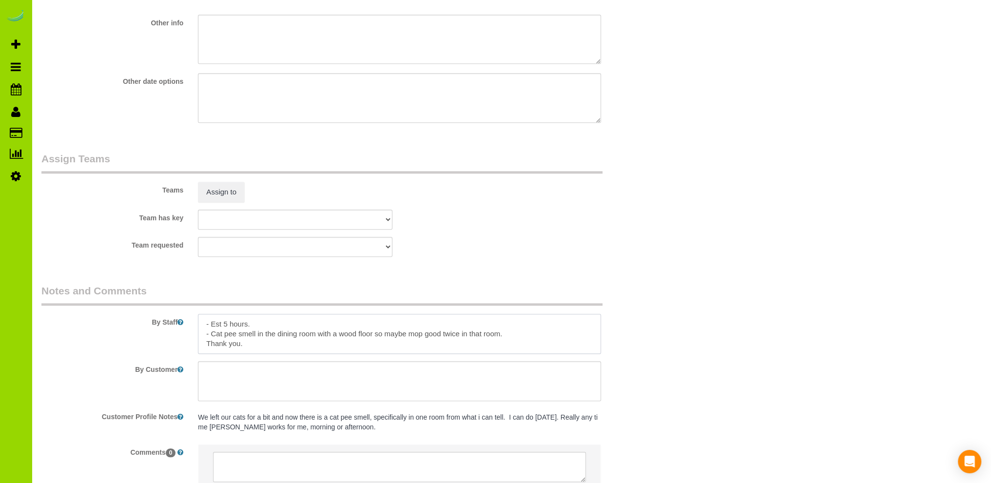
click at [553, 339] on textarea at bounding box center [399, 334] width 403 height 40
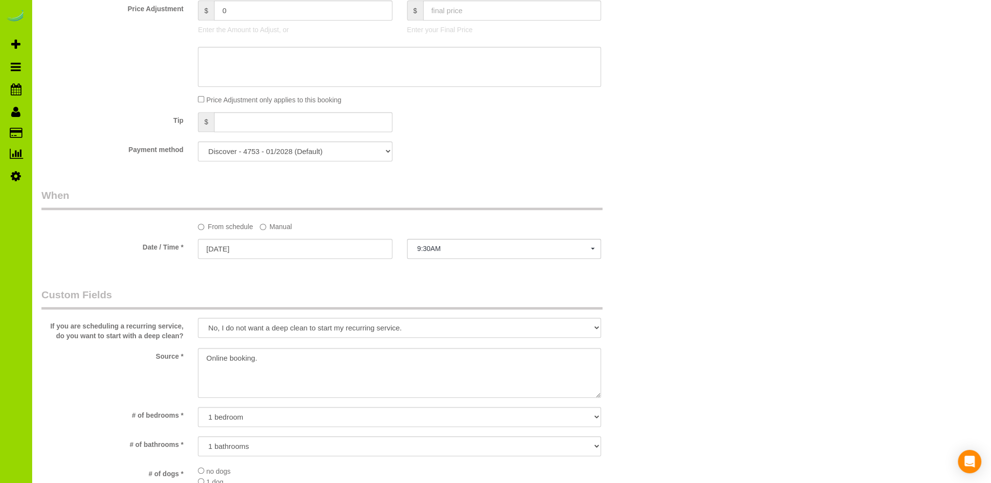
scroll to position [585, 0]
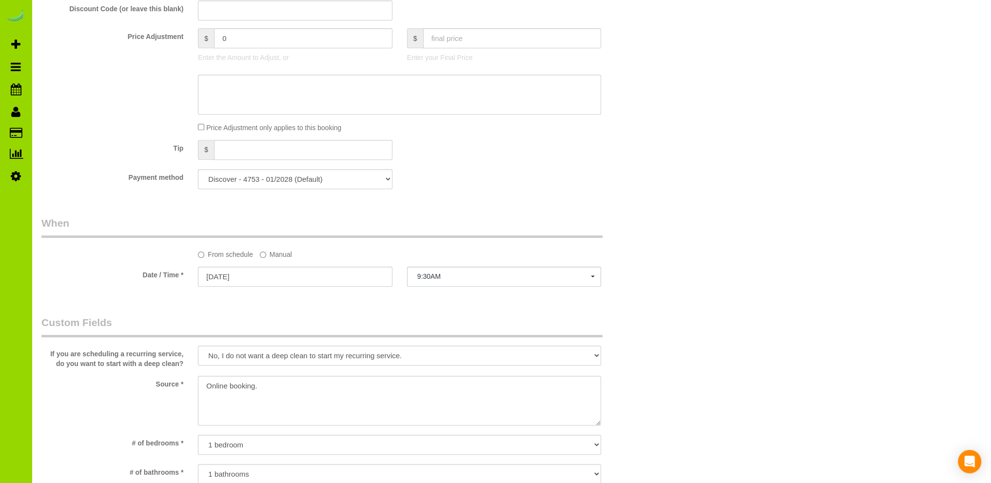
type textarea "- Est 5 hours. - Cat pee smell in the dining room with a wood floor so maybe mo…"
drag, startPoint x: 595, startPoint y: 356, endPoint x: 583, endPoint y: 356, distance: 12.2
click at [595, 356] on select "Yes, I may want a deep clean to start my recurring service, please let me know …" at bounding box center [399, 355] width 403 height 20
select select
click at [198, 346] on select "Yes, I may want a deep clean to start my recurring service, please let me know …" at bounding box center [399, 355] width 403 height 20
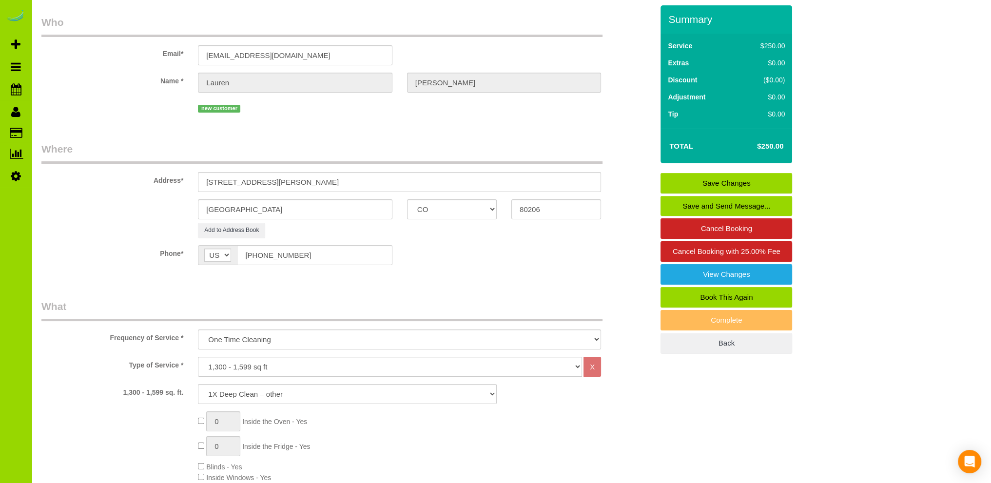
scroll to position [0, 0]
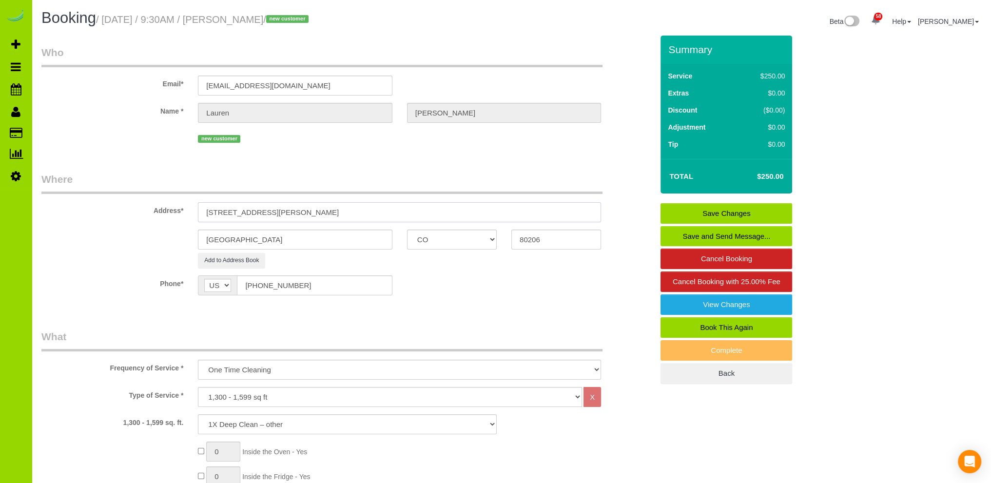
drag, startPoint x: 297, startPoint y: 211, endPoint x: 181, endPoint y: 215, distance: 116.0
click at [181, 214] on div "Address* 1148 Josephine St. Apt 1" at bounding box center [347, 197] width 626 height 50
click at [700, 210] on link "Save Changes" at bounding box center [726, 213] width 132 height 20
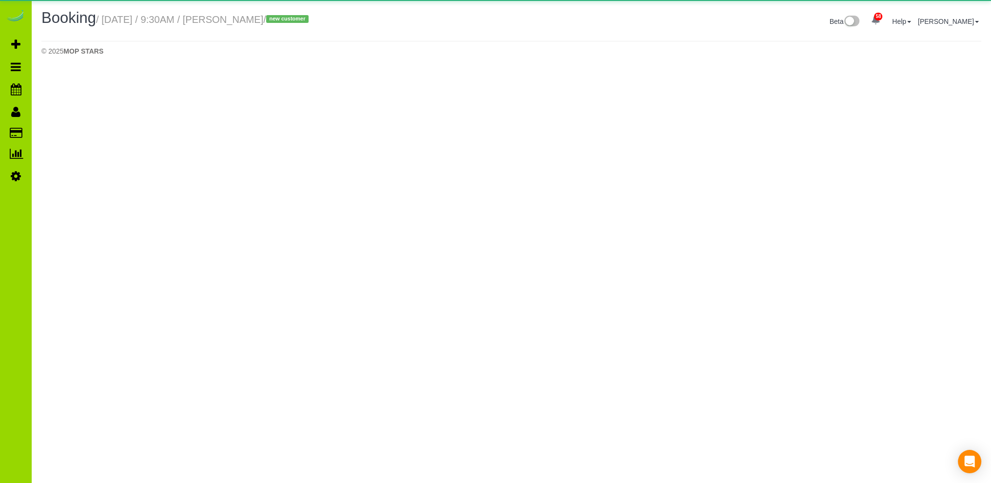
select select "CO"
select select "number:2"
select select "number:11"
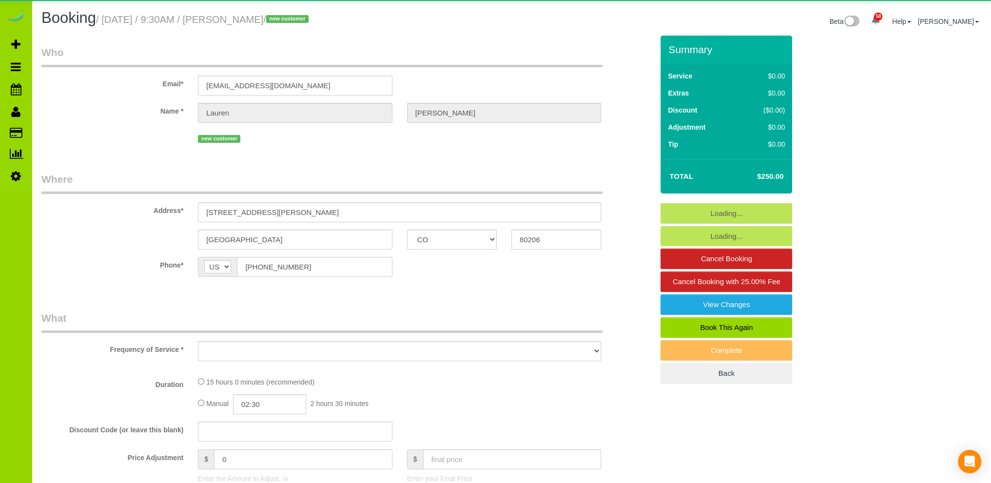
select select "object:2503"
select select "3"
select select "spot6"
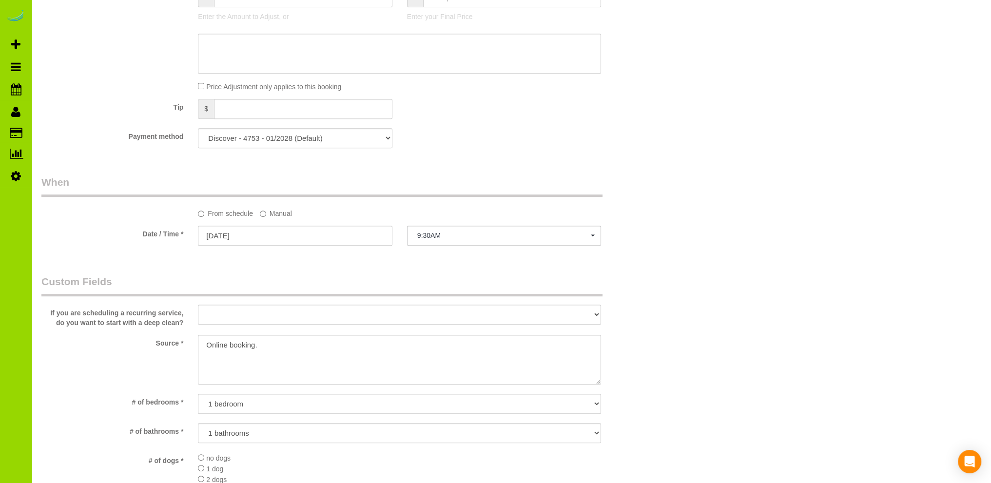
scroll to position [682, 0]
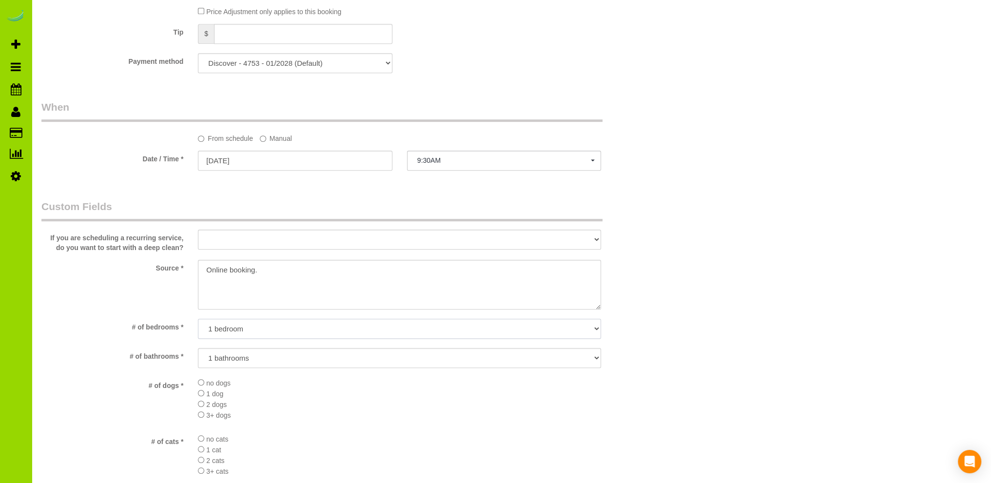
click at [253, 326] on select "No bedrooms 1 bedroom 2 bedrooms 3 bedrooms 4 bedrooms 5 bedrooms 6 bedrooms 7 …" at bounding box center [399, 329] width 403 height 20
select select "number:3"
click at [198, 319] on select "No bedrooms 1 bedroom 2 bedrooms 3 bedrooms 4 bedrooms 5 bedrooms 6 bedrooms 7 …" at bounding box center [399, 329] width 403 height 20
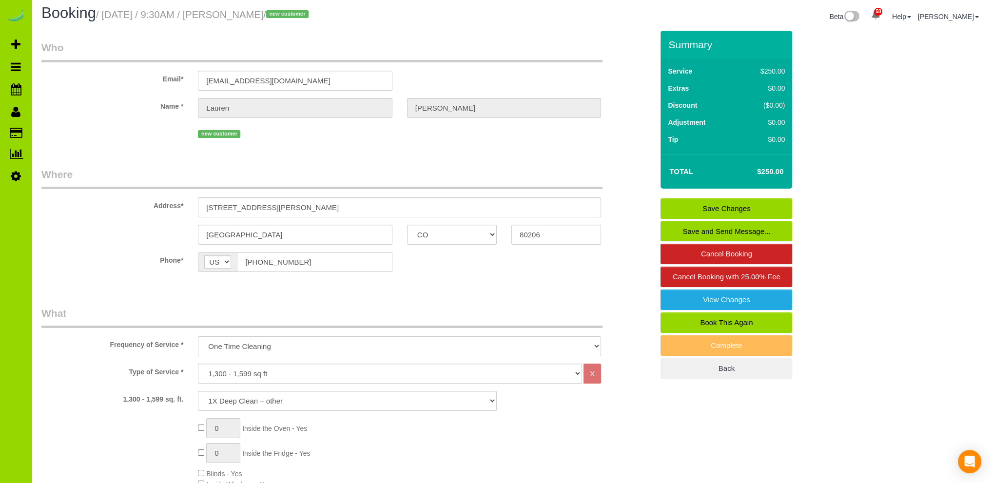
scroll to position [0, 0]
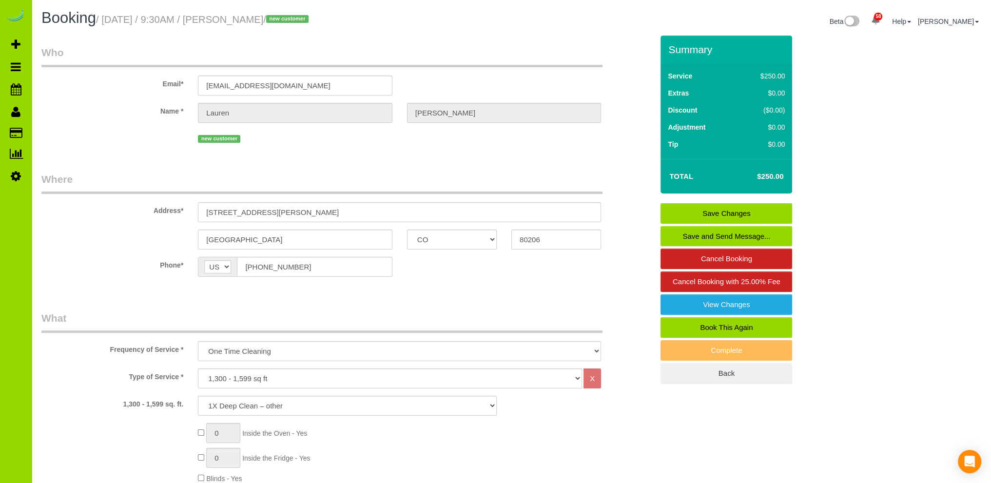
click at [697, 211] on link "Save Changes" at bounding box center [726, 213] width 132 height 20
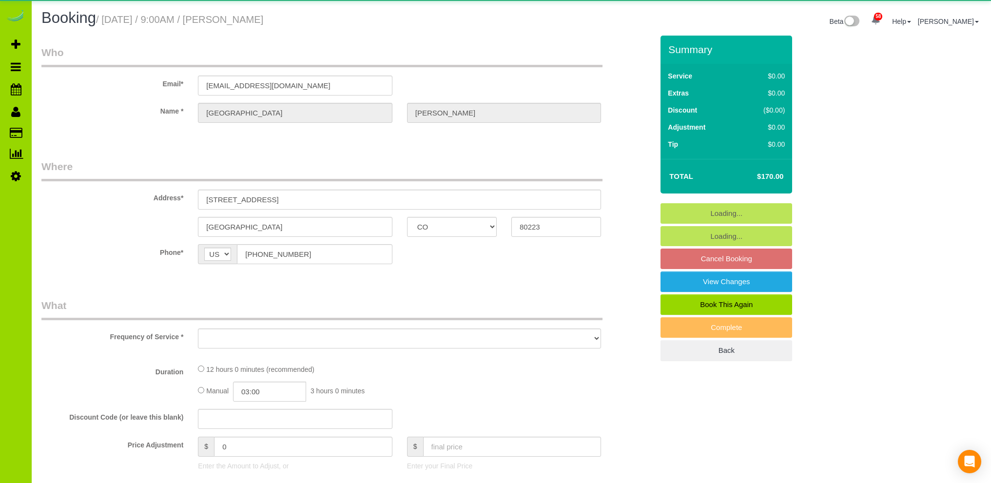
select select "CO"
select select "object:1242"
select select "string:fspay-ef4cc8fb-995e-49d6-90f9-4333a62fa104"
select select "4"
select select "spot1"
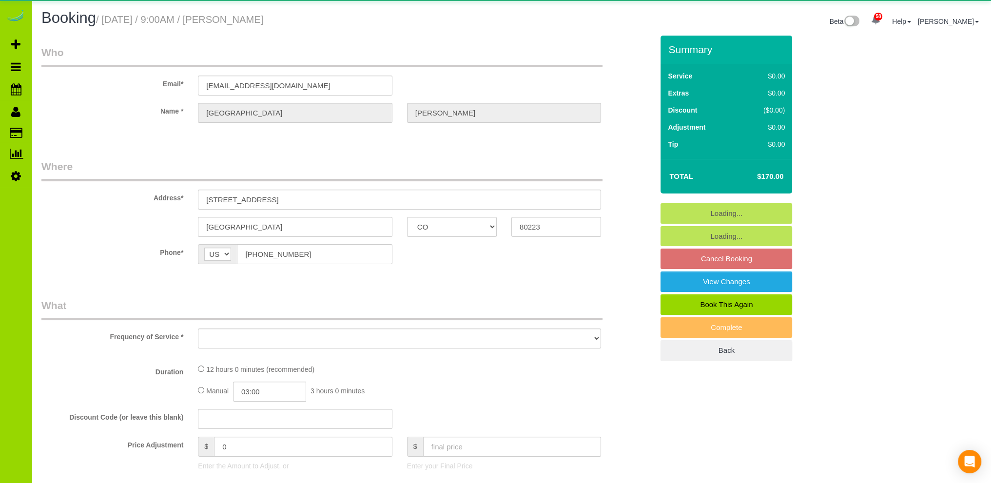
select select "number:4"
select select "number:16"
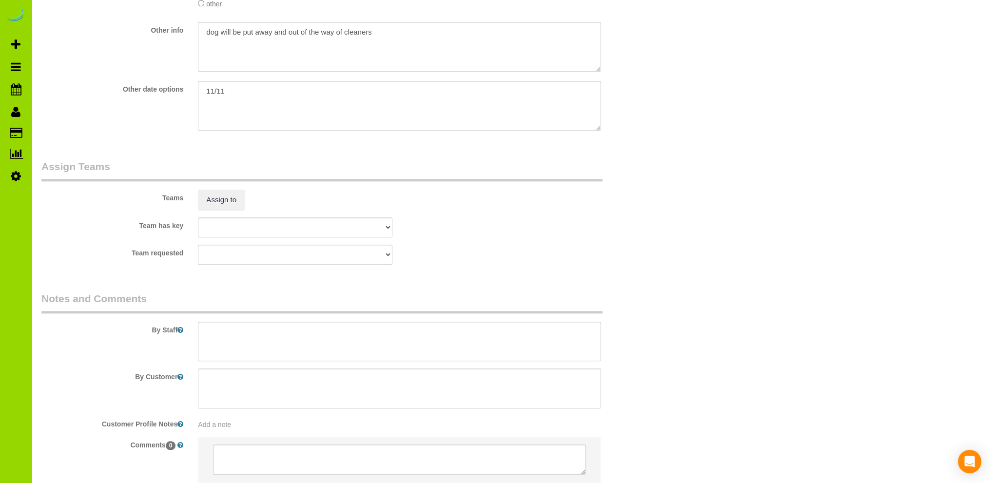
scroll to position [1267, 0]
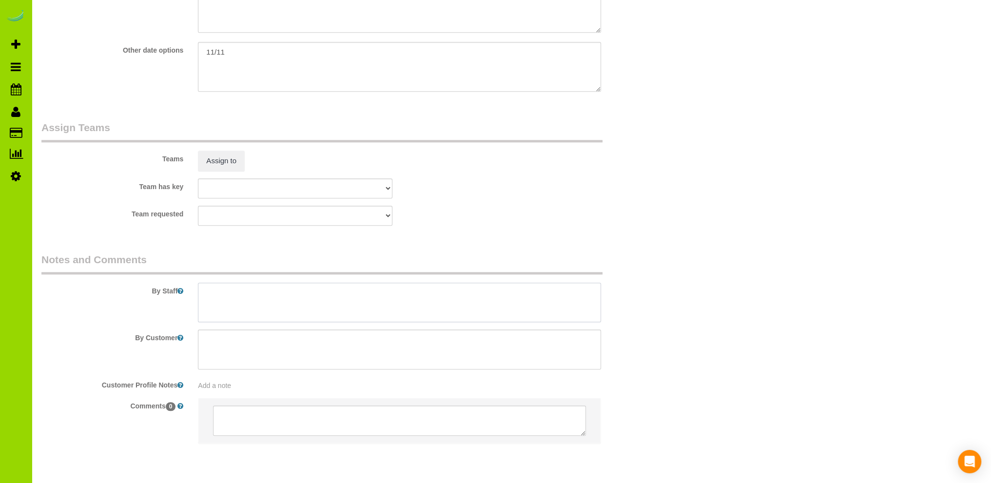
click at [273, 296] on textarea at bounding box center [399, 303] width 403 height 40
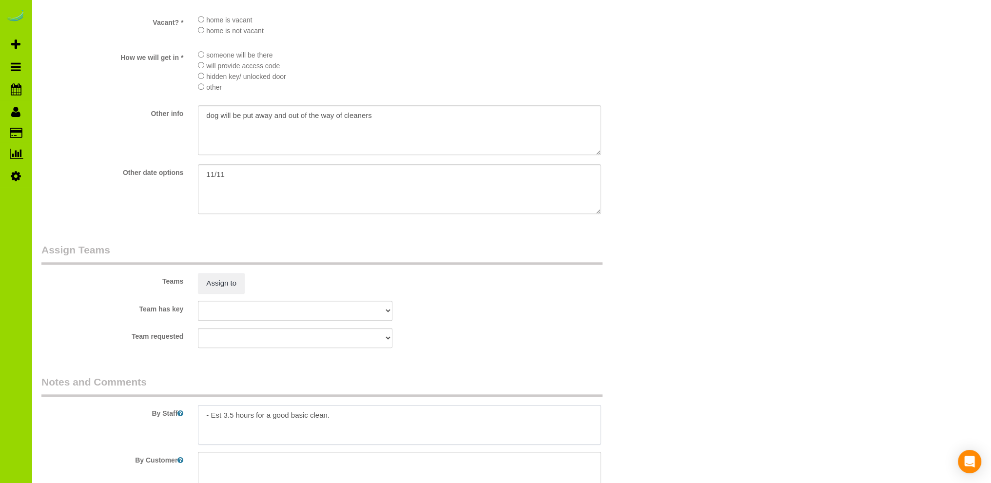
scroll to position [1169, 0]
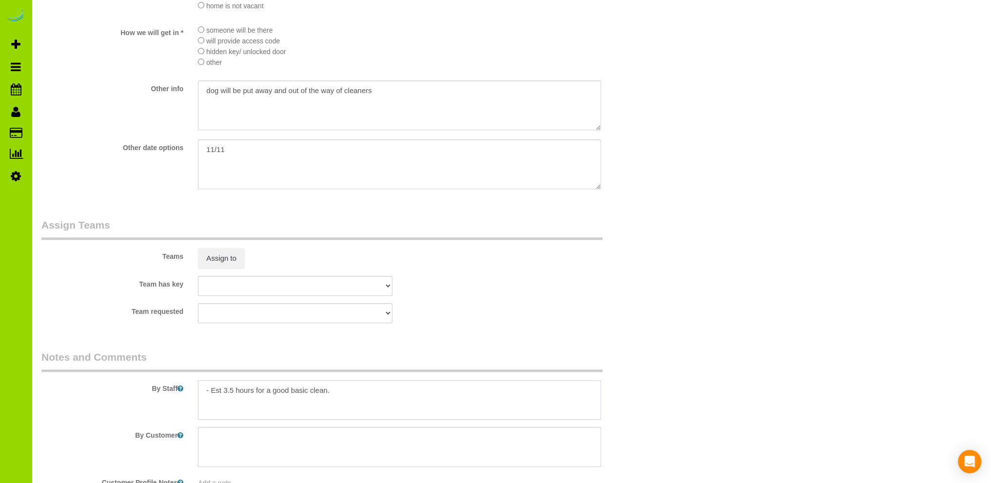
click at [289, 395] on textarea at bounding box center [399, 400] width 403 height 40
click at [336, 395] on textarea at bounding box center [399, 400] width 403 height 40
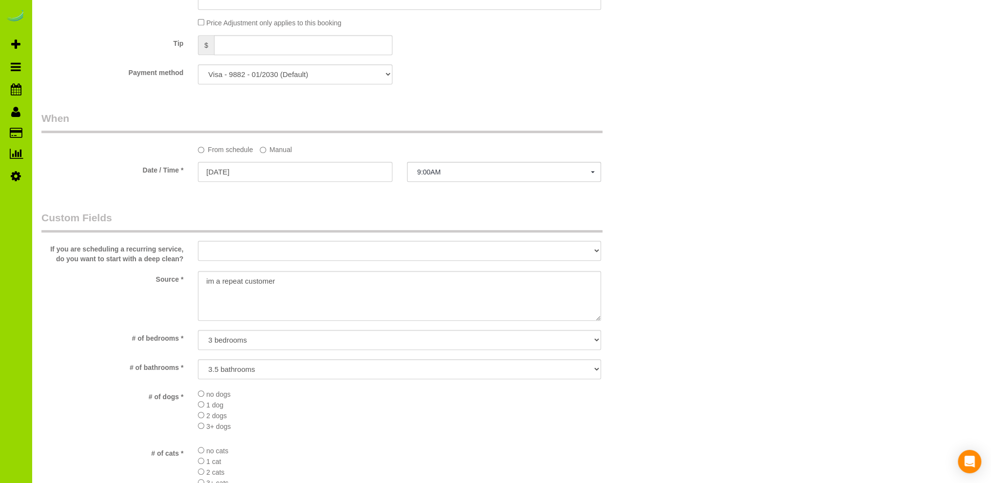
scroll to position [585, 0]
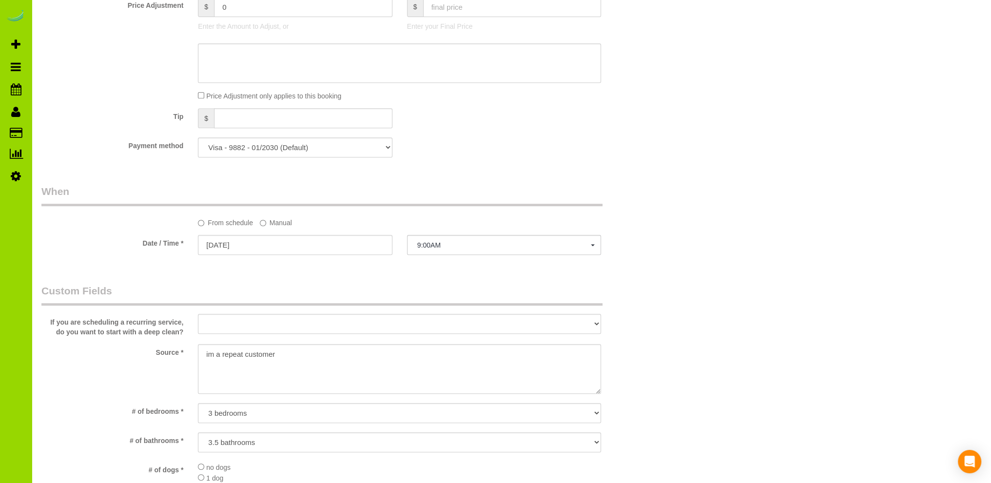
type textarea "- Est 3.5 hours for a basic clean."
click at [203, 352] on textarea at bounding box center [399, 369] width 403 height 50
drag, startPoint x: 345, startPoint y: 355, endPoint x: 271, endPoint y: 352, distance: 74.1
click at [271, 352] on textarea at bounding box center [399, 369] width 403 height 50
click at [347, 357] on textarea at bounding box center [399, 369] width 403 height 50
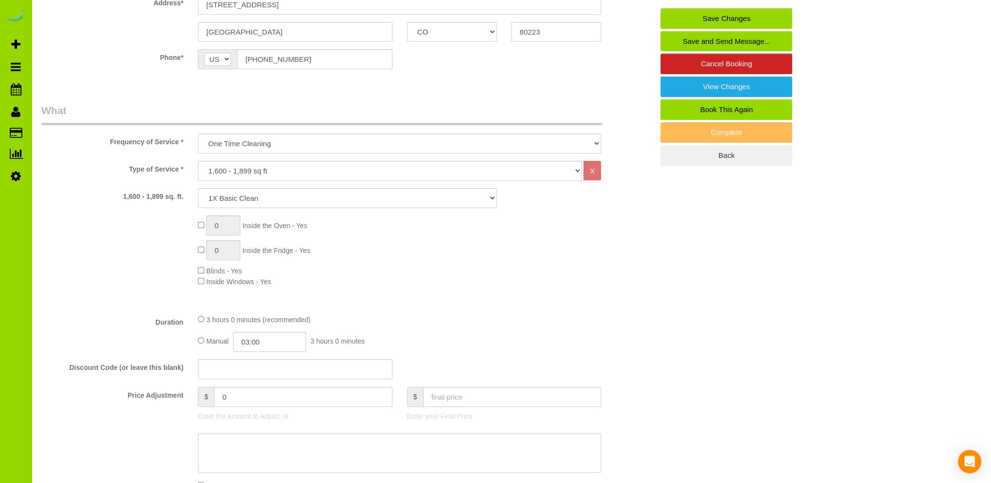
scroll to position [0, 0]
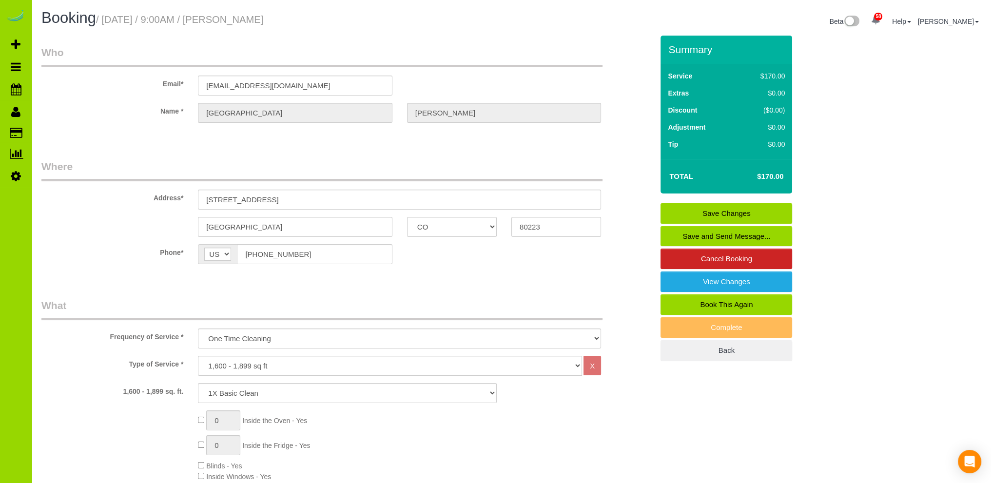
type textarea "Online booking. Prev client."
click at [739, 211] on link "Save Changes" at bounding box center [726, 213] width 132 height 20
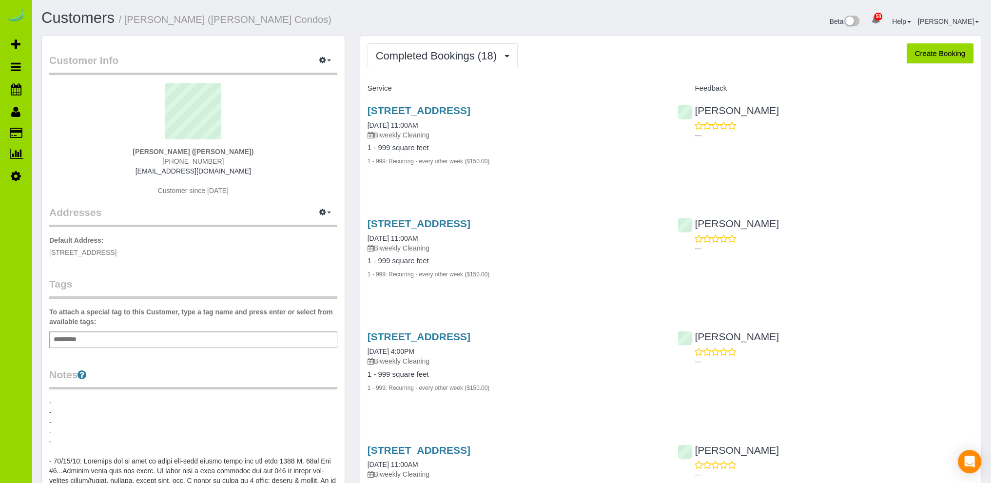
click at [947, 56] on button "Create Booking" at bounding box center [939, 53] width 67 height 20
select select "CO"
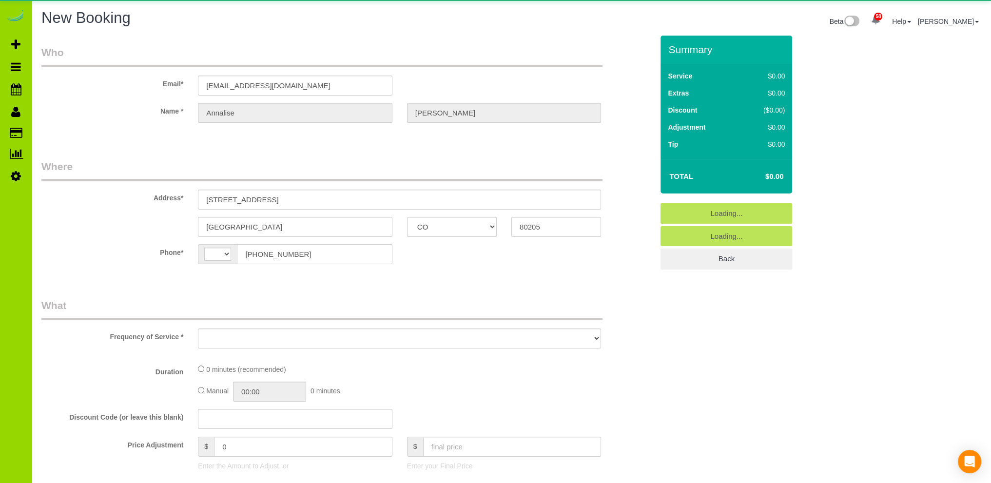
select select "string:US"
select select "string:fspay-6502a4a6-35e8-4e70-a0bc-dde64761def0"
select select "object:1956"
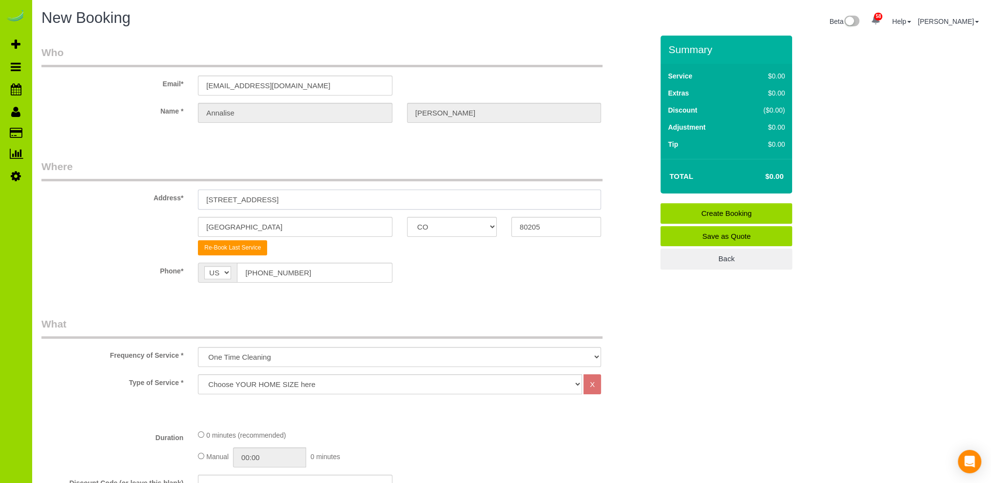
drag, startPoint x: 288, startPoint y: 202, endPoint x: 153, endPoint y: 192, distance: 135.8
click at [153, 193] on div "Address* 1737 E. 22nd Ave" at bounding box center [347, 184] width 626 height 50
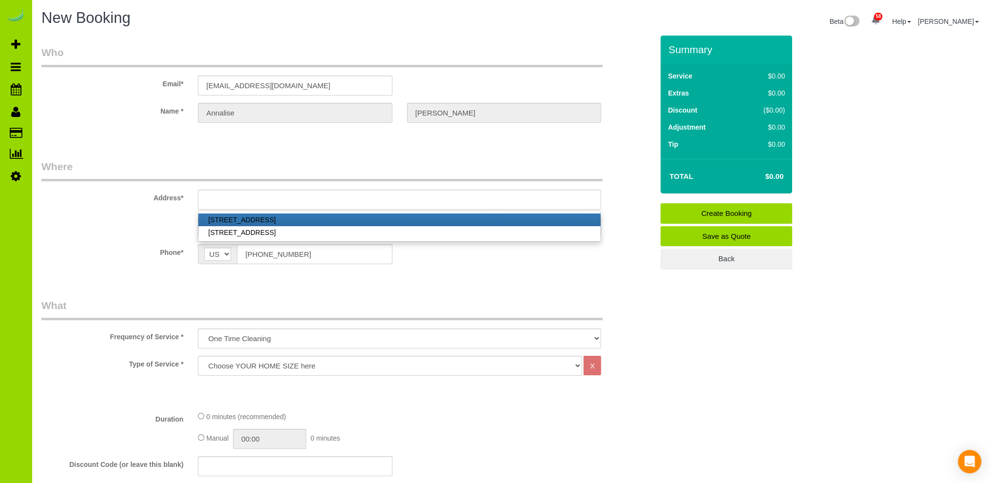
click at [86, 248] on label "Phone*" at bounding box center [112, 250] width 156 height 13
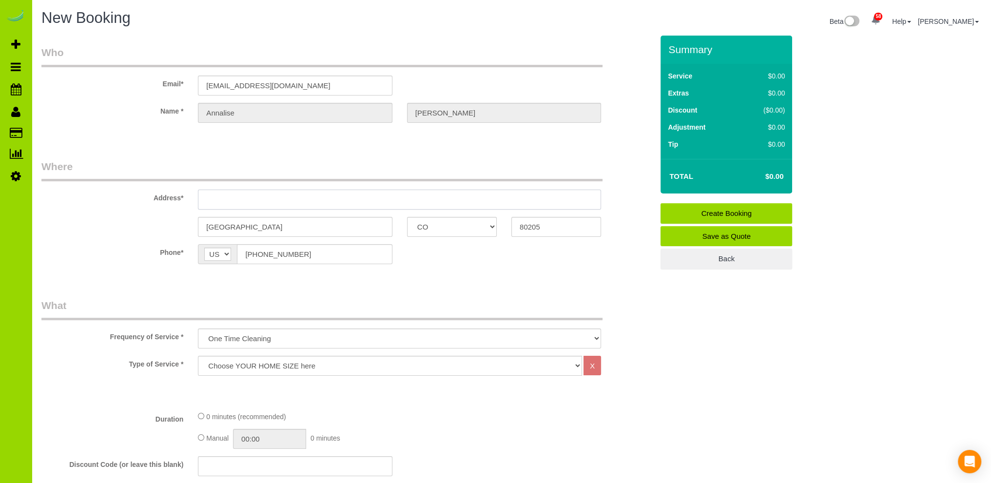
click at [216, 196] on input "text" at bounding box center [399, 200] width 403 height 20
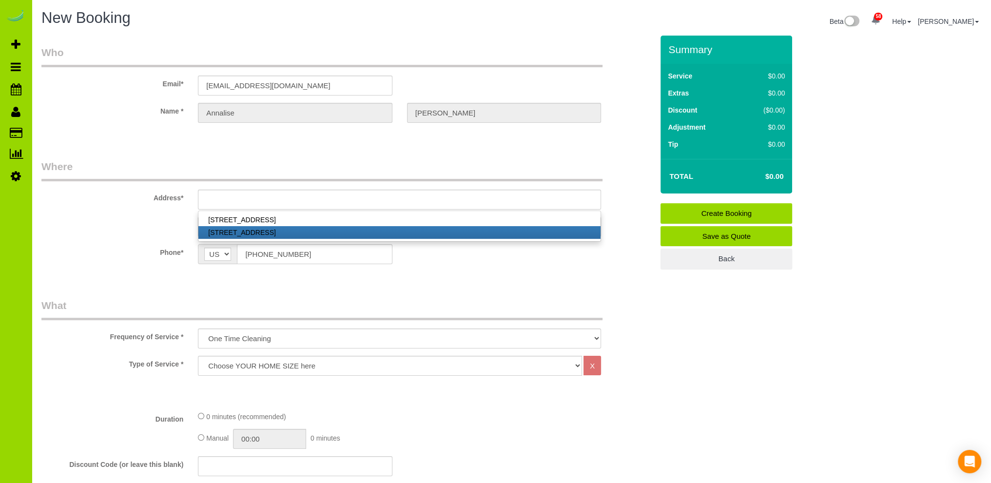
click at [278, 232] on link "1737 E. 22nd Ave #7, Denver, CO 80205" at bounding box center [399, 232] width 402 height 13
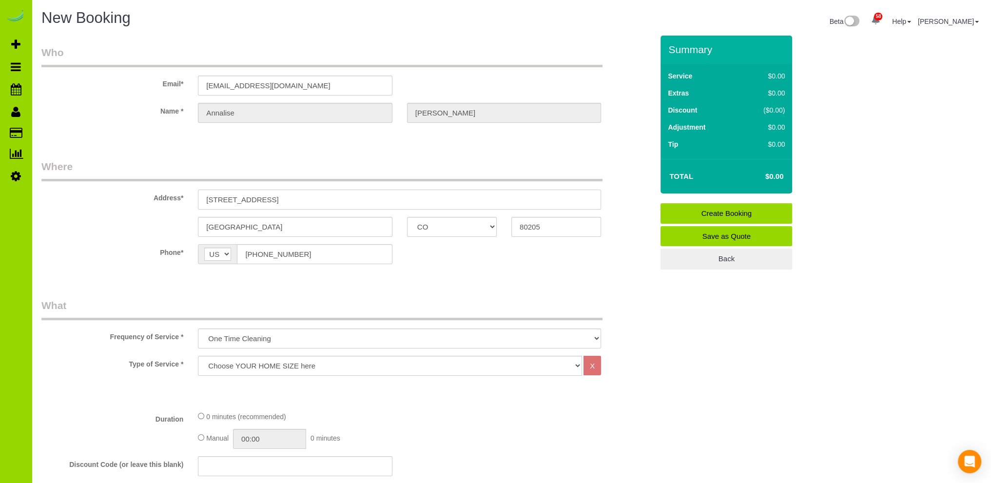
click at [283, 197] on input "1737 E. 22nd Ave #7" at bounding box center [399, 200] width 403 height 20
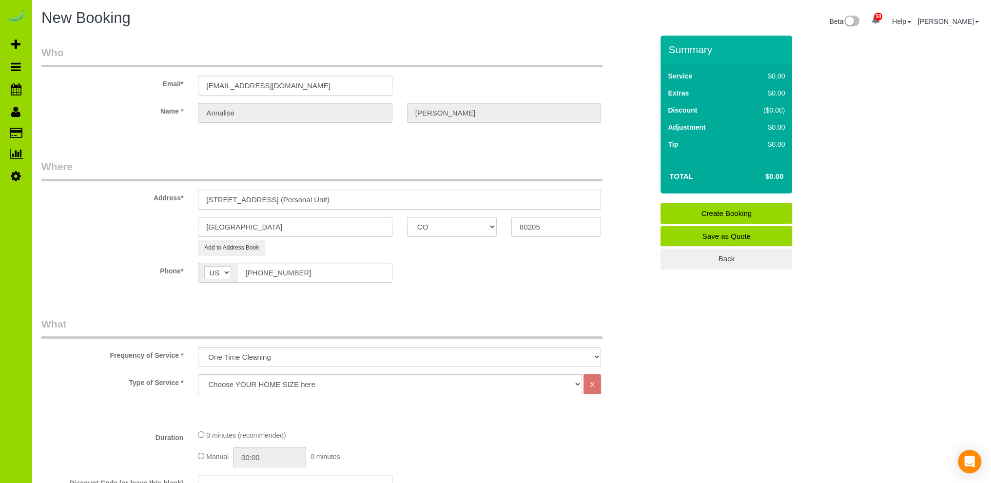
type input "1737 E. 22nd Ave #7 (Personal Unit)"
click at [446, 264] on div "Phone* AF AL DZ AD AO AI AQ AG AR AM AW AU AT AZ BS BH BD BB BY BE BZ BJ BM BT …" at bounding box center [347, 273] width 626 height 20
click at [138, 210] on sui-booking-address "Address* 1737 E. 22nd Ave #7 (Personal Unit) Denver AK AL AR AZ CA CO CT DC DE …" at bounding box center [347, 207] width 612 height 96
